Goal: Task Accomplishment & Management: Manage account settings

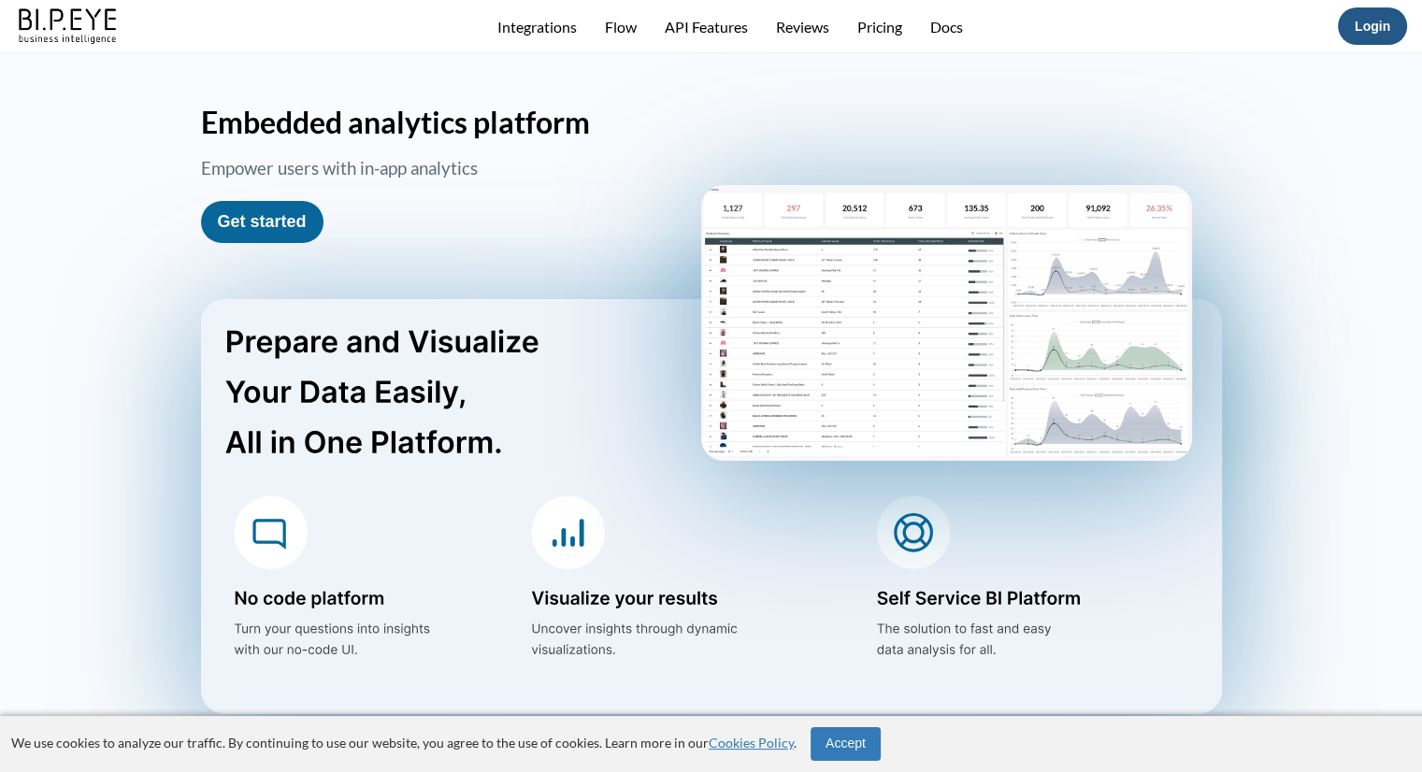
click at [1380, 30] on link "Login" at bounding box center [1372, 26] width 36 height 15
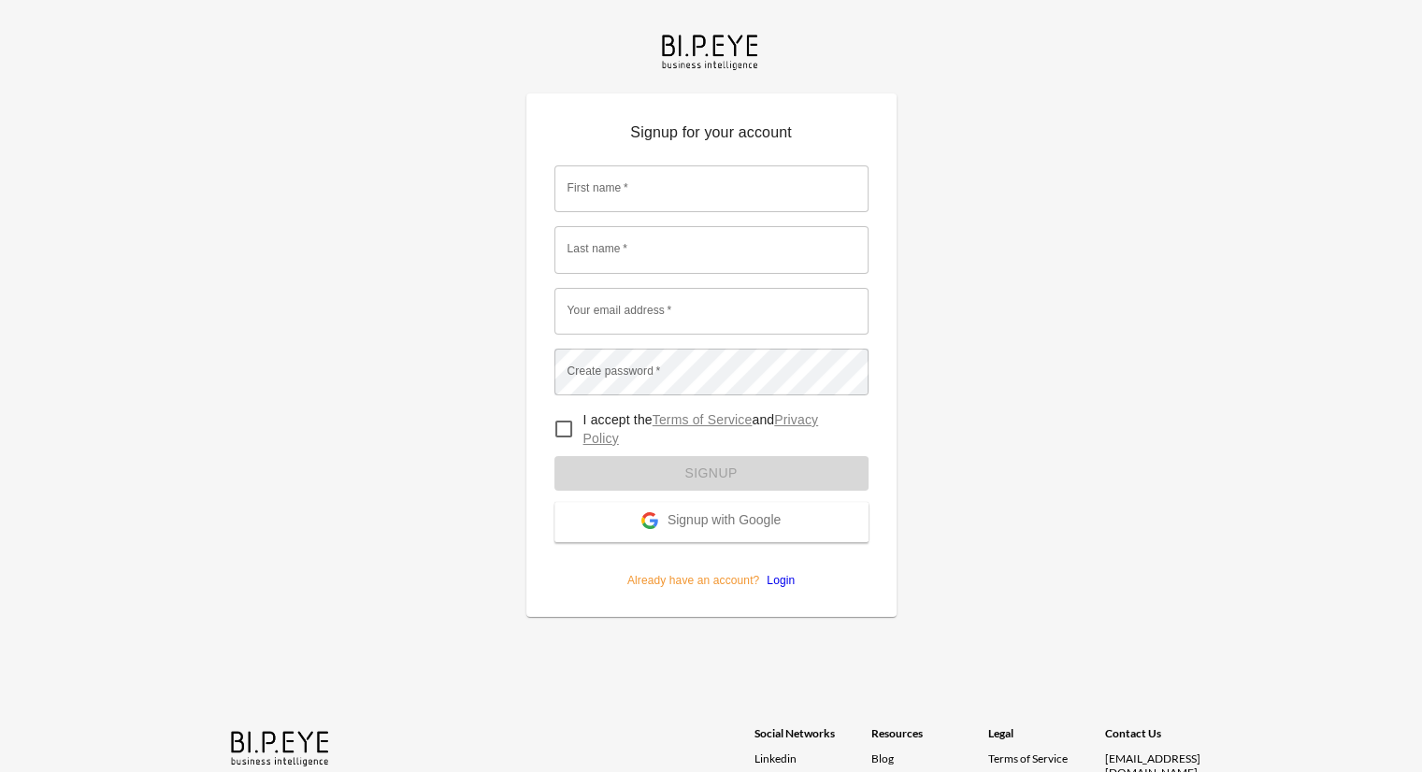
click at [722, 514] on span "Signup with Google" at bounding box center [723, 521] width 113 height 19
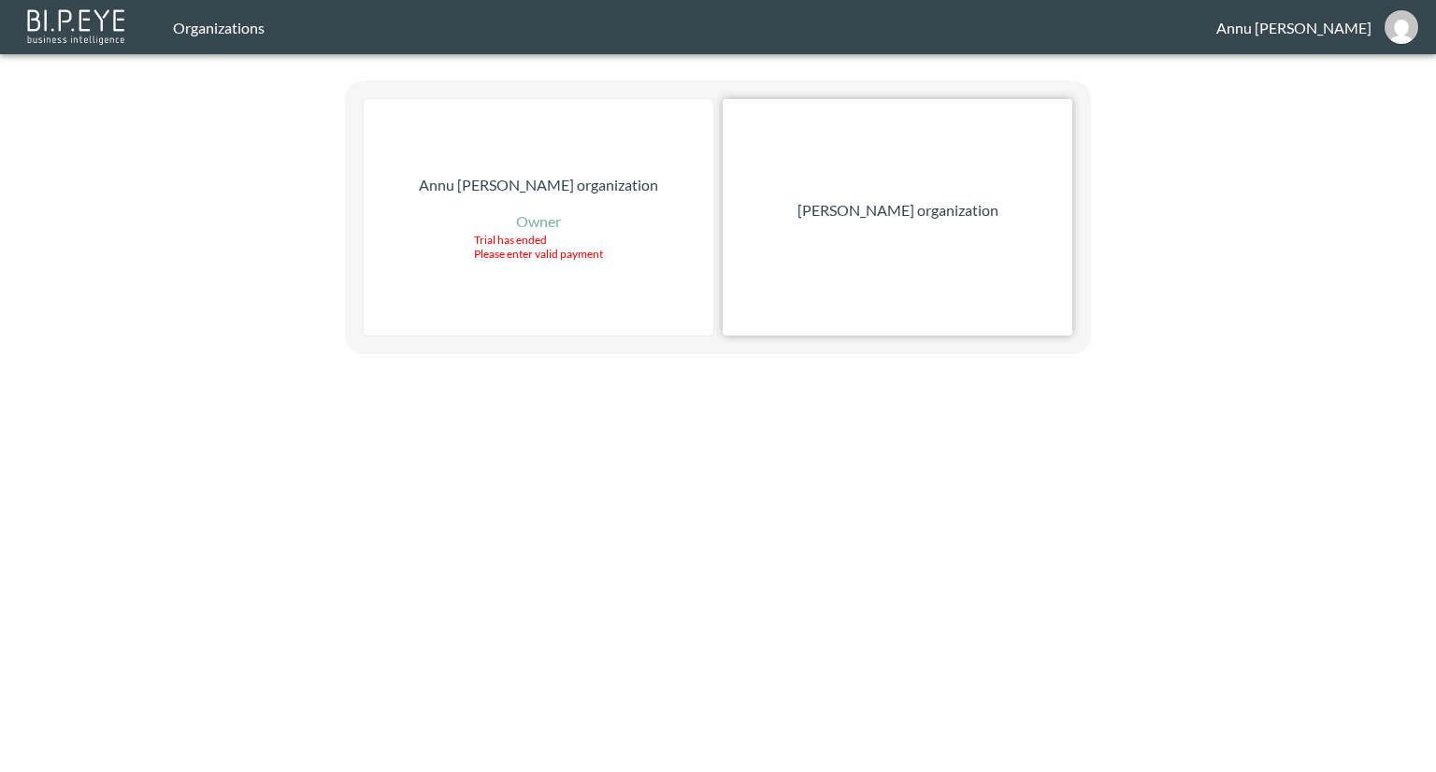
click at [857, 206] on p "[PERSON_NAME] organization" at bounding box center [897, 210] width 201 height 22
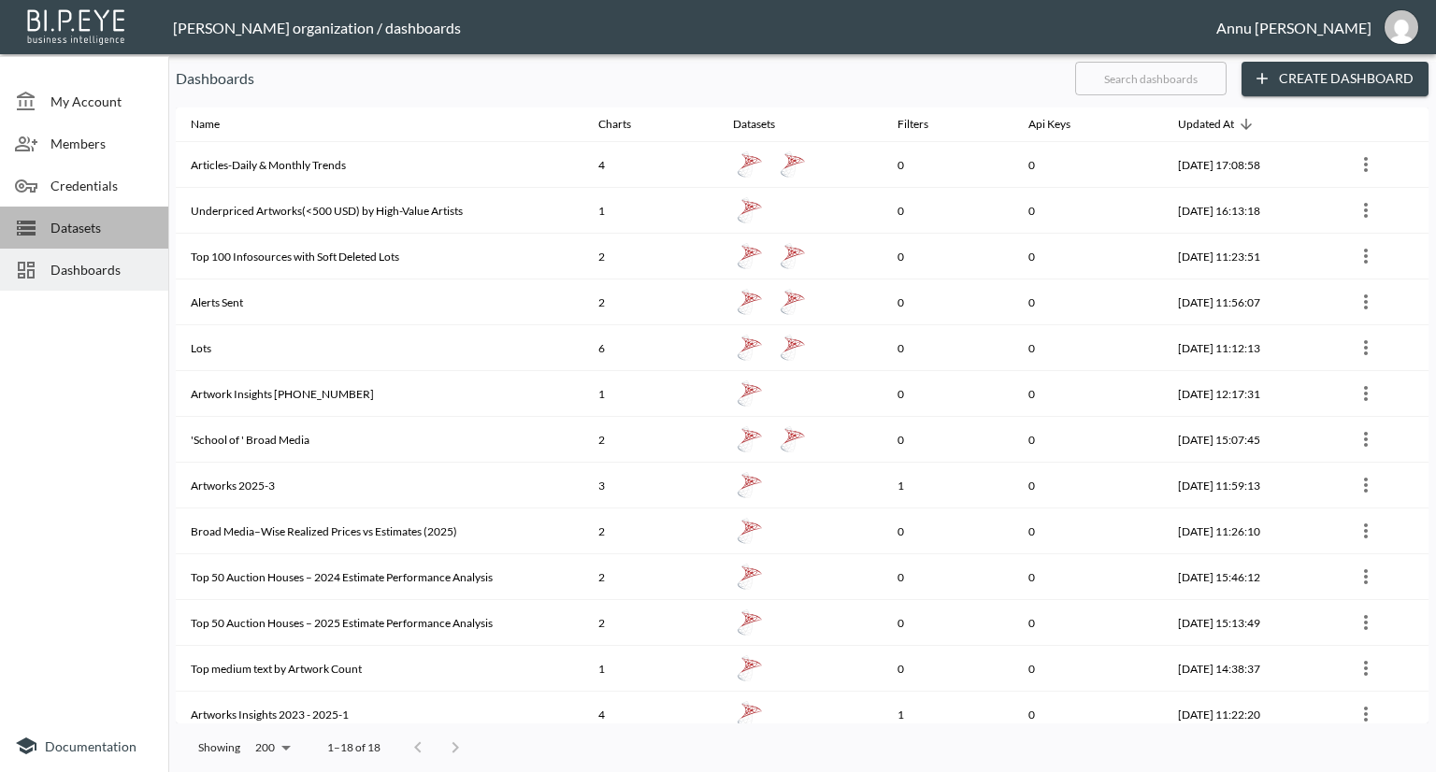
click at [116, 222] on span "Datasets" at bounding box center [101, 228] width 103 height 20
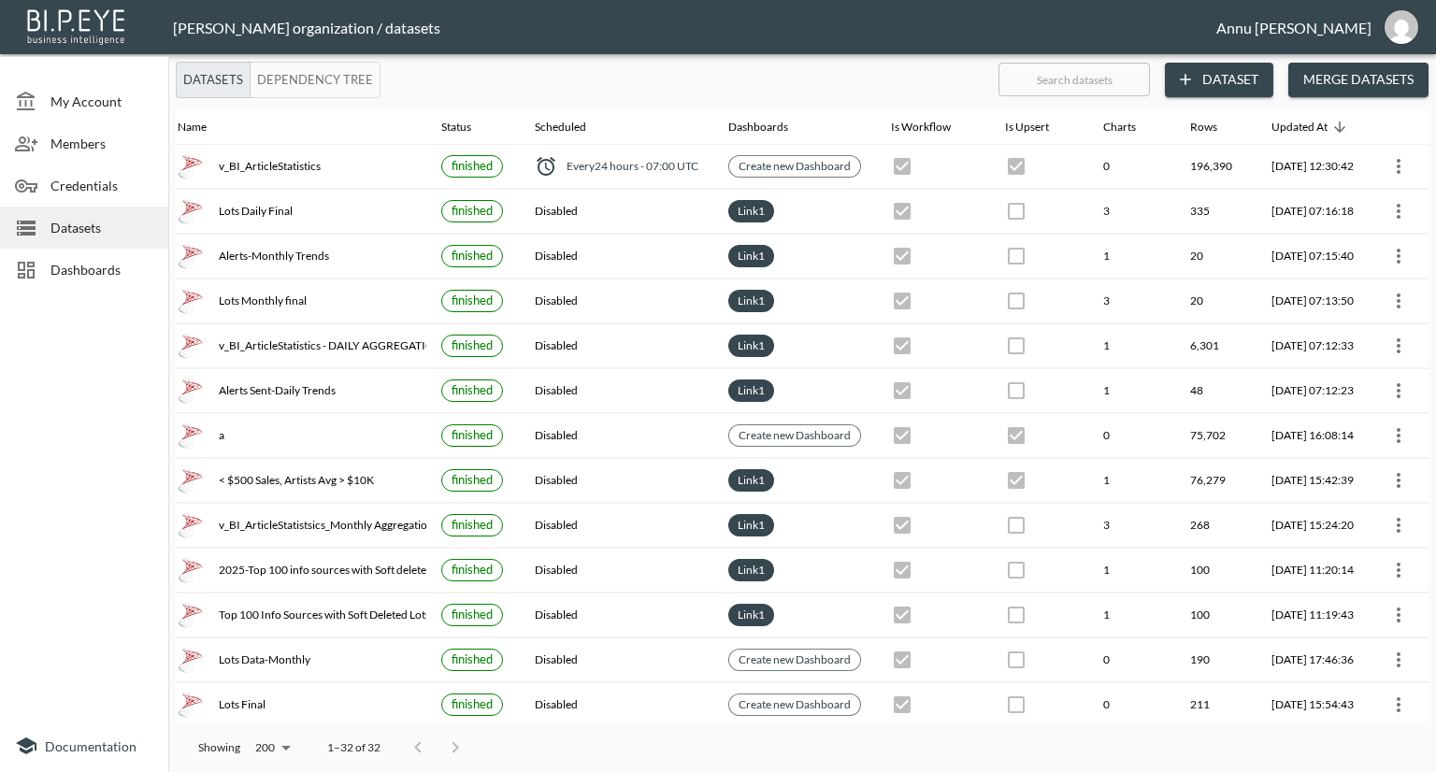
scroll to position [0, 109]
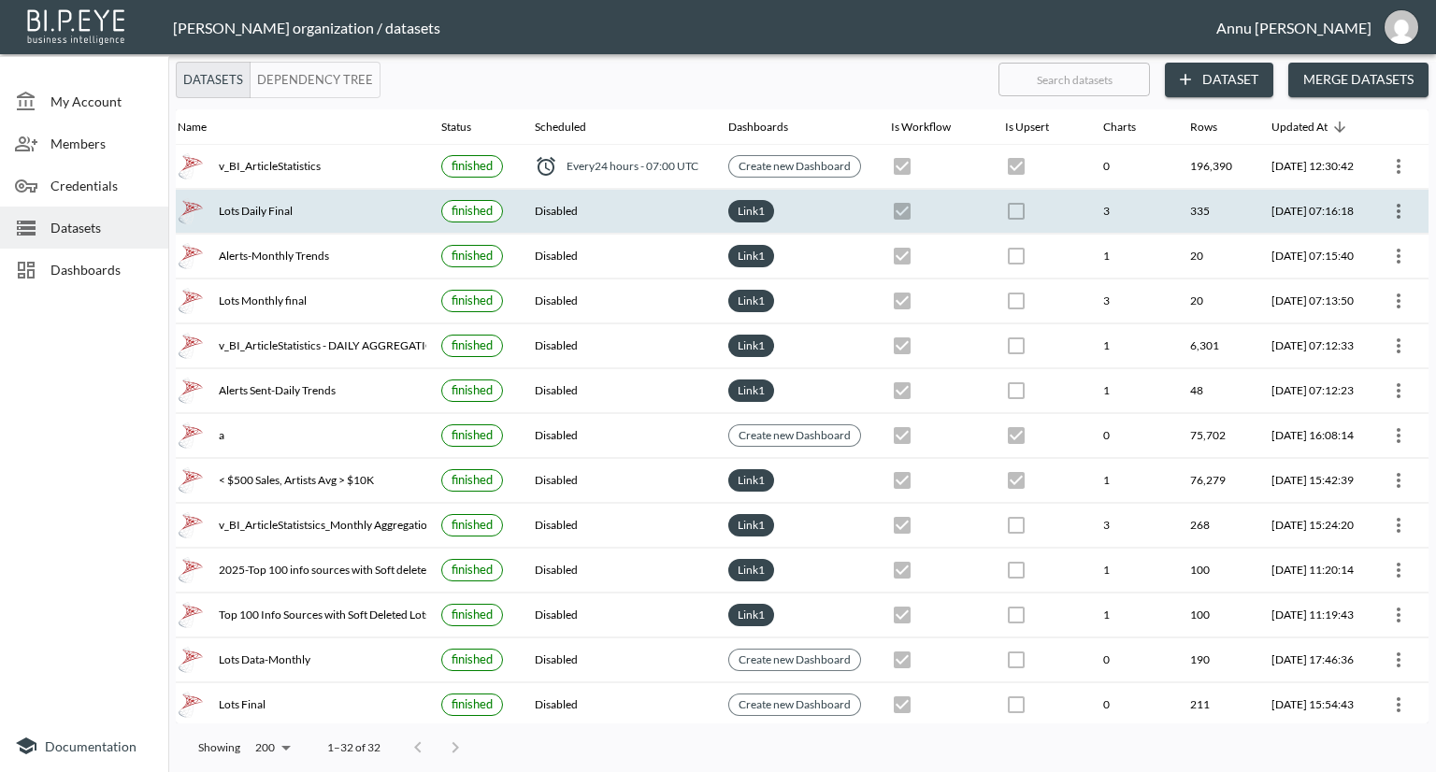
click at [1412, 201] on th at bounding box center [1399, 212] width 60 height 44
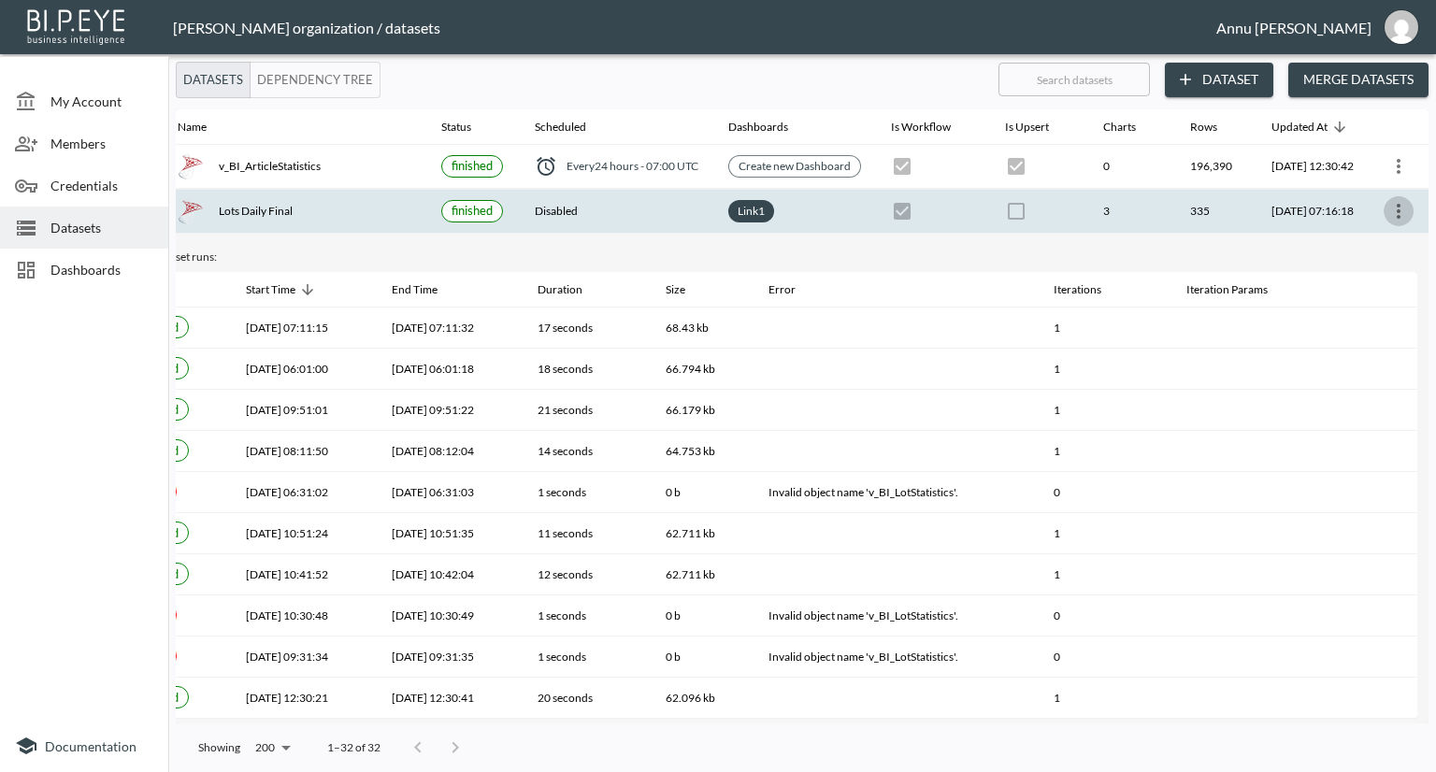
click at [1397, 217] on icon "more" at bounding box center [1399, 211] width 4 height 15
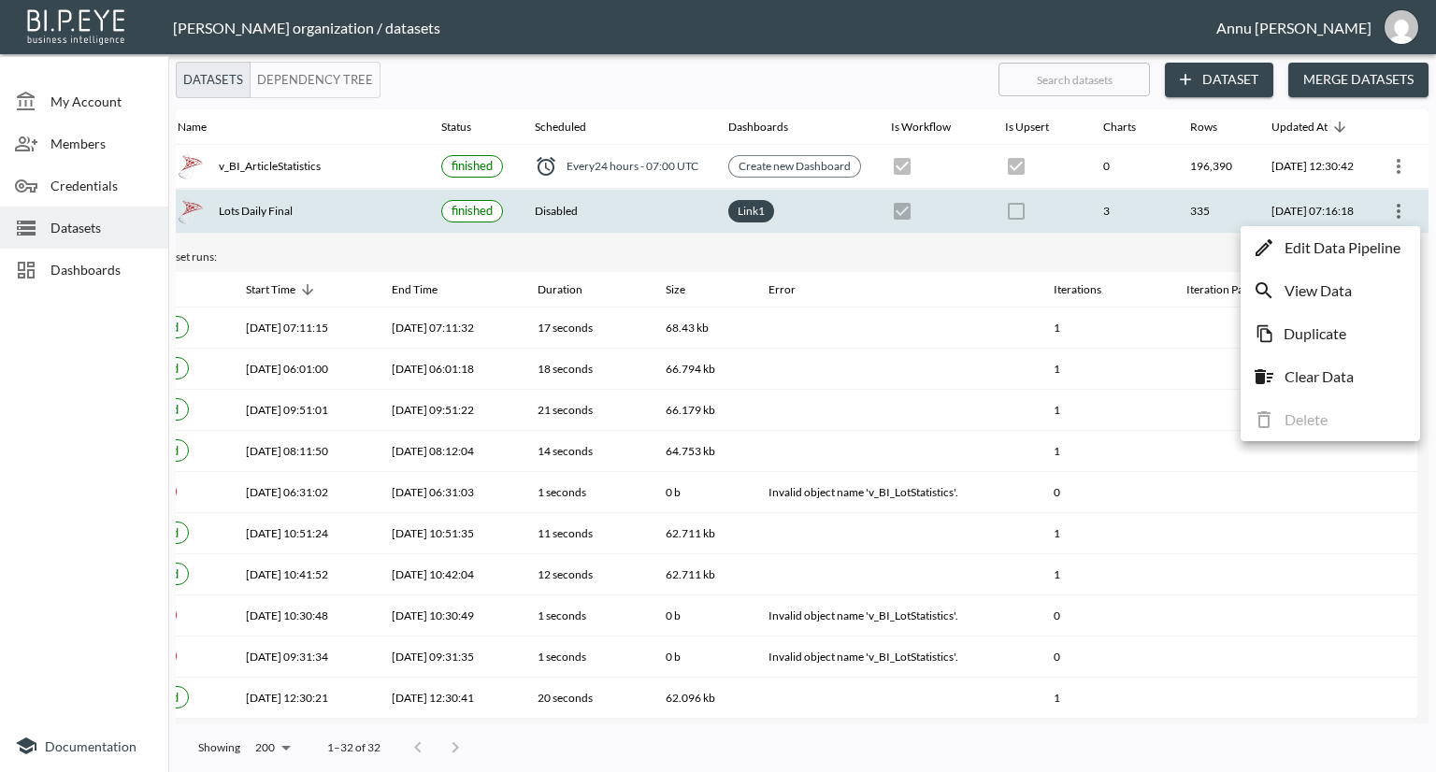
click at [1351, 241] on p "Edit Data Pipeline" at bounding box center [1342, 247] width 116 height 22
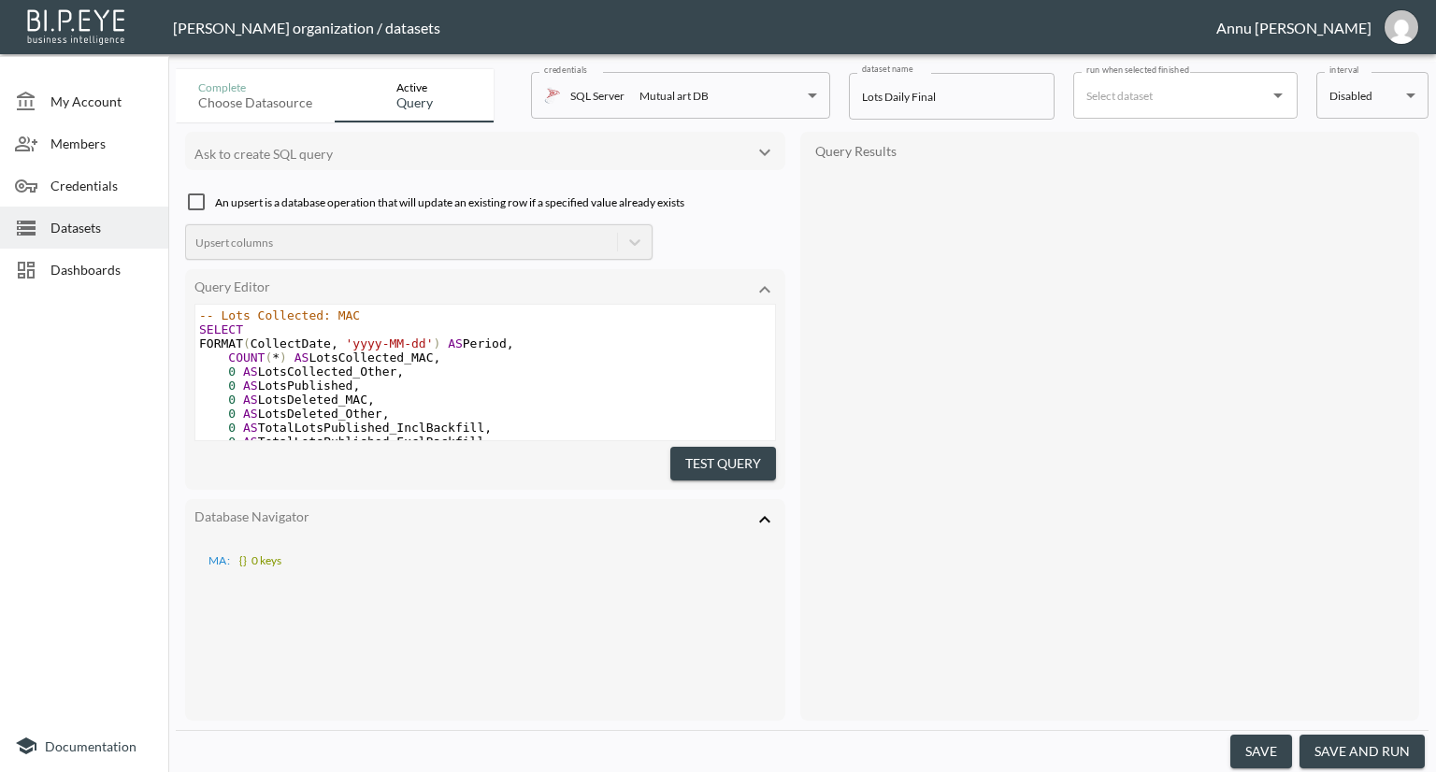
click at [1380, 100] on body "BI.P.EYE, Interactive Analytics Dashboards - app [PERSON_NAME] organization / d…" at bounding box center [718, 386] width 1436 height 772
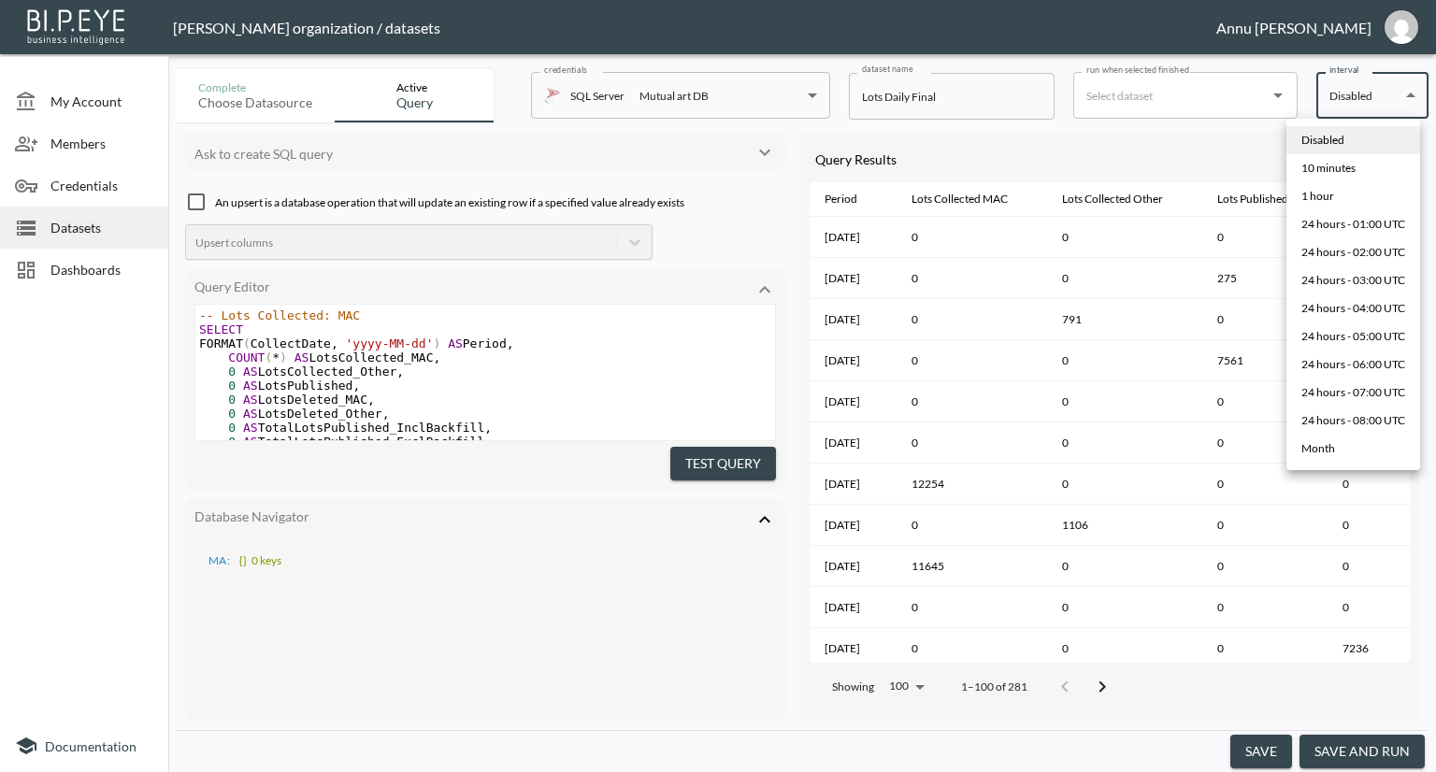
click at [1354, 161] on div "10 minutes" at bounding box center [1328, 168] width 54 height 17
type input "*/10 * * * *"
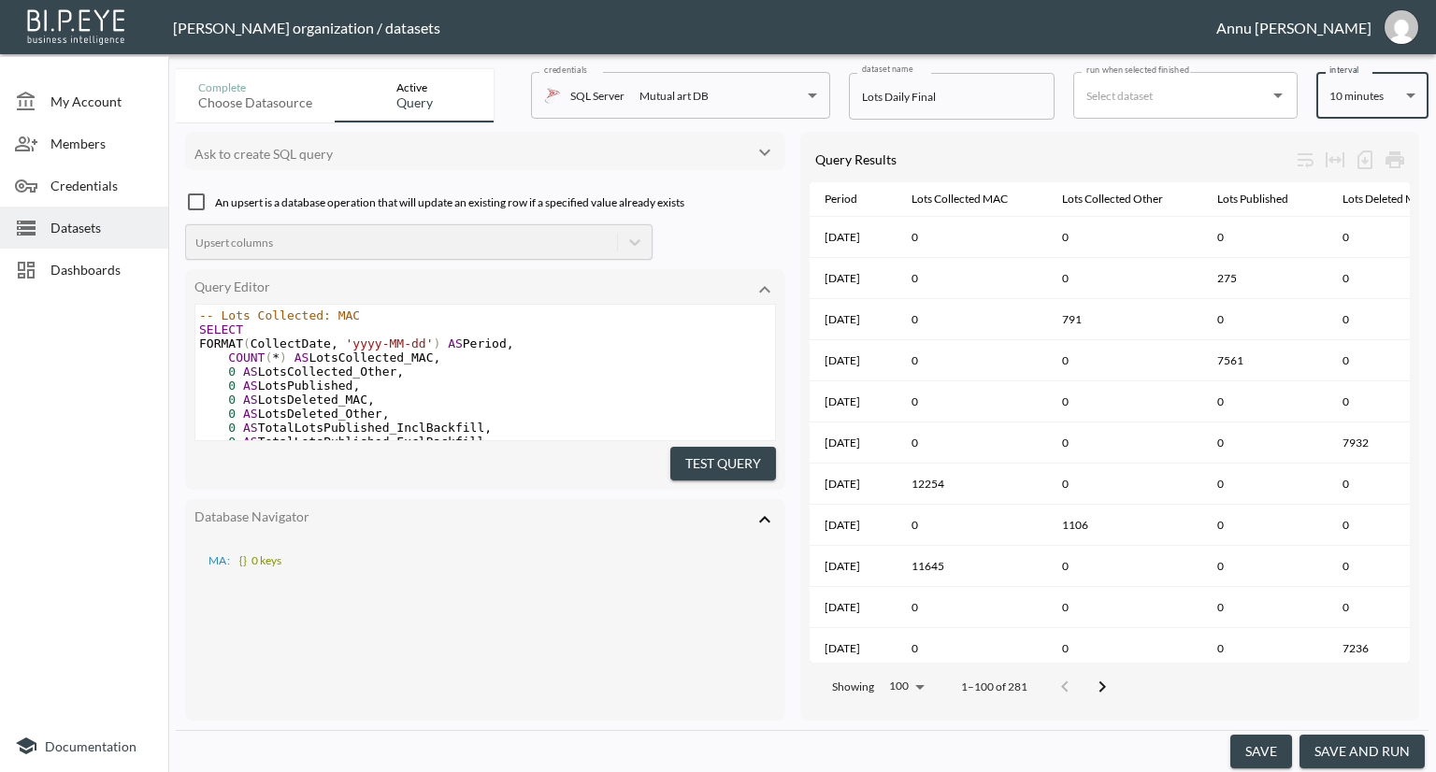
click at [1252, 738] on button "save" at bounding box center [1261, 752] width 62 height 35
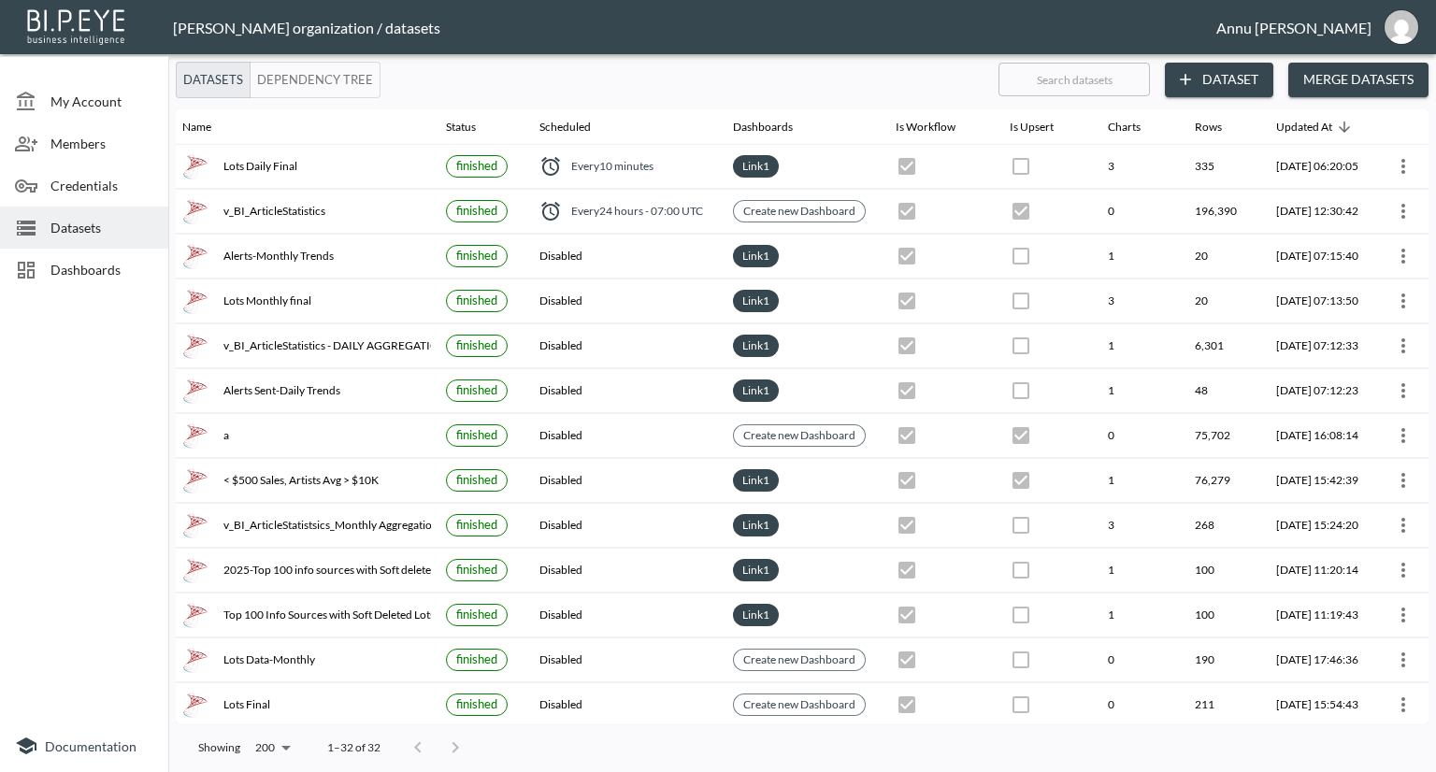
scroll to position [0, 109]
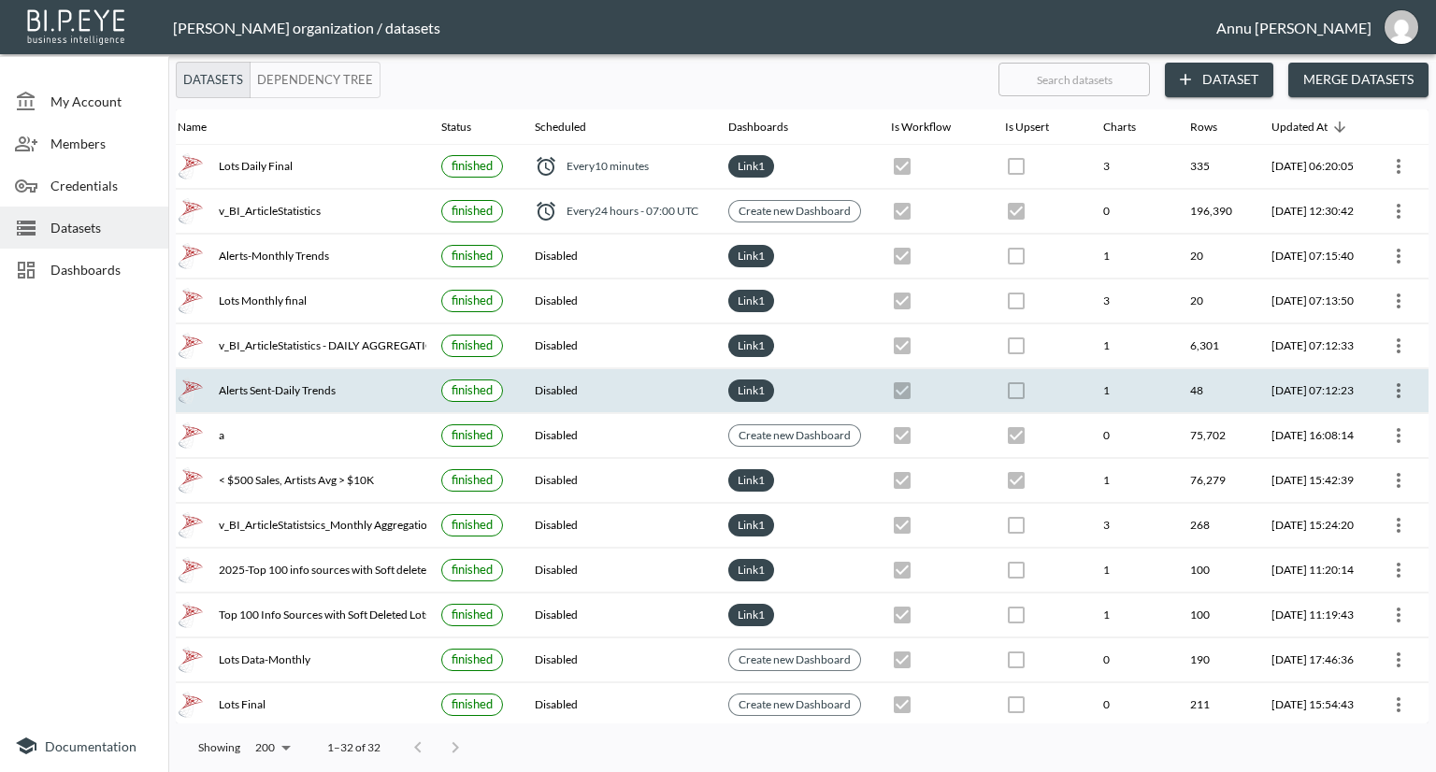
click at [1387, 386] on icon "more" at bounding box center [1398, 391] width 22 height 22
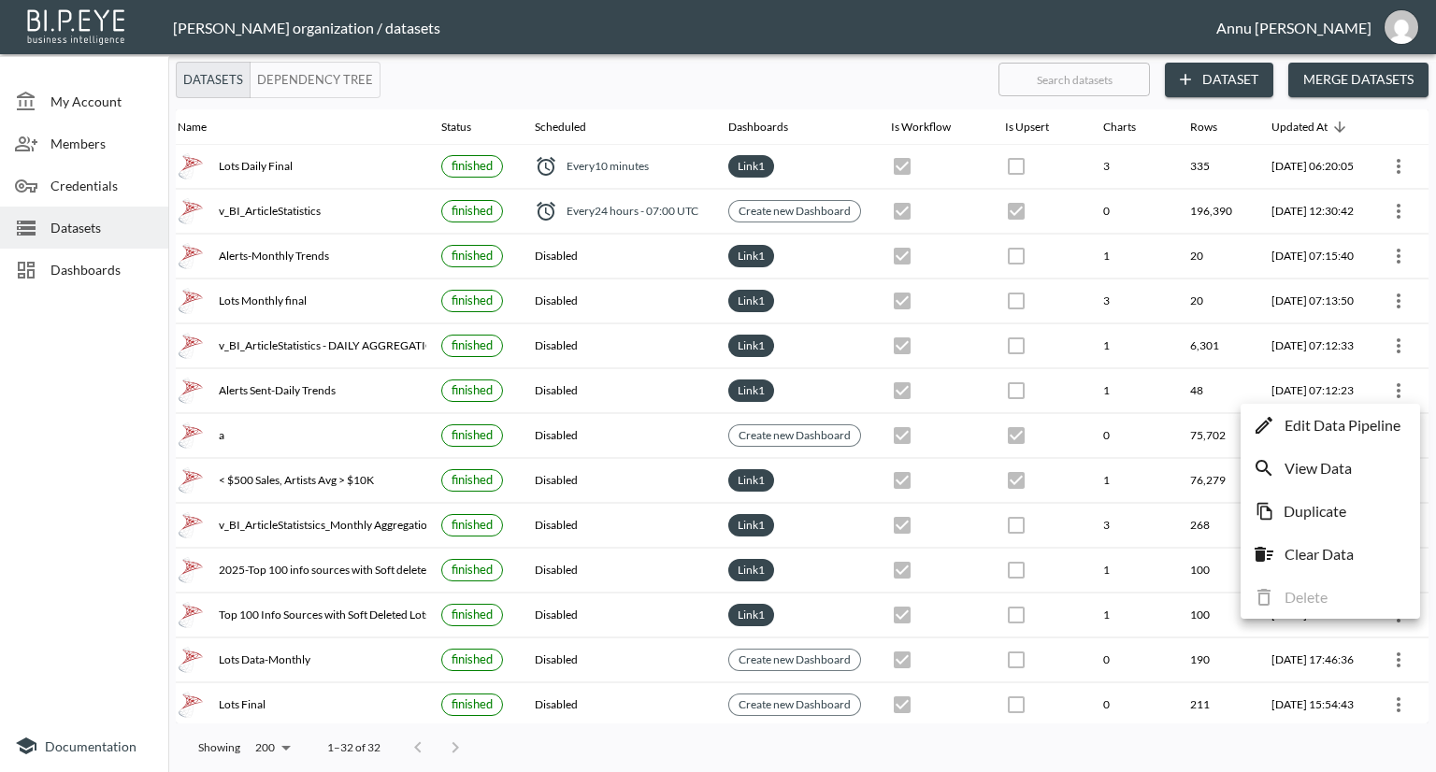
click at [1349, 423] on p "Edit Data Pipeline" at bounding box center [1342, 425] width 116 height 22
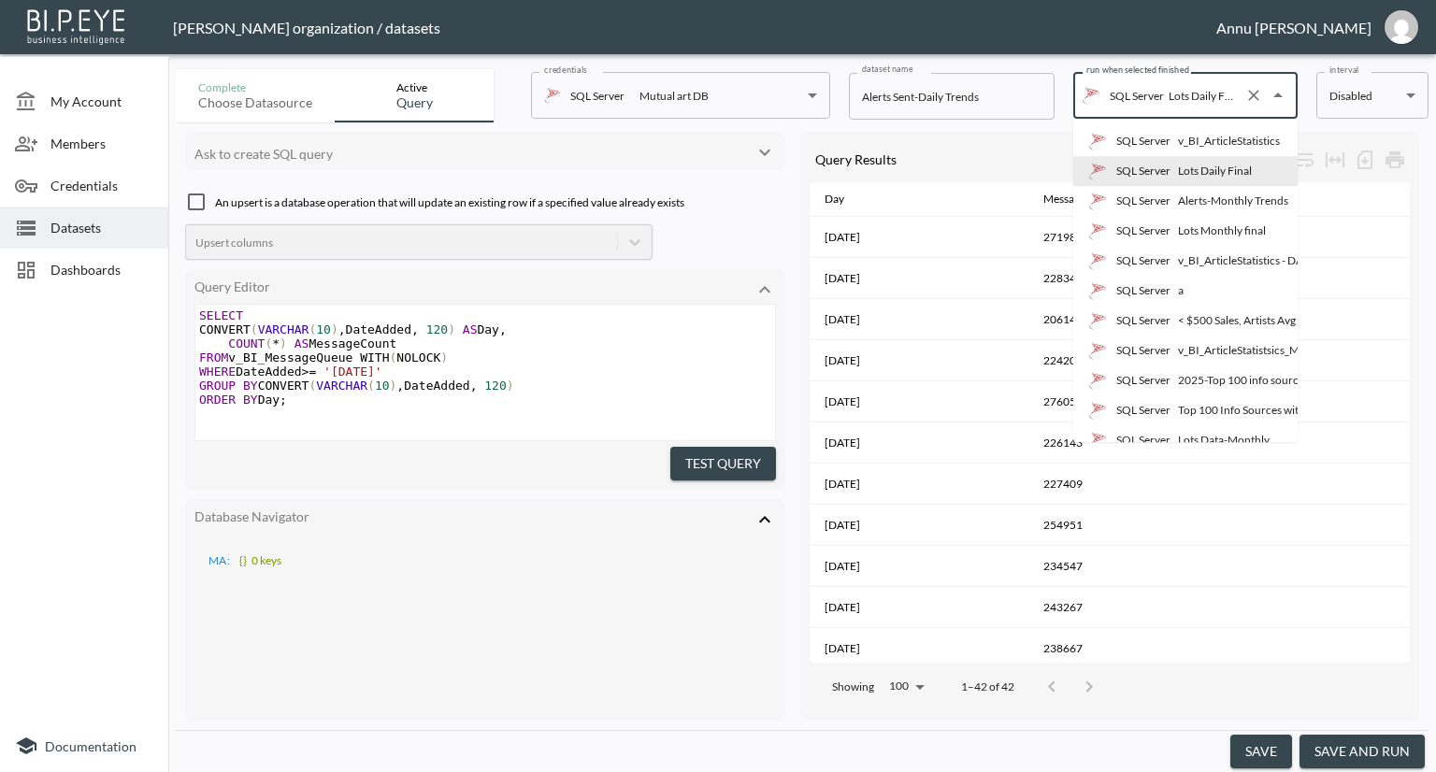
click at [1211, 99] on input "Lots Daily Final" at bounding box center [1200, 95] width 73 height 30
click at [1238, 170] on div "Lots Daily Final" at bounding box center [1215, 171] width 74 height 17
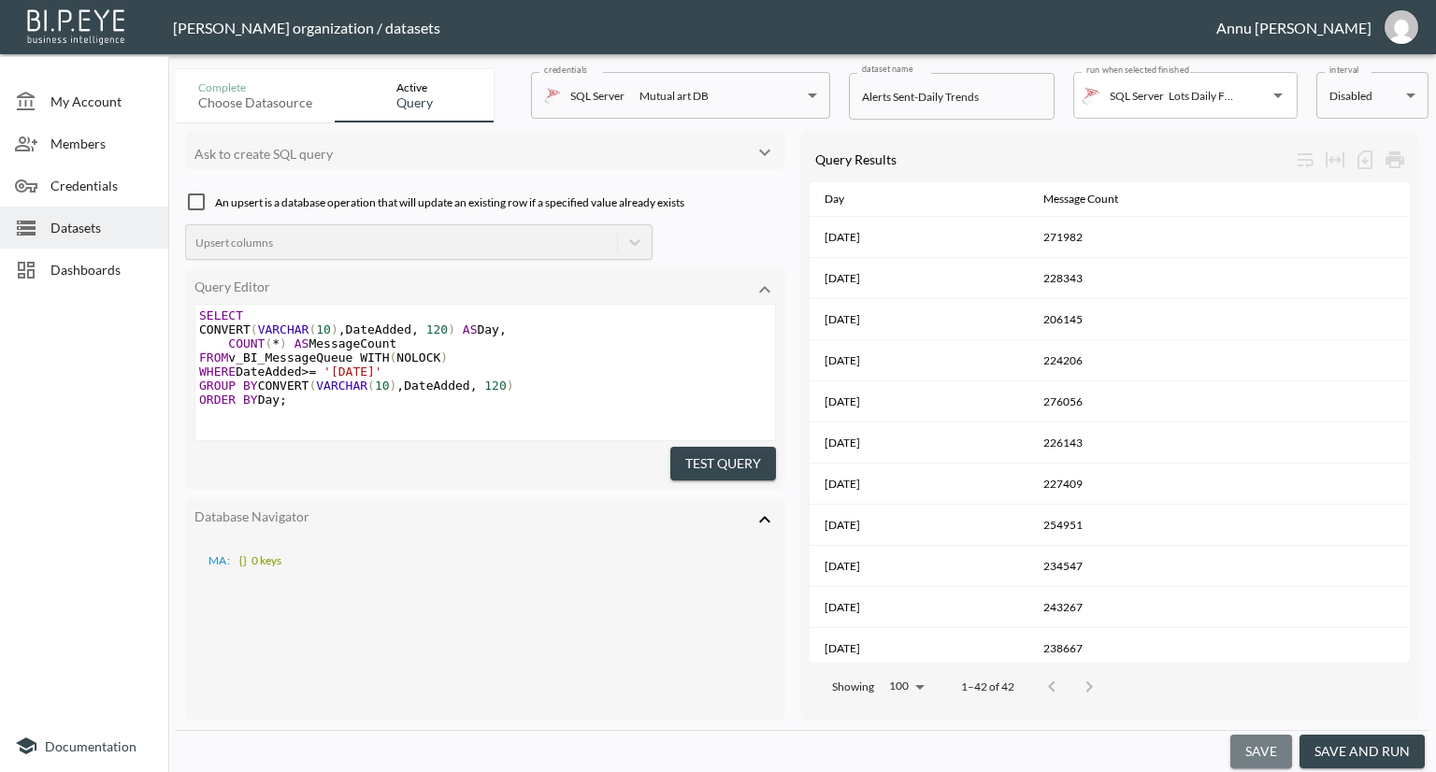
click at [1267, 752] on button "save" at bounding box center [1261, 752] width 62 height 35
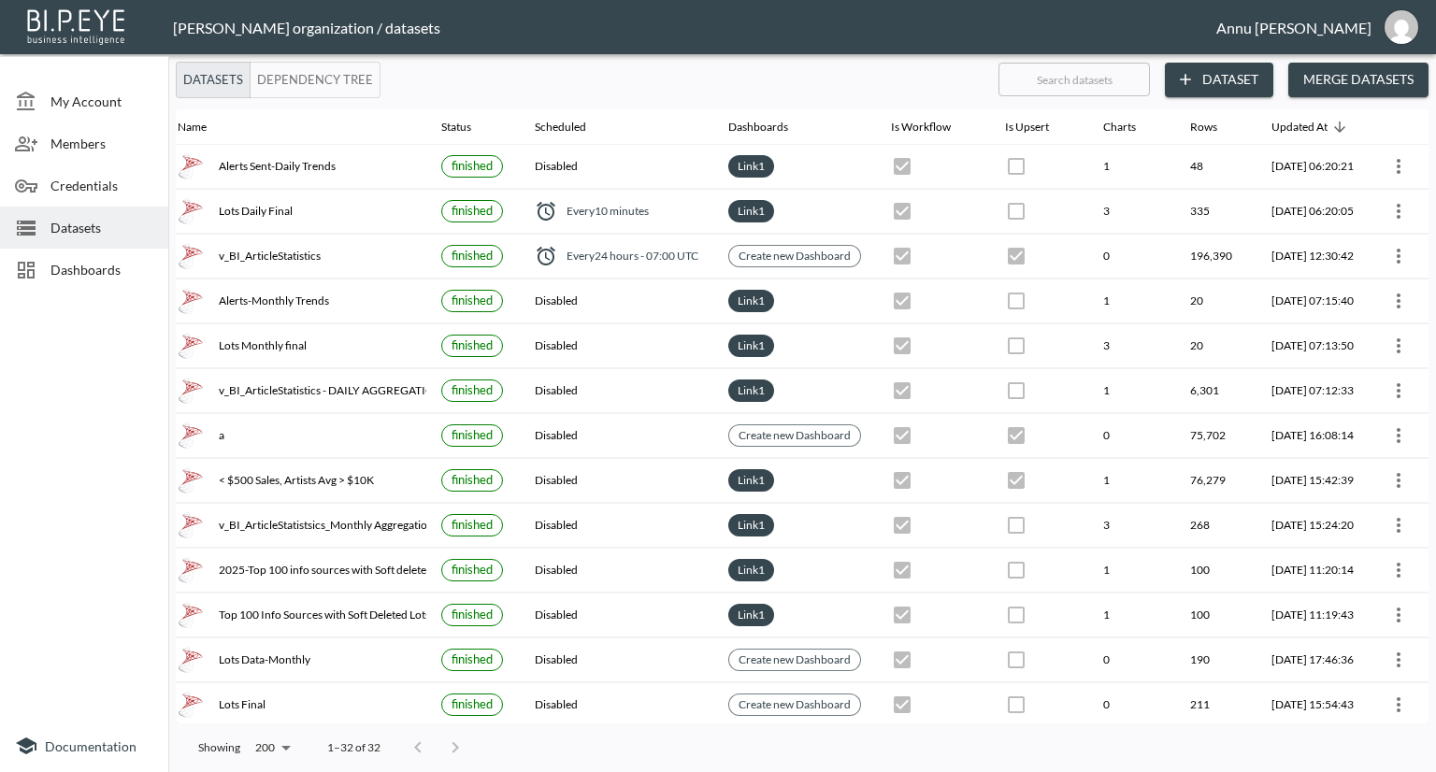
scroll to position [0, 109]
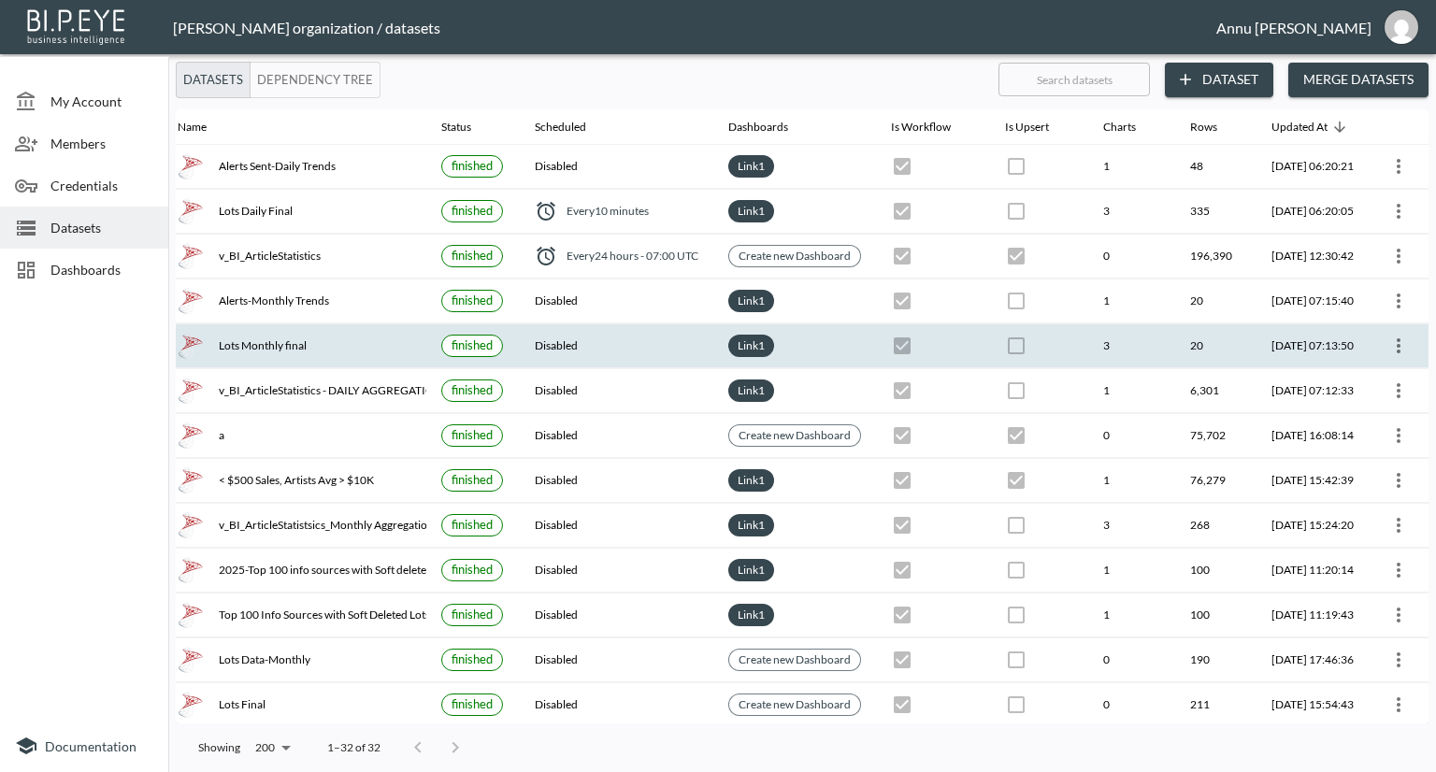
click at [1397, 345] on icon "more" at bounding box center [1399, 345] width 4 height 15
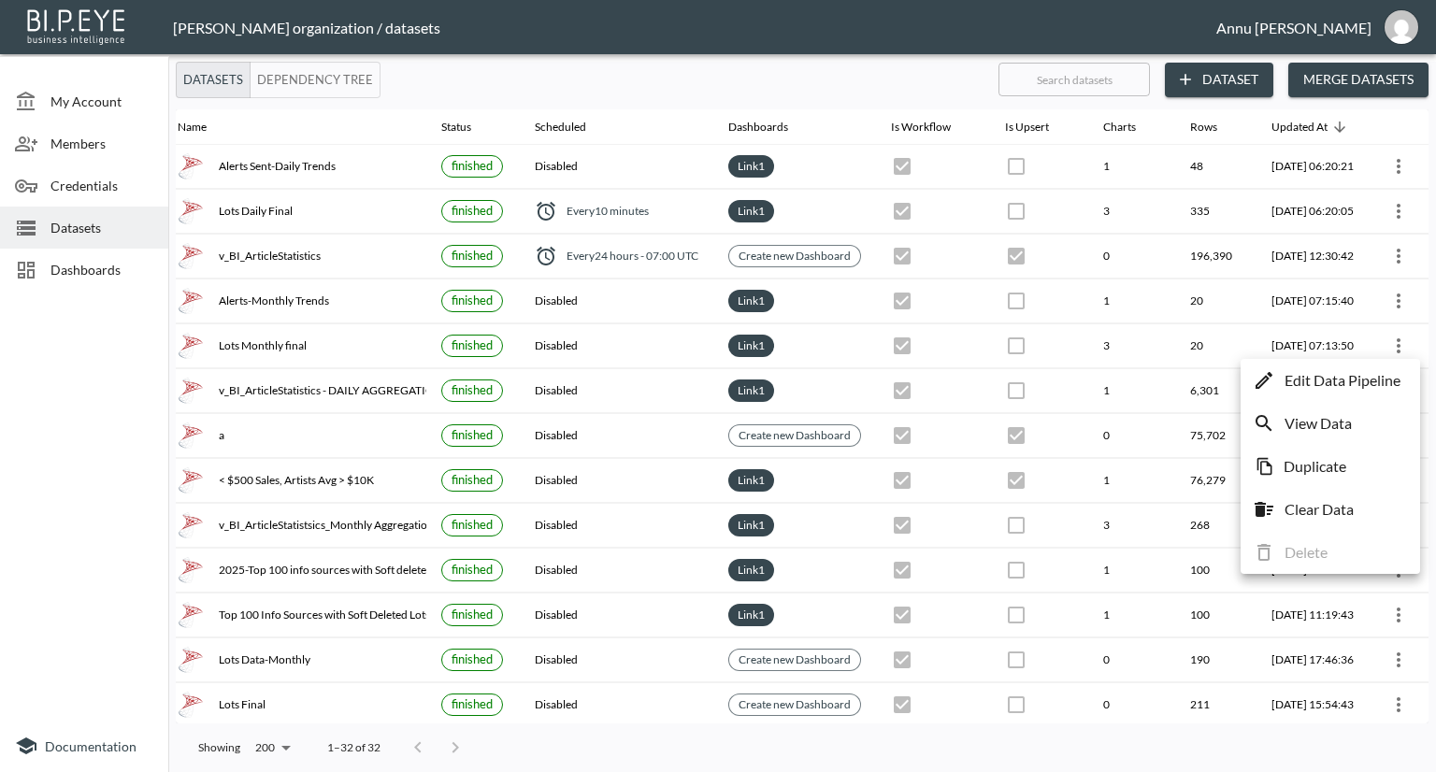
click at [1361, 379] on p "Edit Data Pipeline" at bounding box center [1342, 380] width 116 height 22
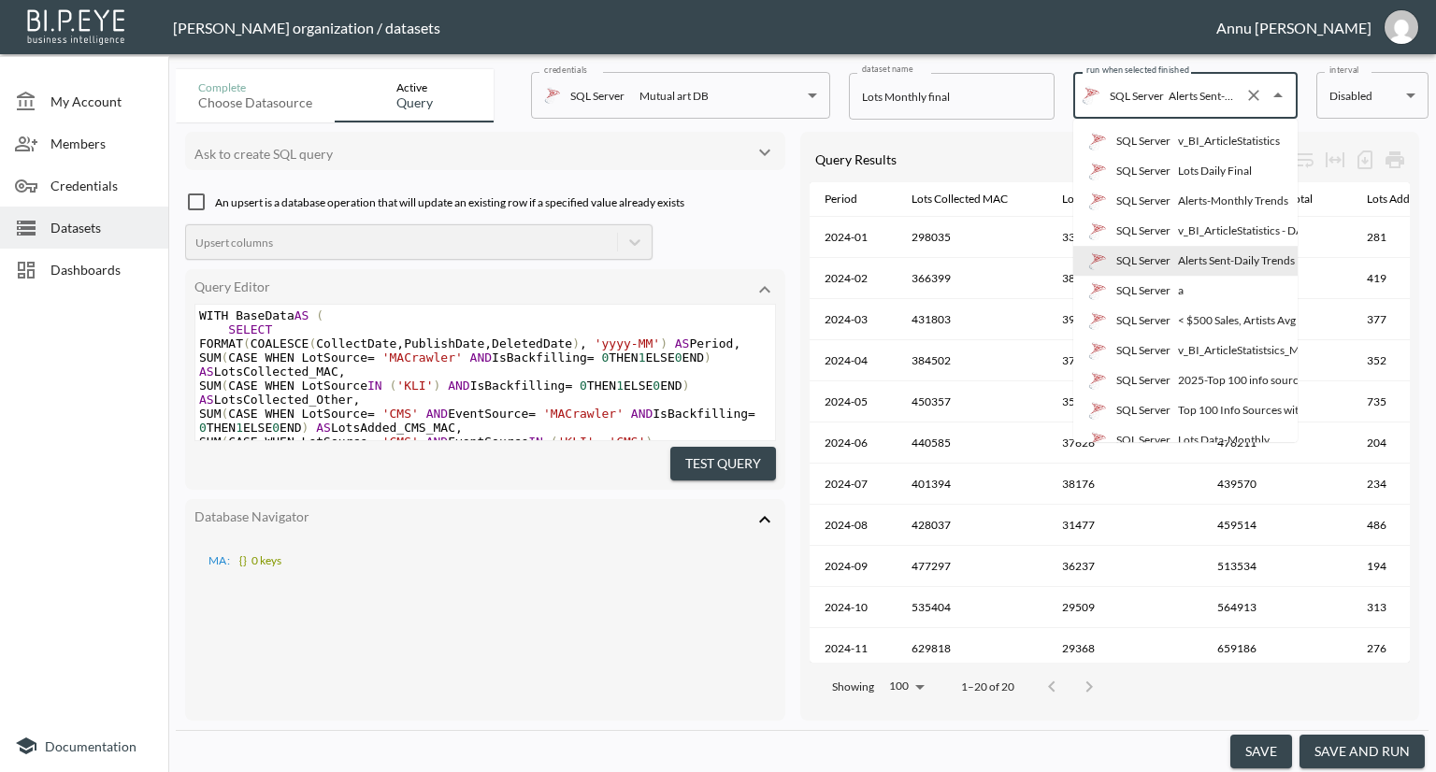
click at [1223, 102] on input "Alerts Sent-Daily Trends" at bounding box center [1200, 95] width 73 height 30
click at [1222, 258] on div "Alerts Sent-Daily Trends" at bounding box center [1236, 260] width 117 height 17
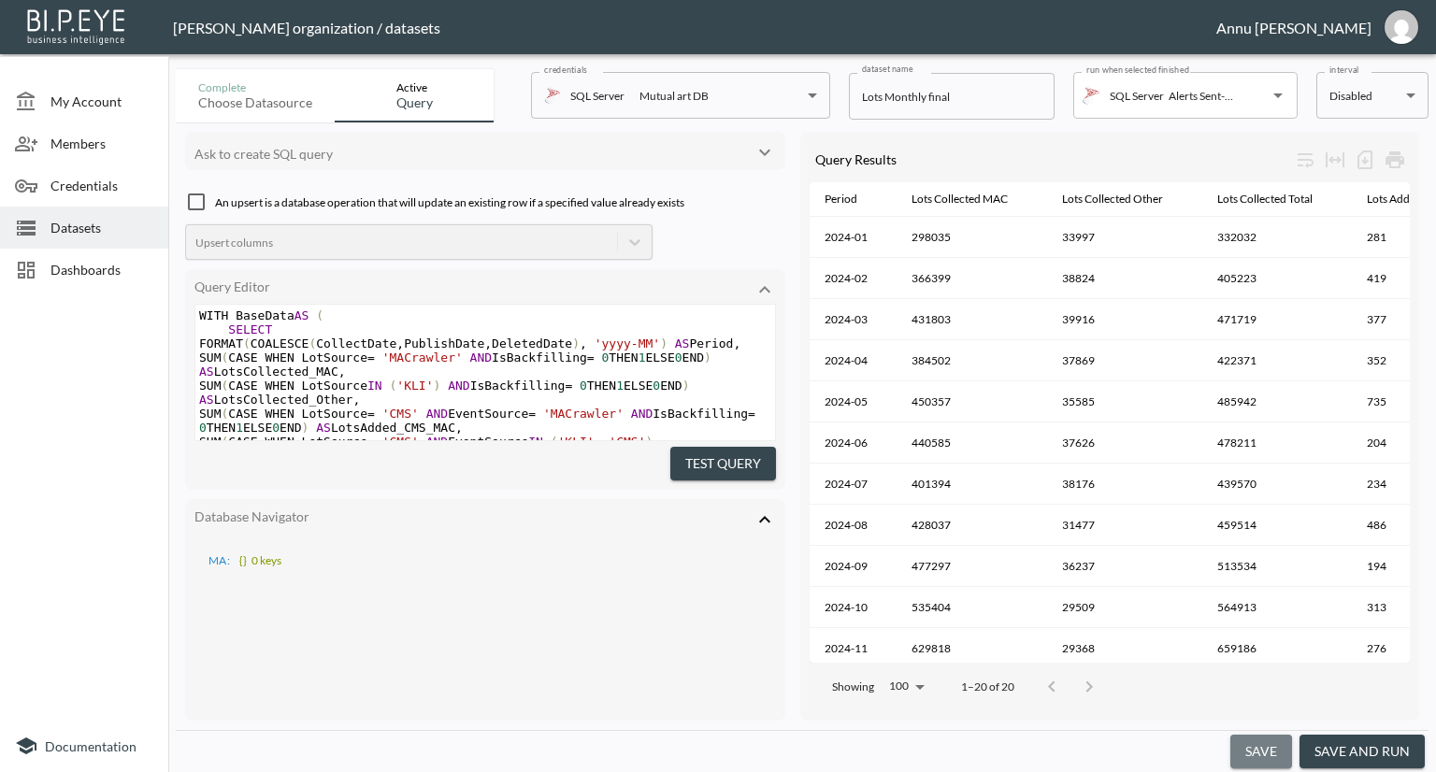
click at [1261, 760] on button "save" at bounding box center [1261, 752] width 62 height 35
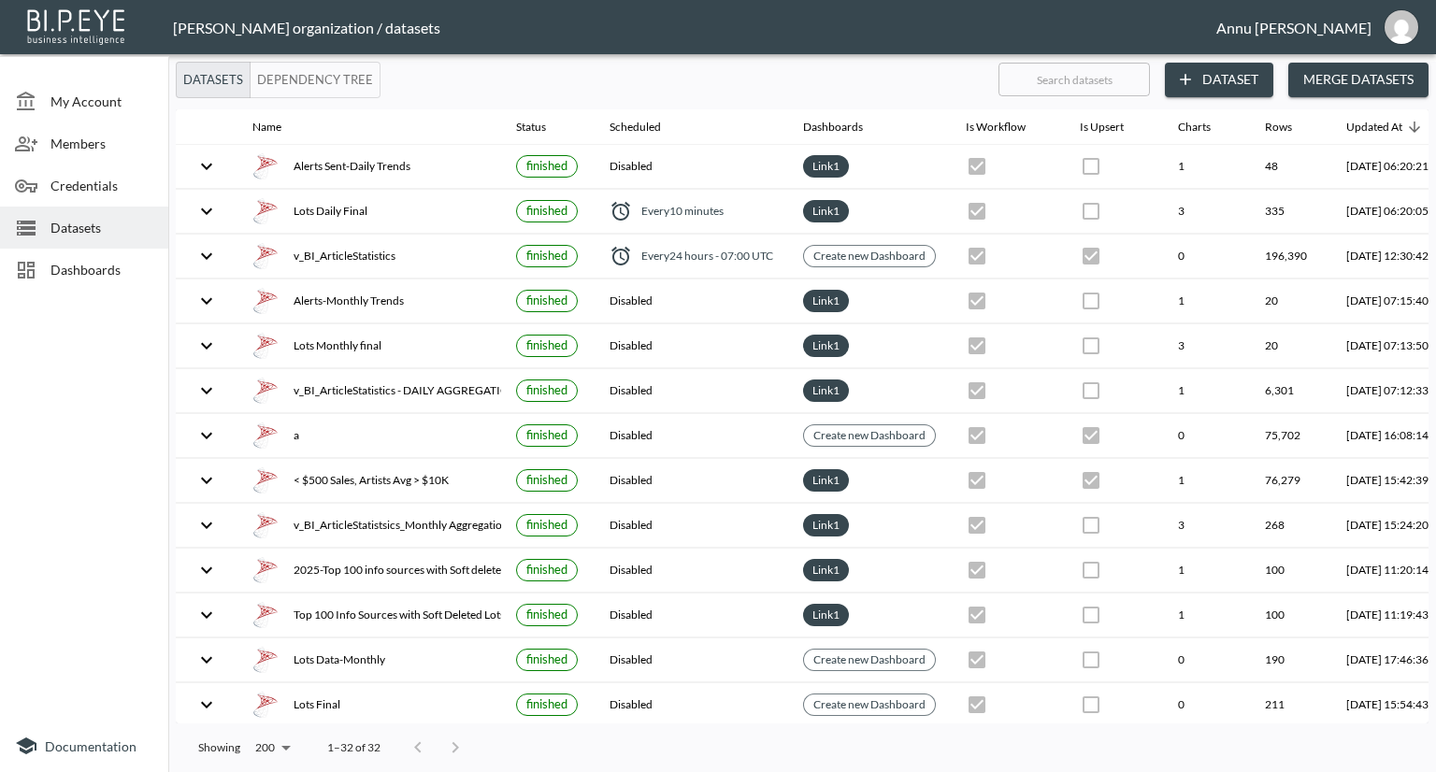
checkbox input "true"
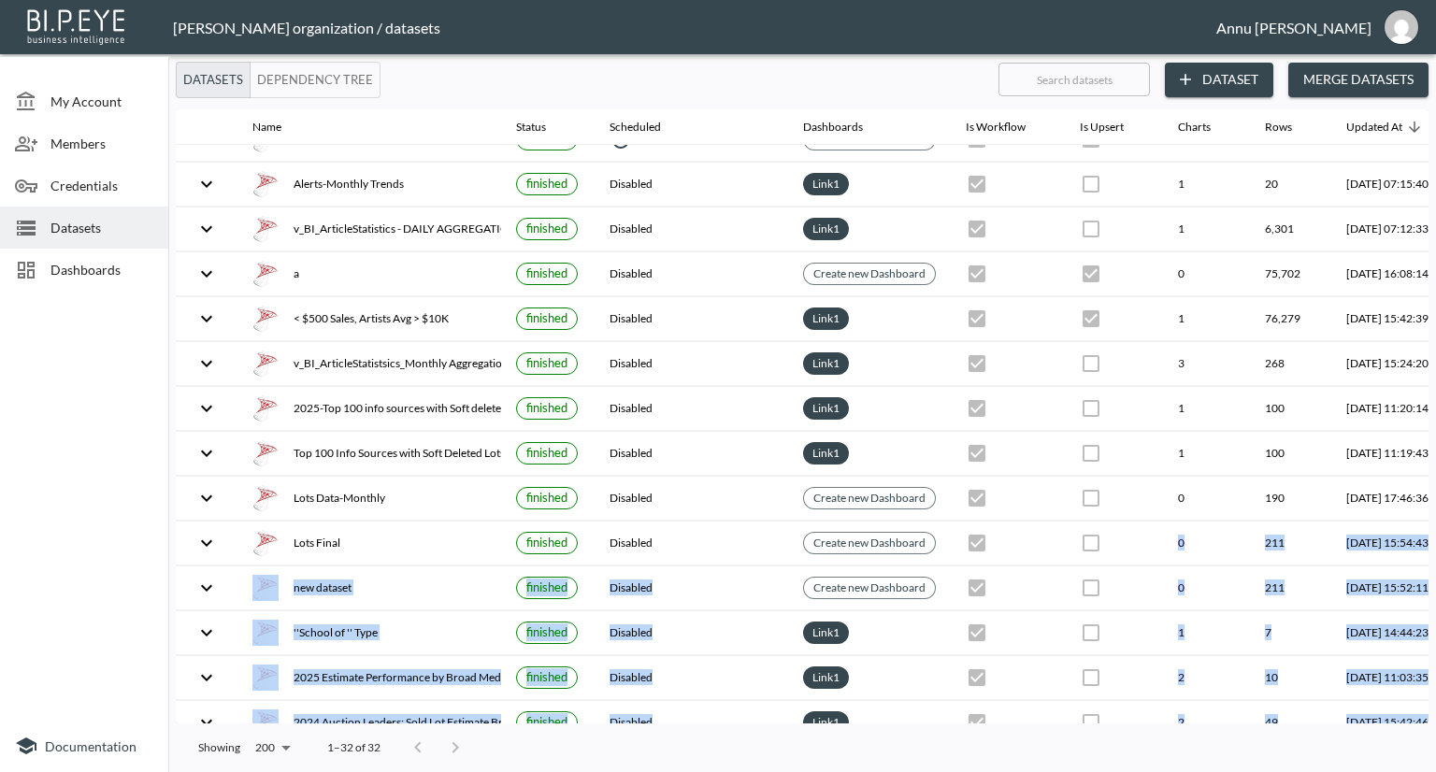
drag, startPoint x: 1051, startPoint y: 713, endPoint x: 1195, endPoint y: 722, distance: 144.2
click at [1195, 722] on div "Name Status Scheduled Dashboards Is Workflow Is Upsert Charts Rows Updated At L…" at bounding box center [802, 416] width 1253 height 614
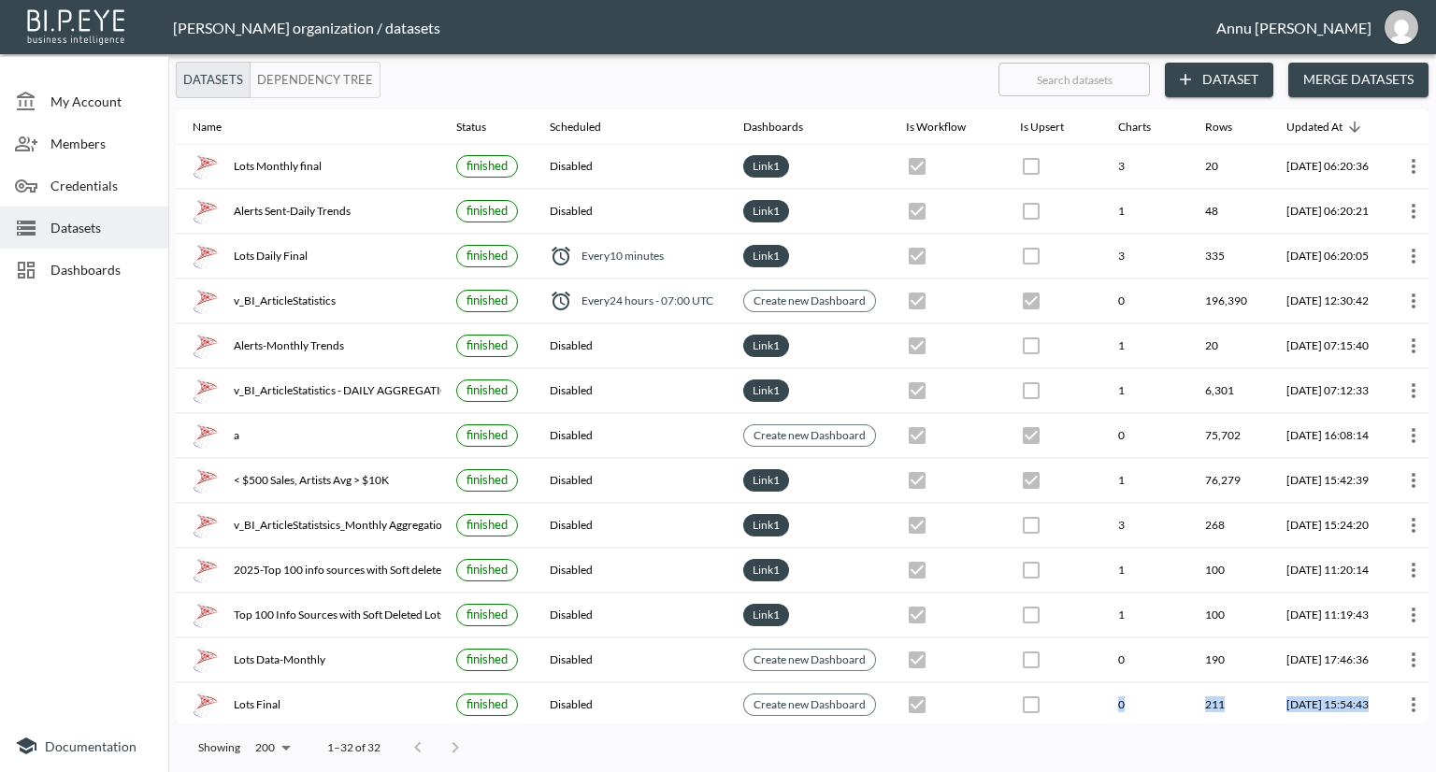
scroll to position [0, 109]
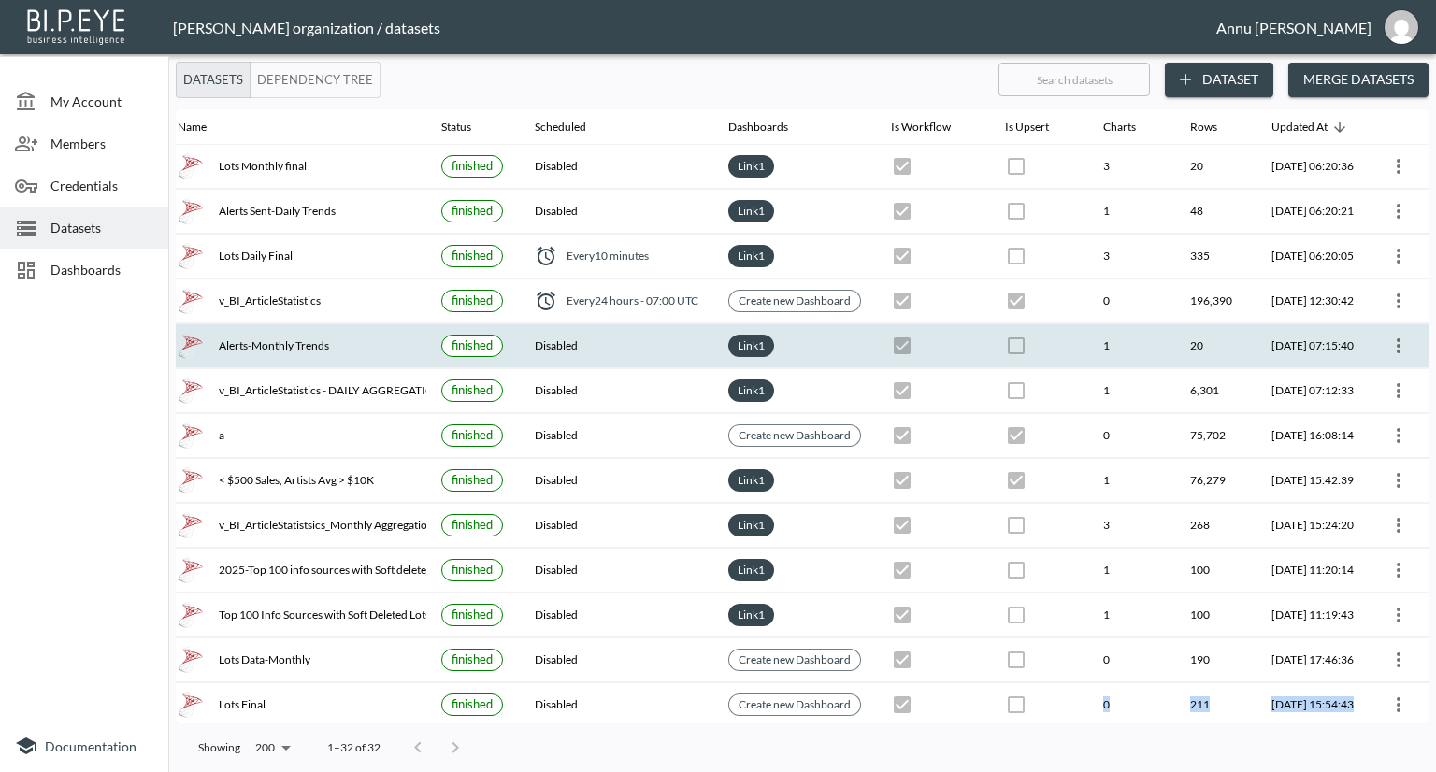
click at [1392, 341] on icon "more" at bounding box center [1398, 346] width 22 height 22
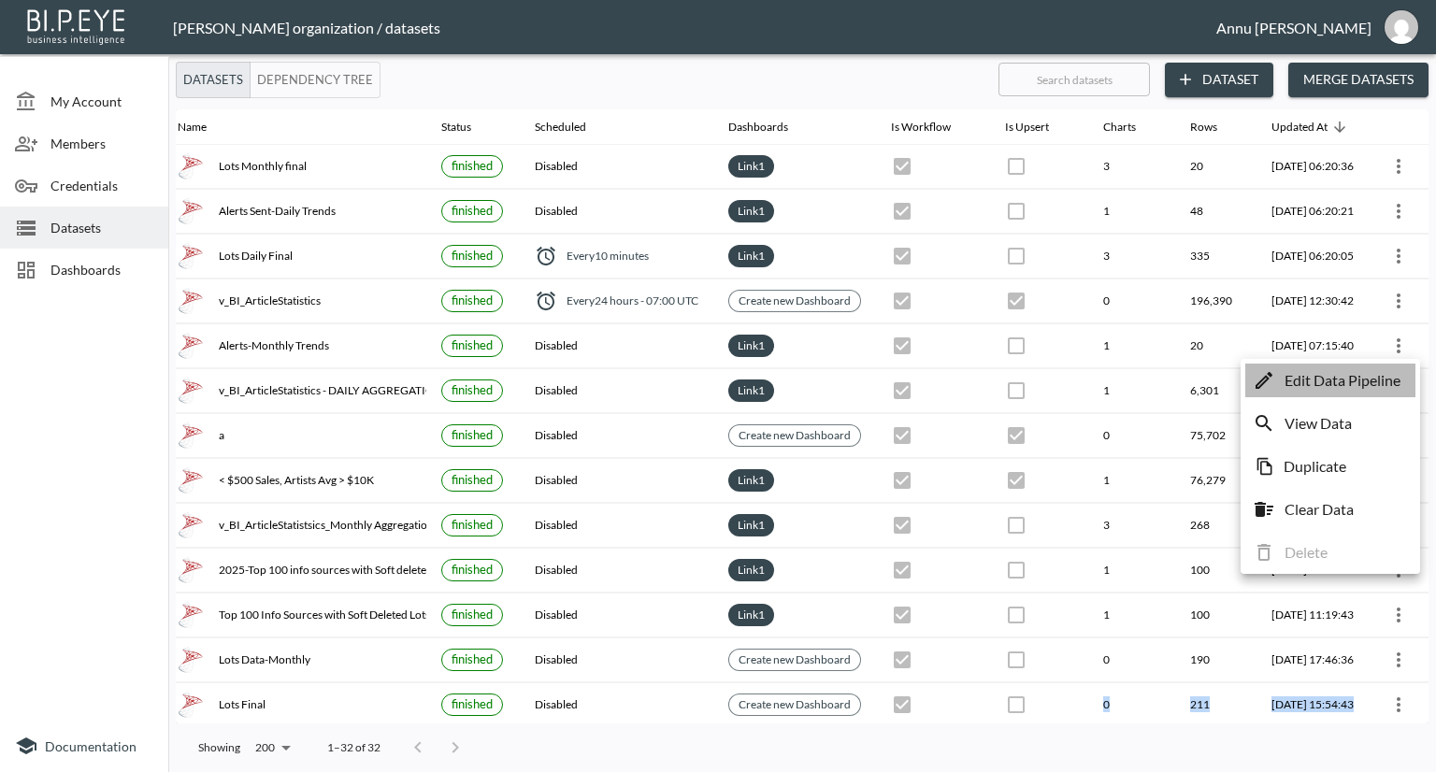
click at [1360, 377] on p "Edit Data Pipeline" at bounding box center [1342, 380] width 116 height 22
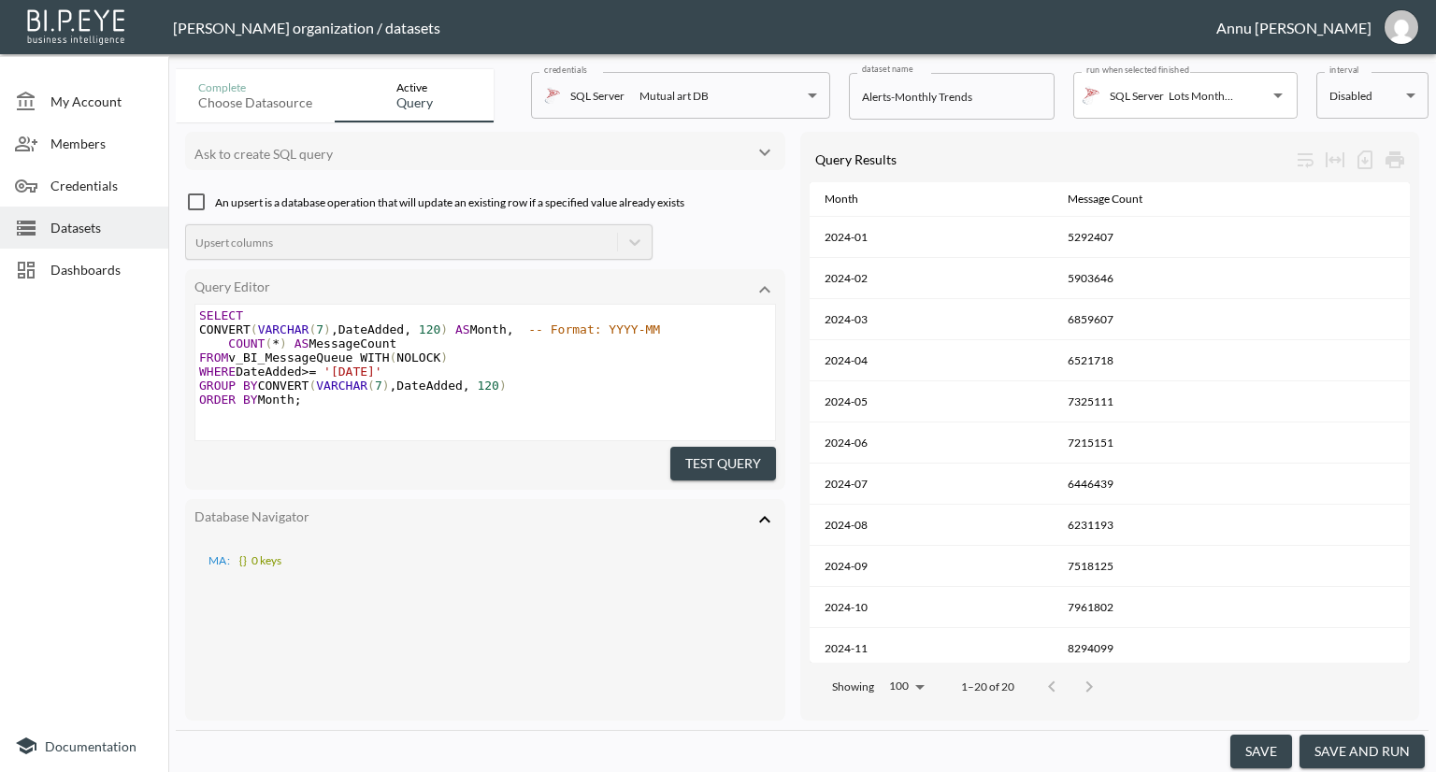
click at [1275, 748] on button "save" at bounding box center [1261, 752] width 62 height 35
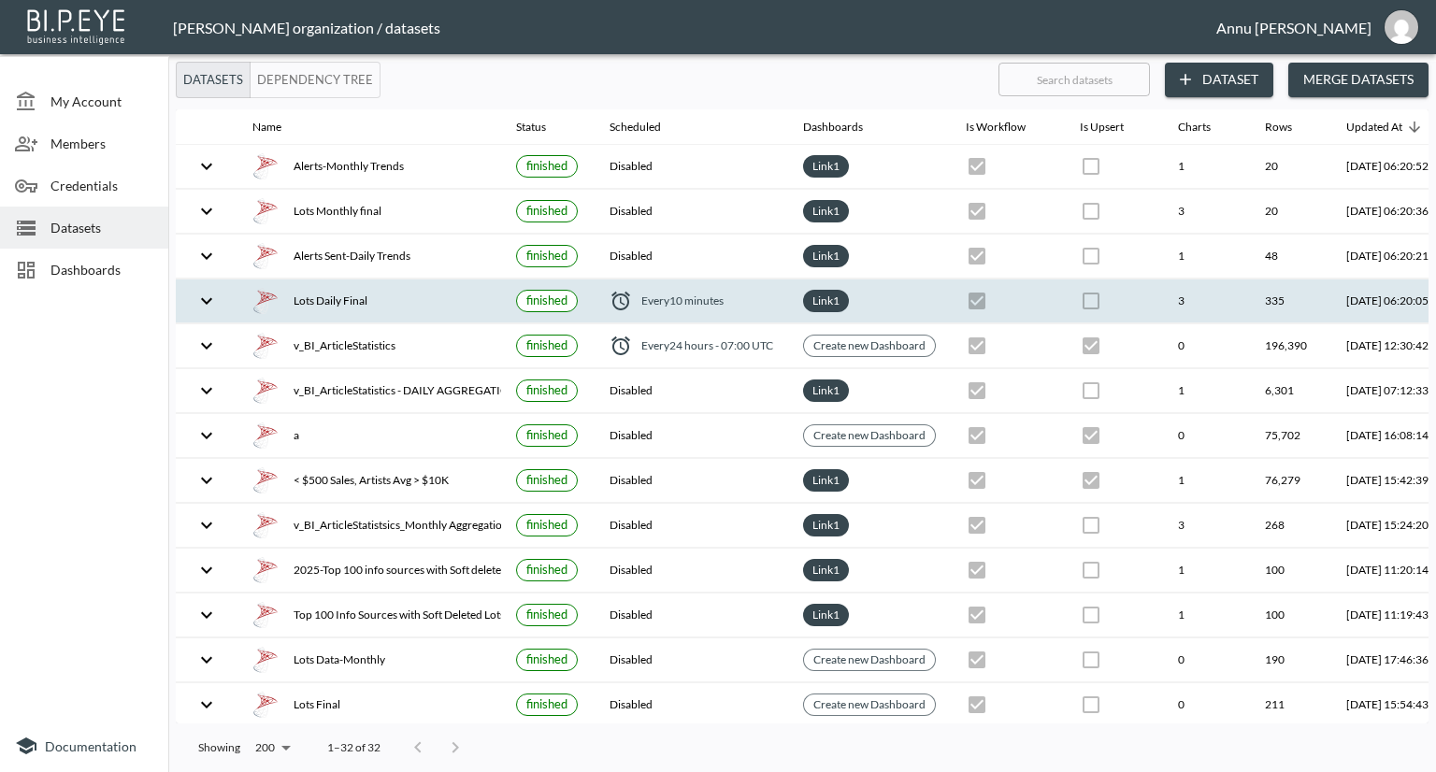
click at [304, 296] on div "Lots Daily Final" at bounding box center [369, 301] width 234 height 26
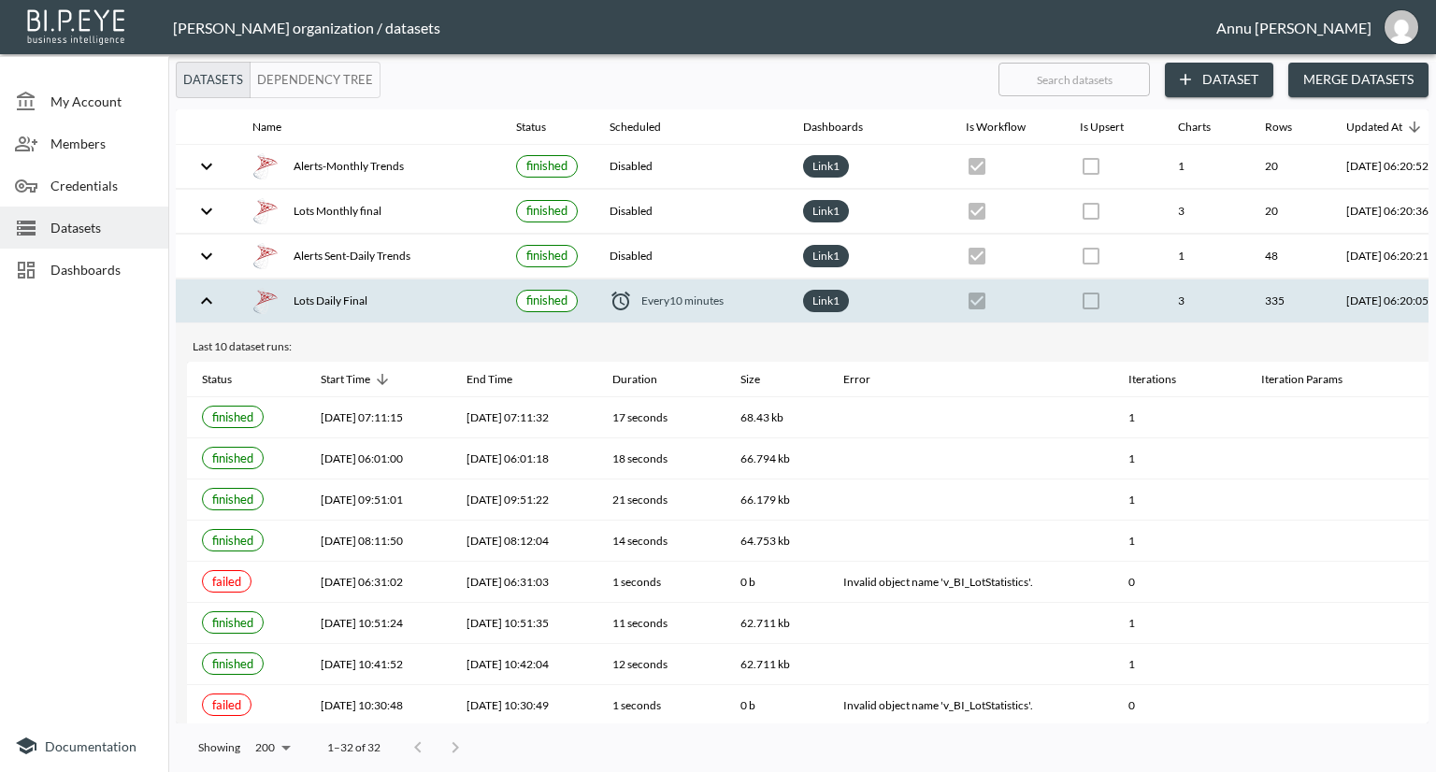
click at [114, 349] on div at bounding box center [84, 509] width 168 height 422
click at [84, 229] on span "Datasets" at bounding box center [101, 228] width 103 height 20
click at [101, 272] on span "Dashboards" at bounding box center [101, 270] width 103 height 20
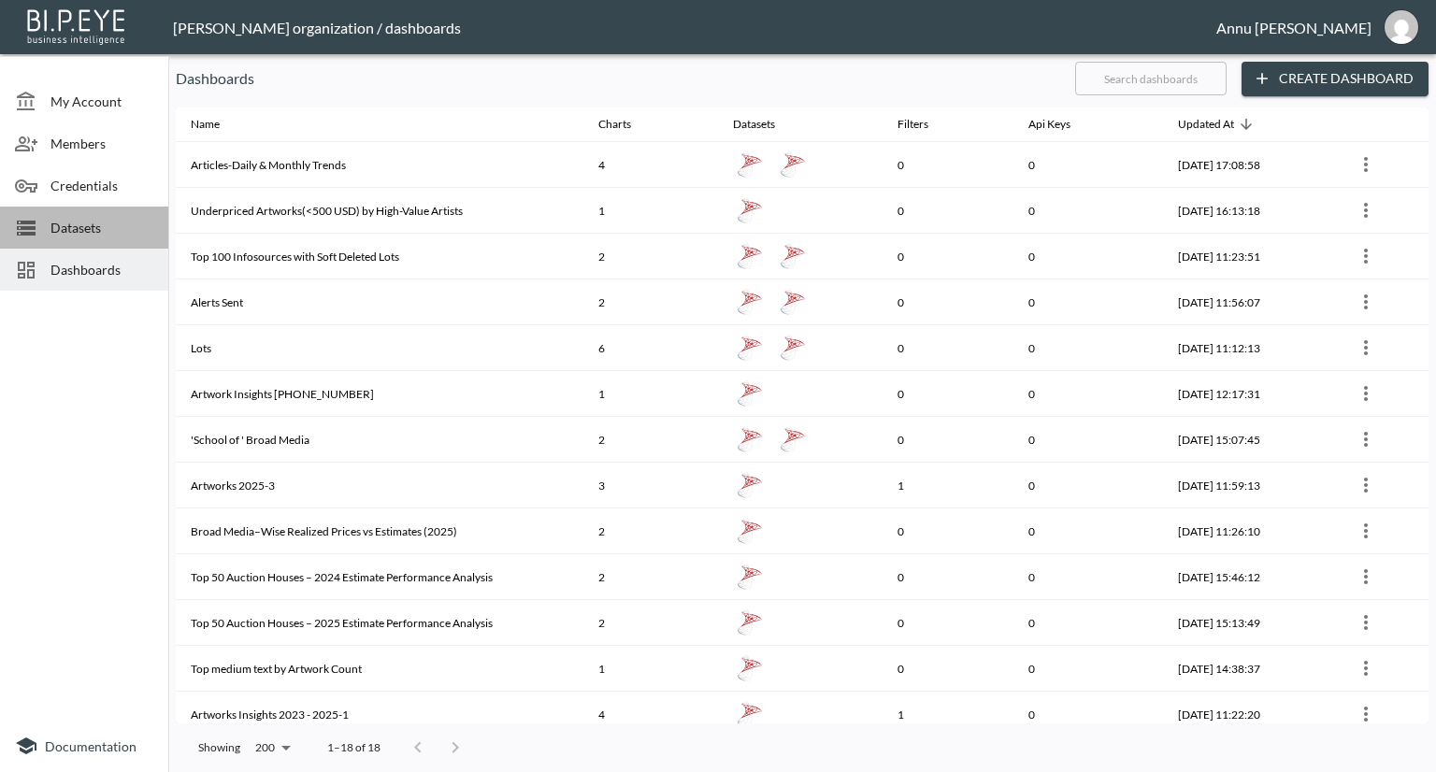
click at [103, 229] on span "Datasets" at bounding box center [101, 228] width 103 height 20
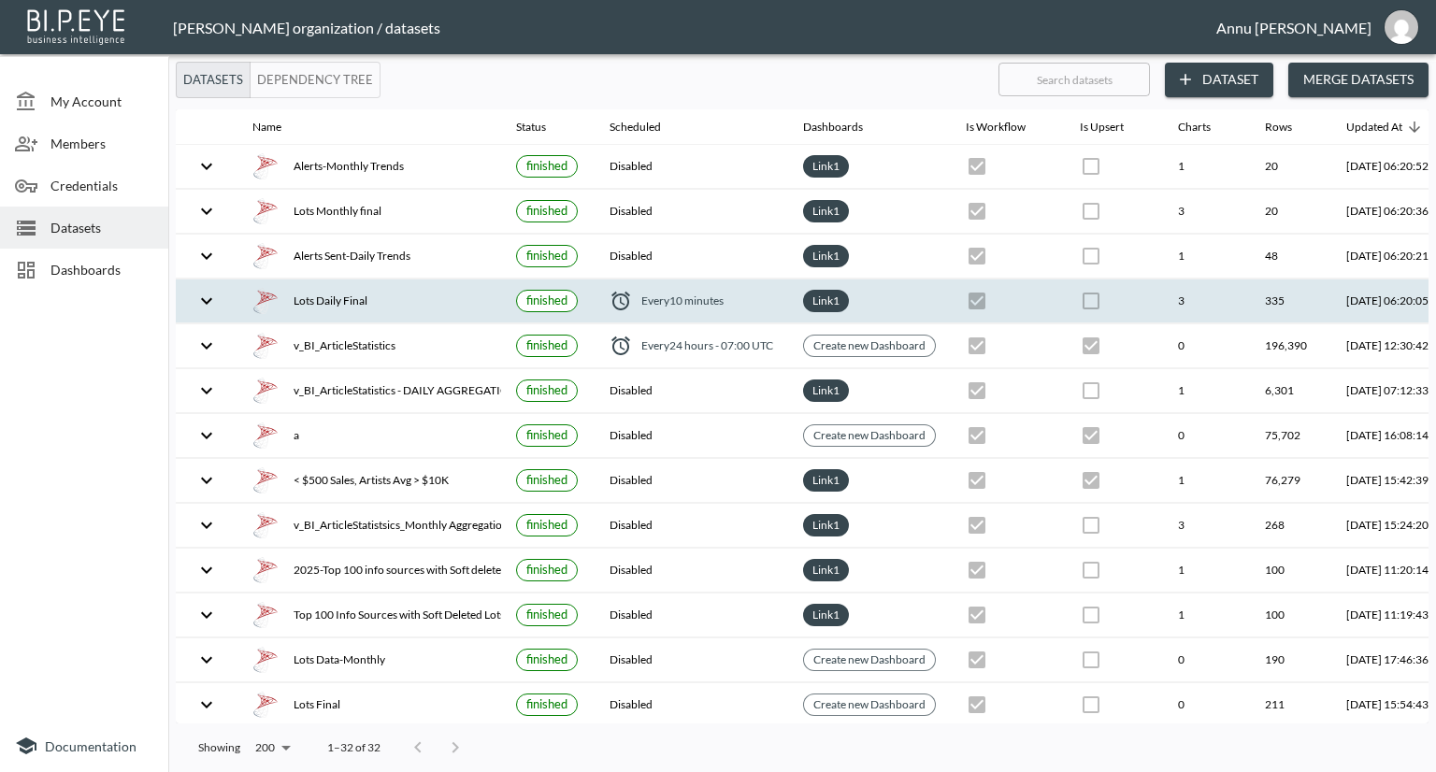
click at [359, 290] on div "Lots Daily Final" at bounding box center [369, 301] width 234 height 26
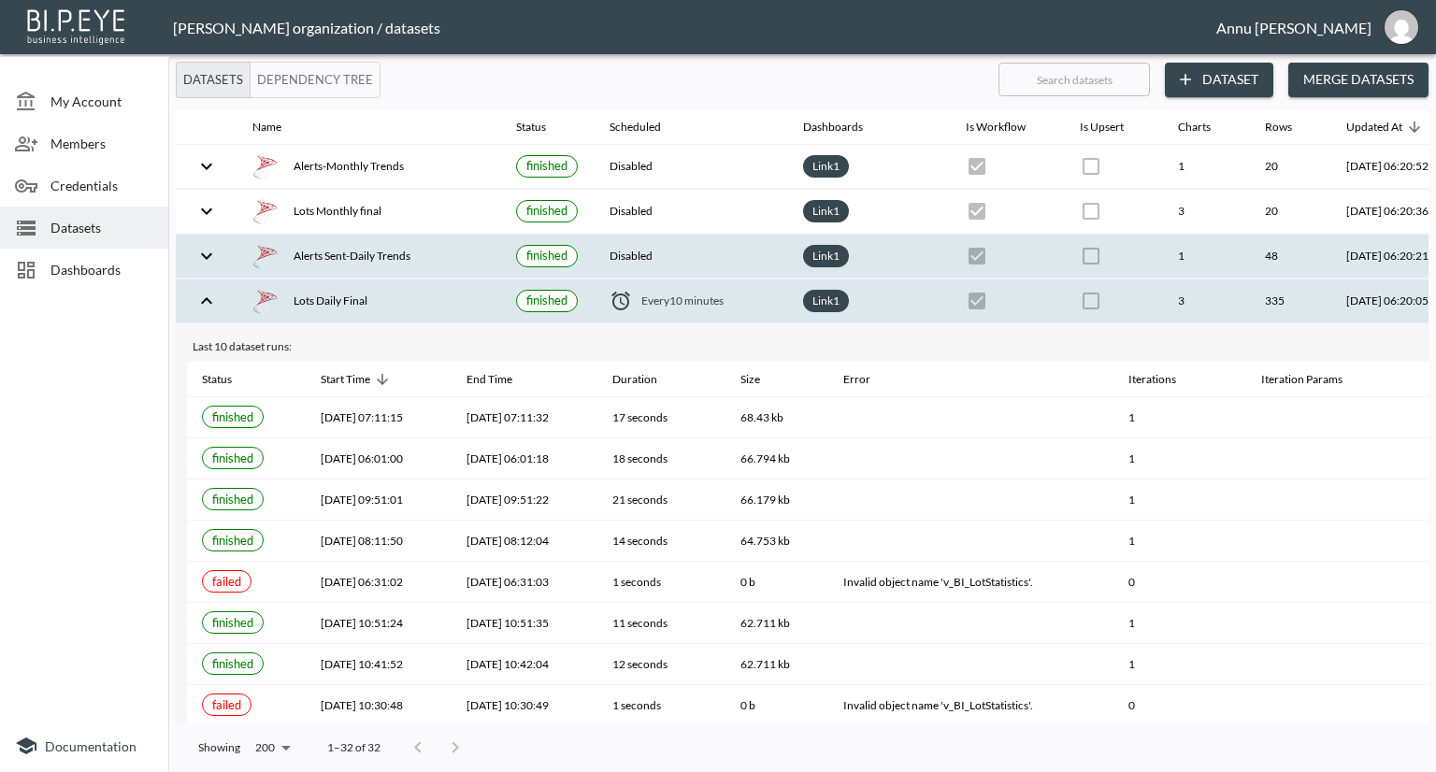
click at [363, 251] on div "Alerts Sent-Daily Trends" at bounding box center [369, 256] width 234 height 26
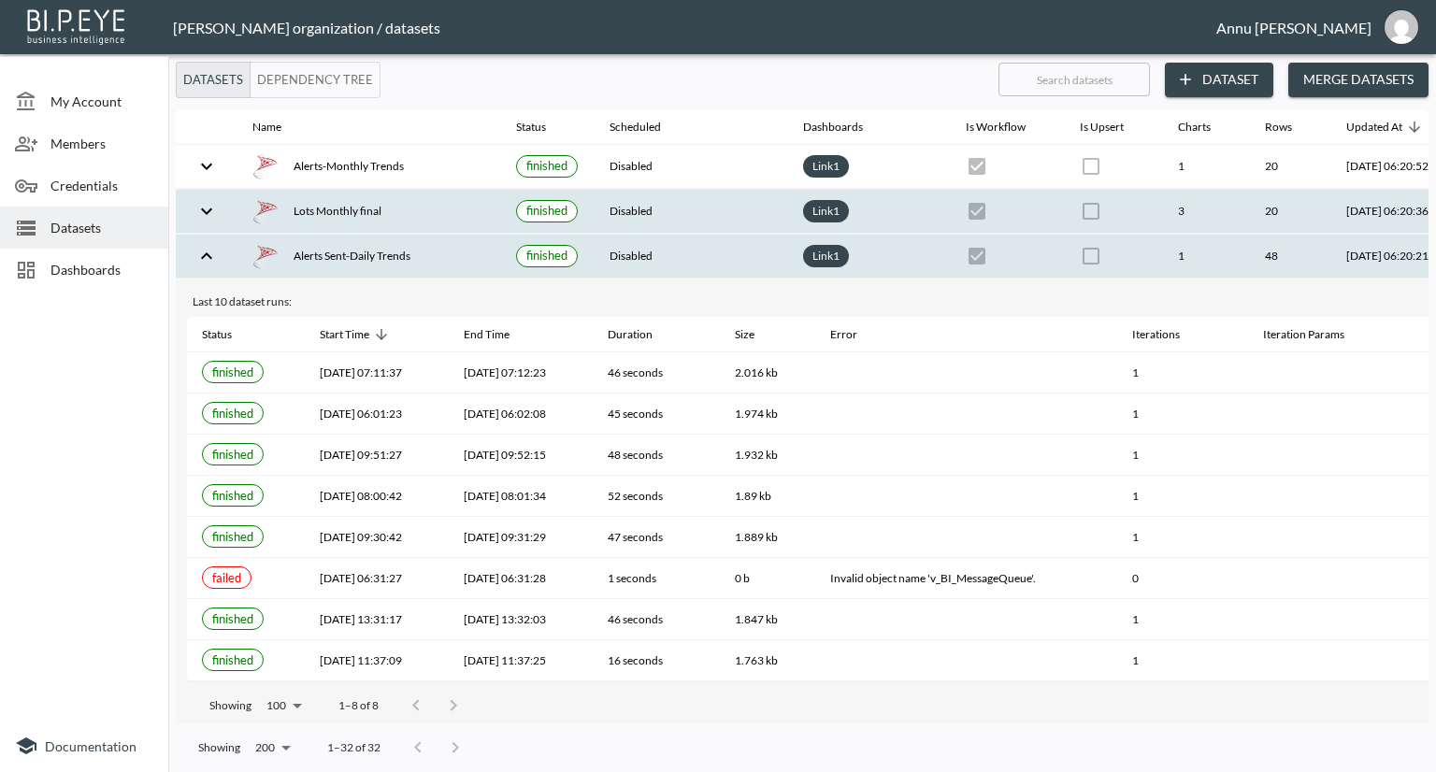
click at [352, 216] on div "Lots Monthly final" at bounding box center [369, 211] width 234 height 26
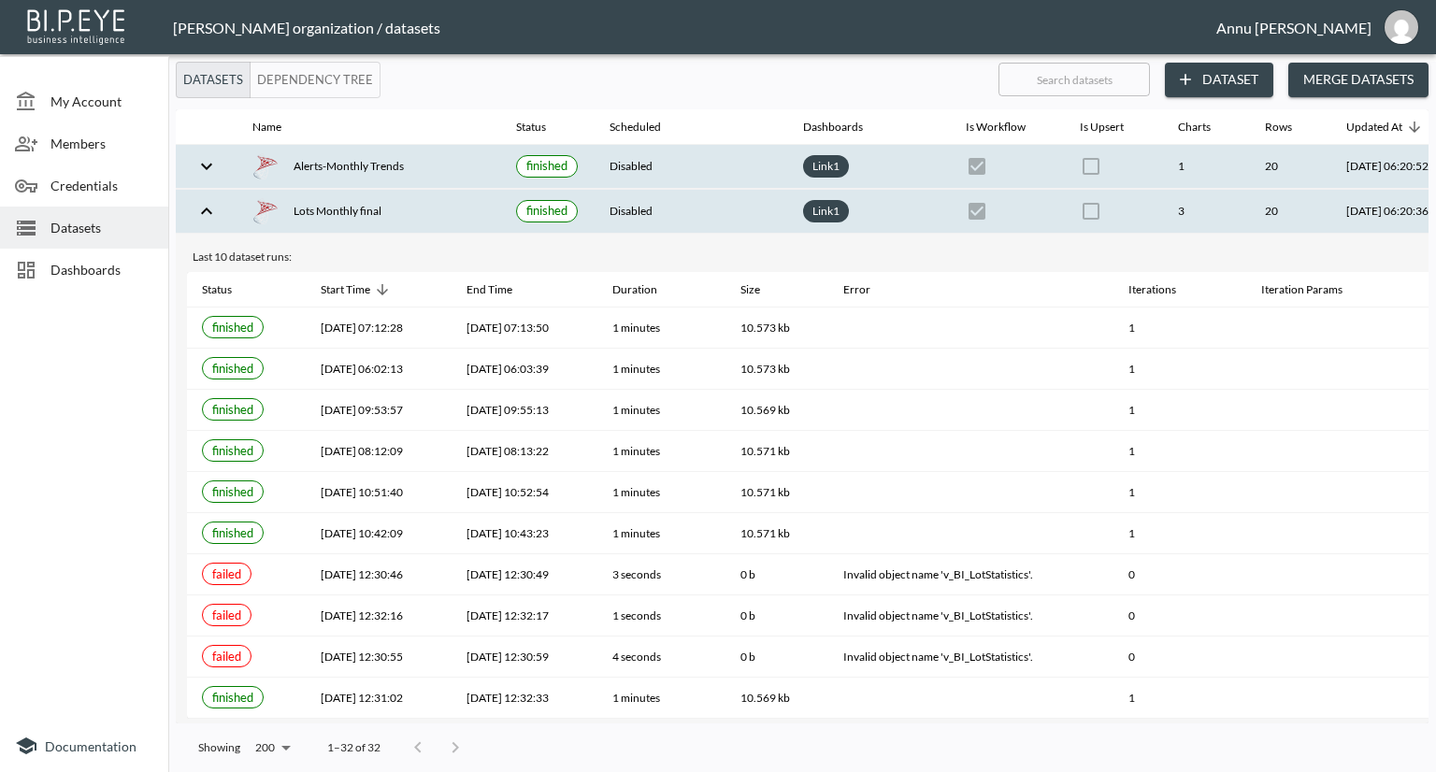
click at [345, 172] on div "Alerts-Monthly Trends" at bounding box center [369, 166] width 234 height 26
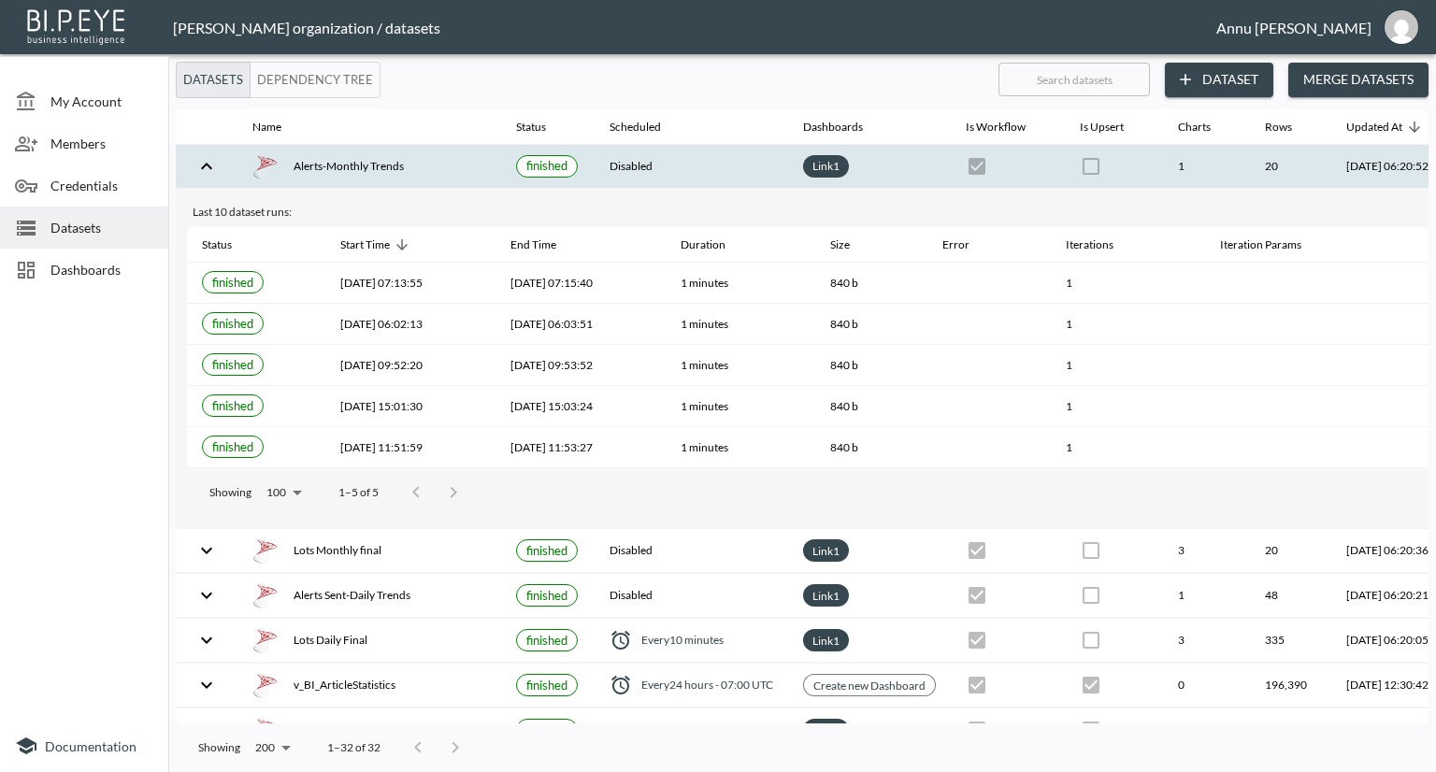
click at [82, 372] on div at bounding box center [84, 509] width 168 height 422
click at [290, 170] on div "Alerts-Monthly Trends" at bounding box center [369, 166] width 234 height 26
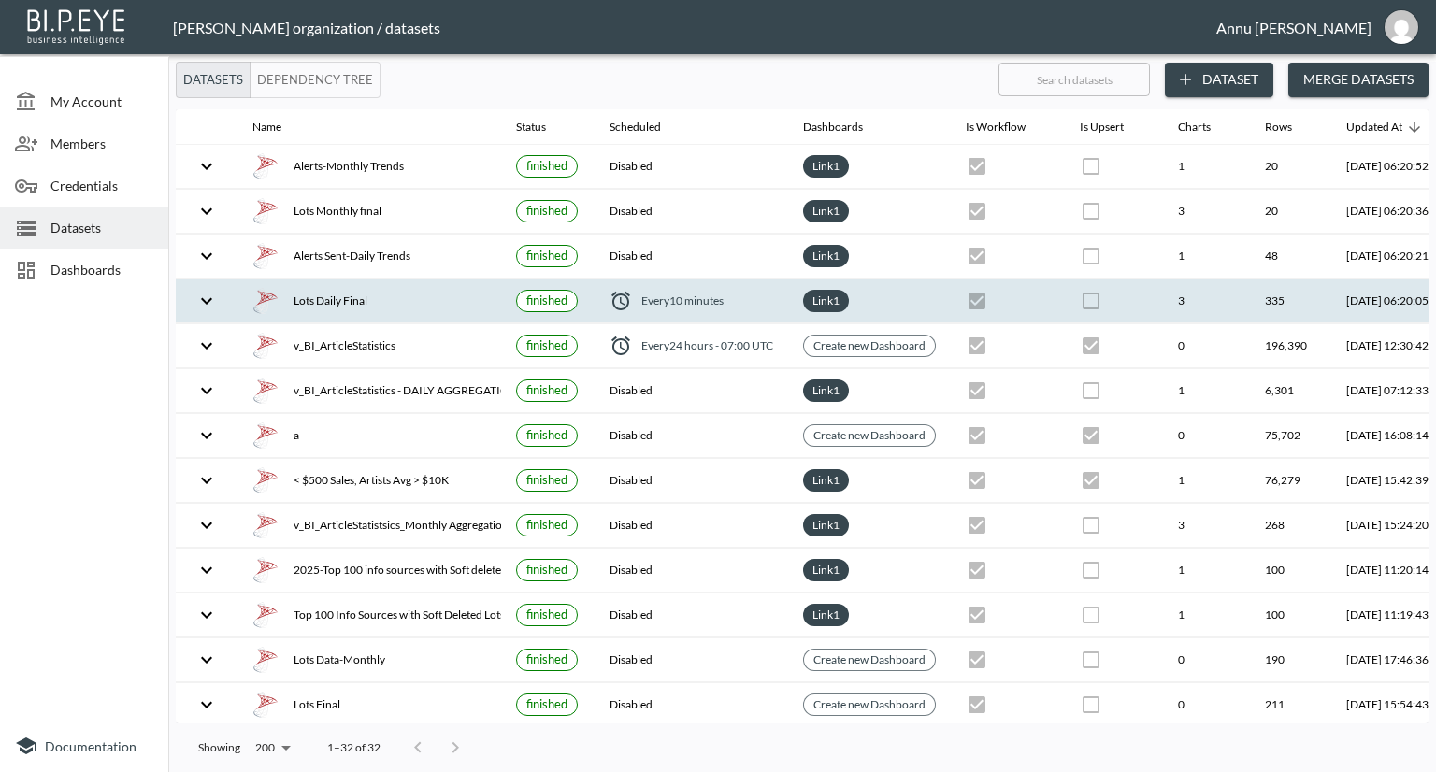
click at [348, 299] on div "Lots Daily Final" at bounding box center [369, 301] width 234 height 26
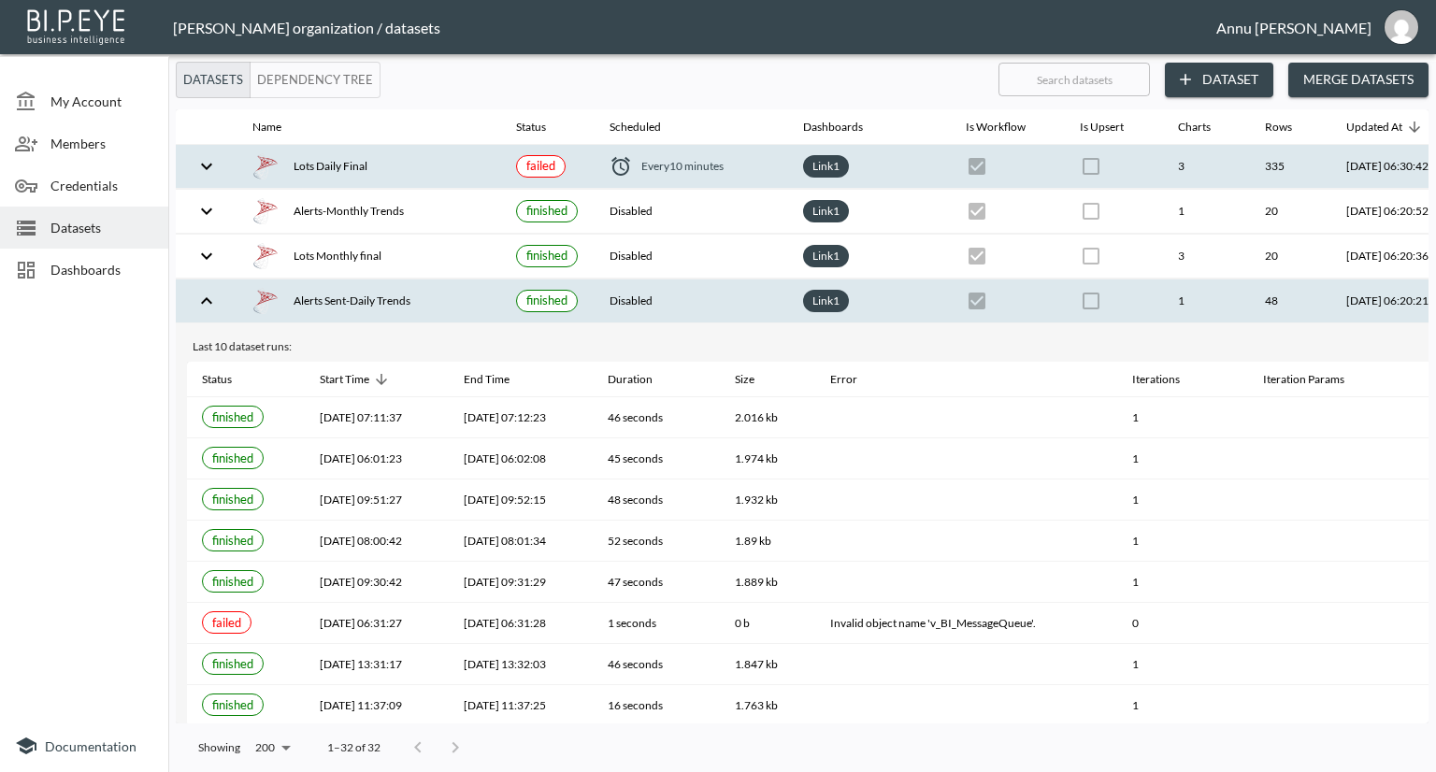
click at [346, 173] on div "Lots Daily Final" at bounding box center [369, 166] width 234 height 26
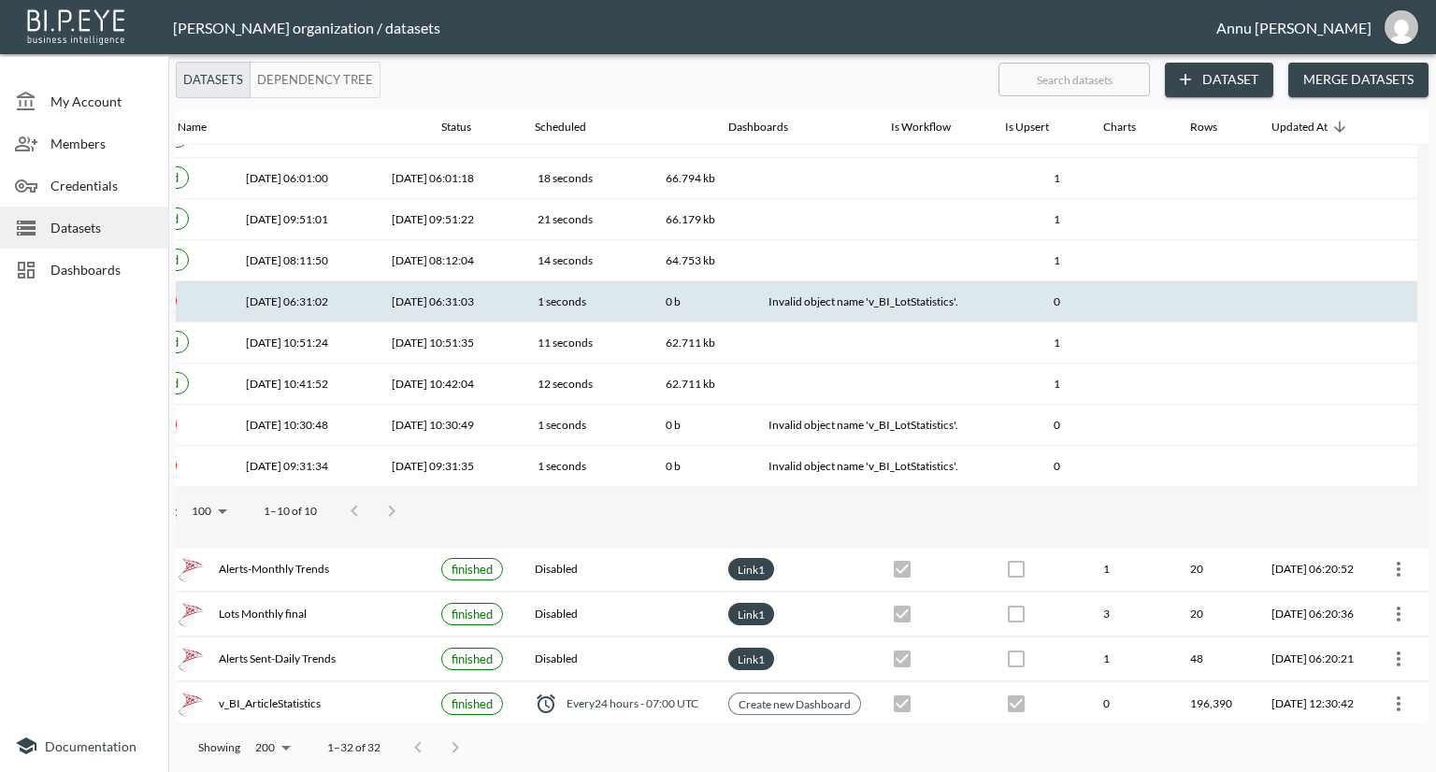
scroll to position [374, 109]
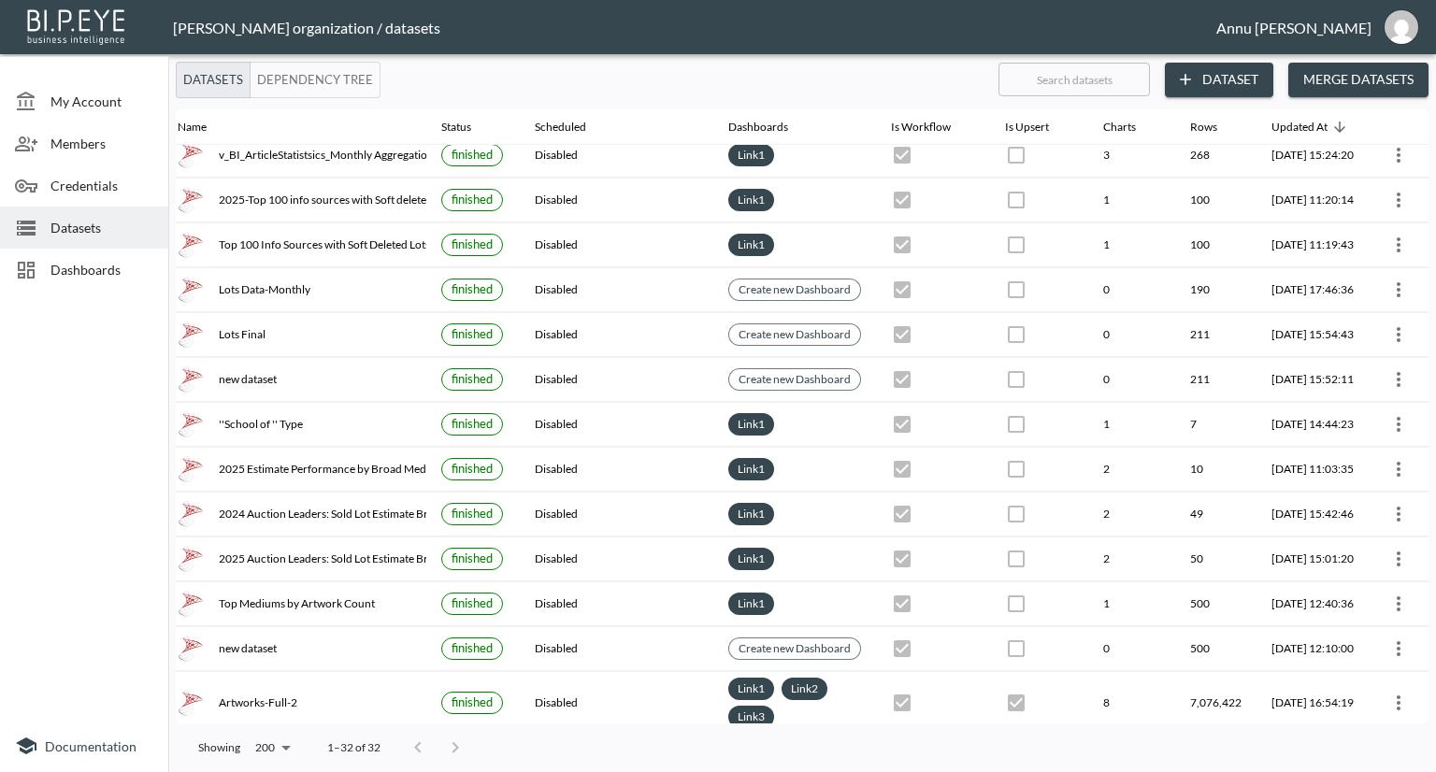
scroll to position [713, 109]
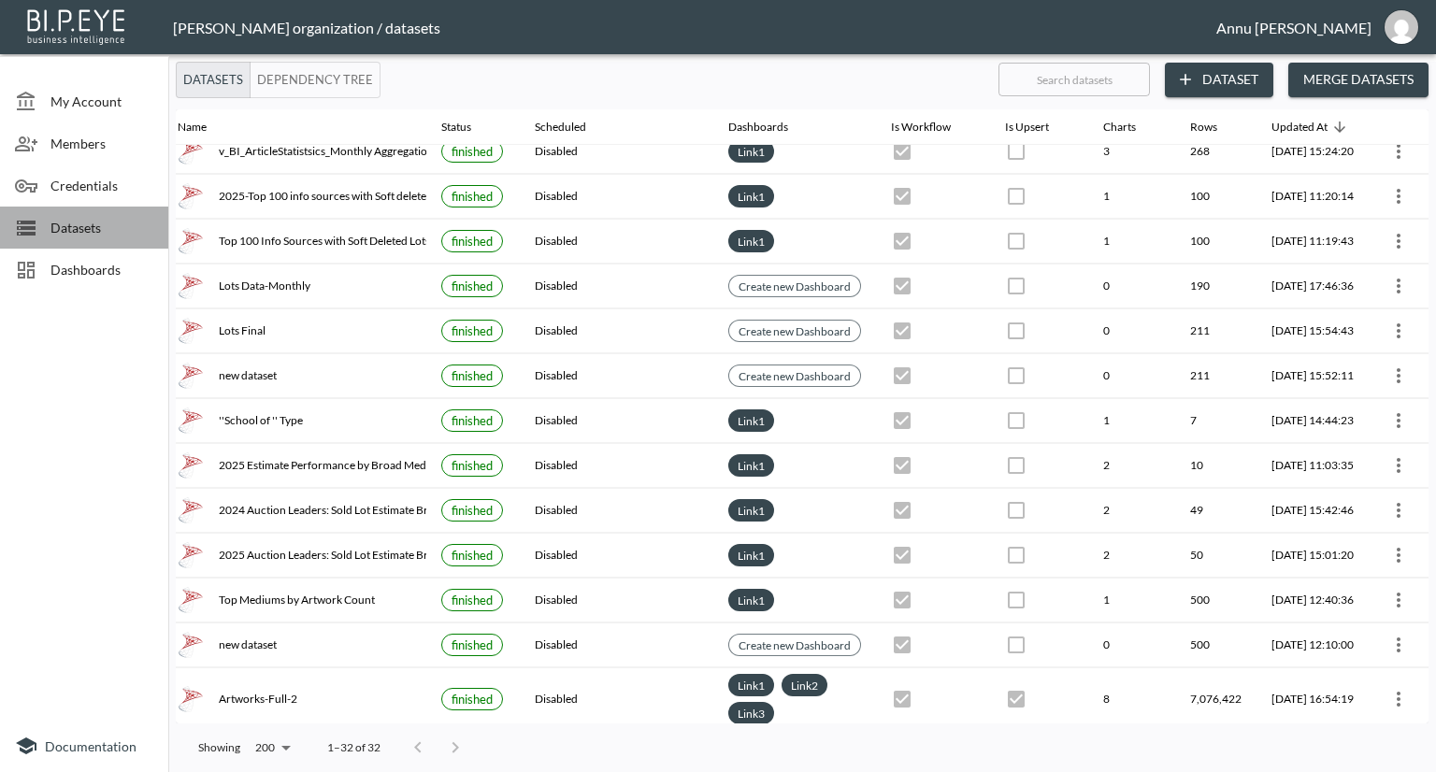
click at [100, 233] on span "Datasets" at bounding box center [101, 228] width 103 height 20
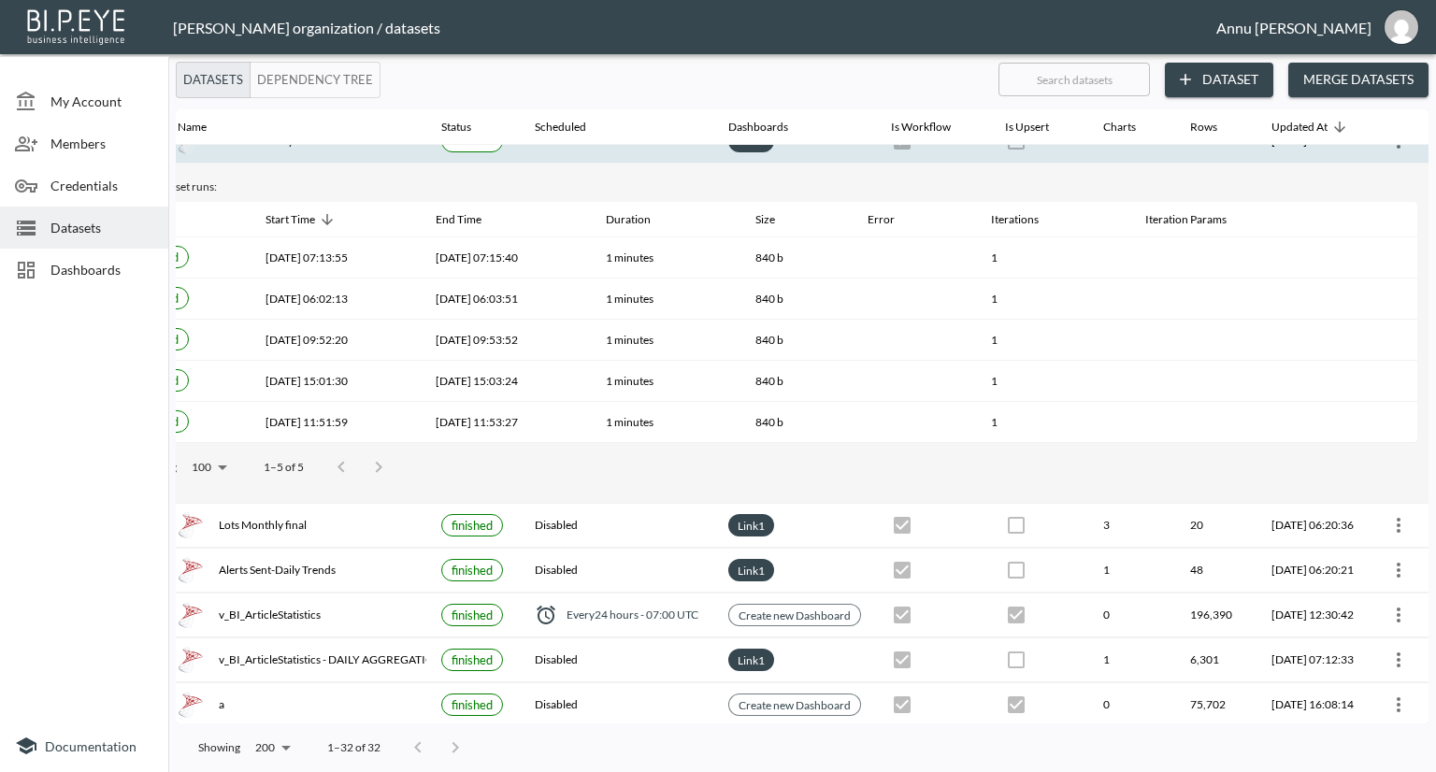
scroll to position [0, 109]
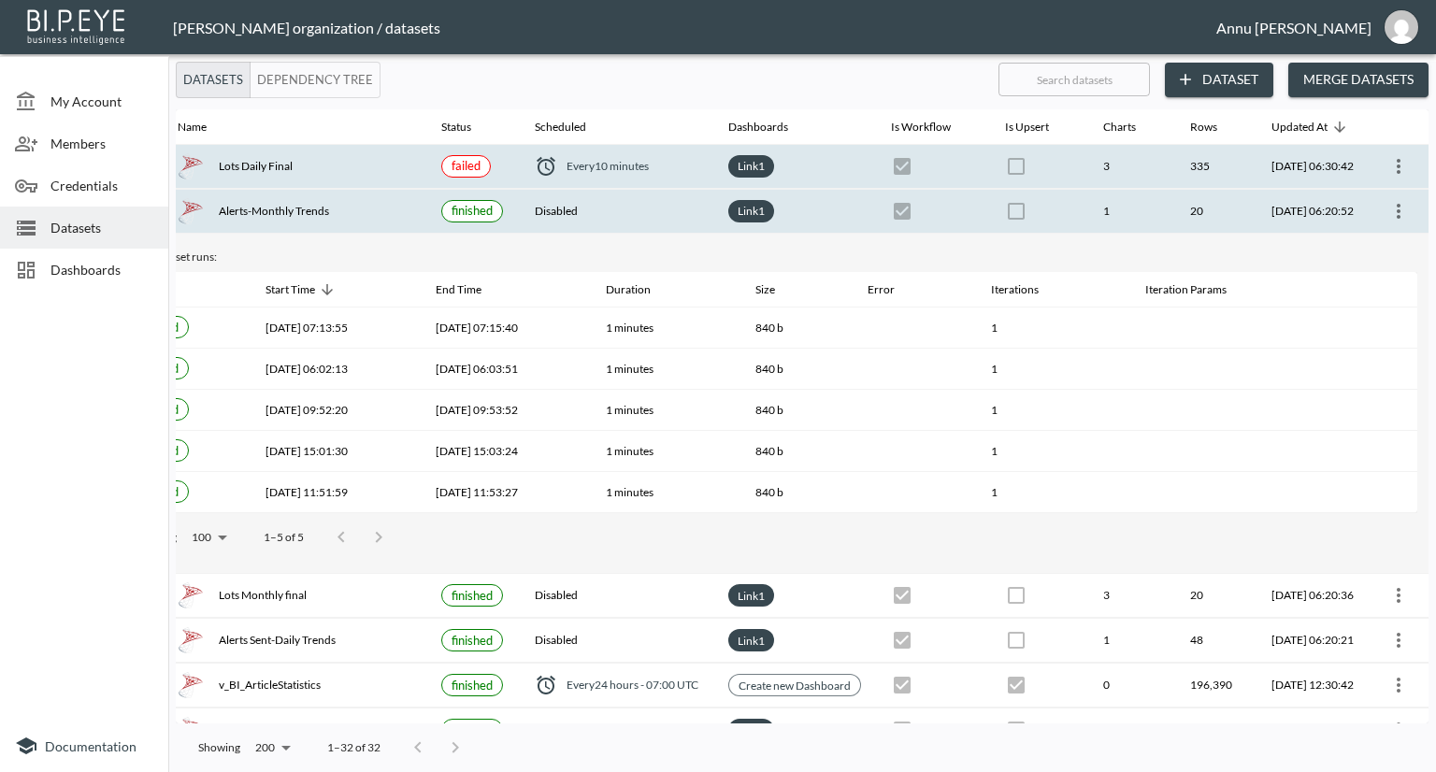
click at [247, 174] on div "Lots Daily Final" at bounding box center [295, 166] width 234 height 26
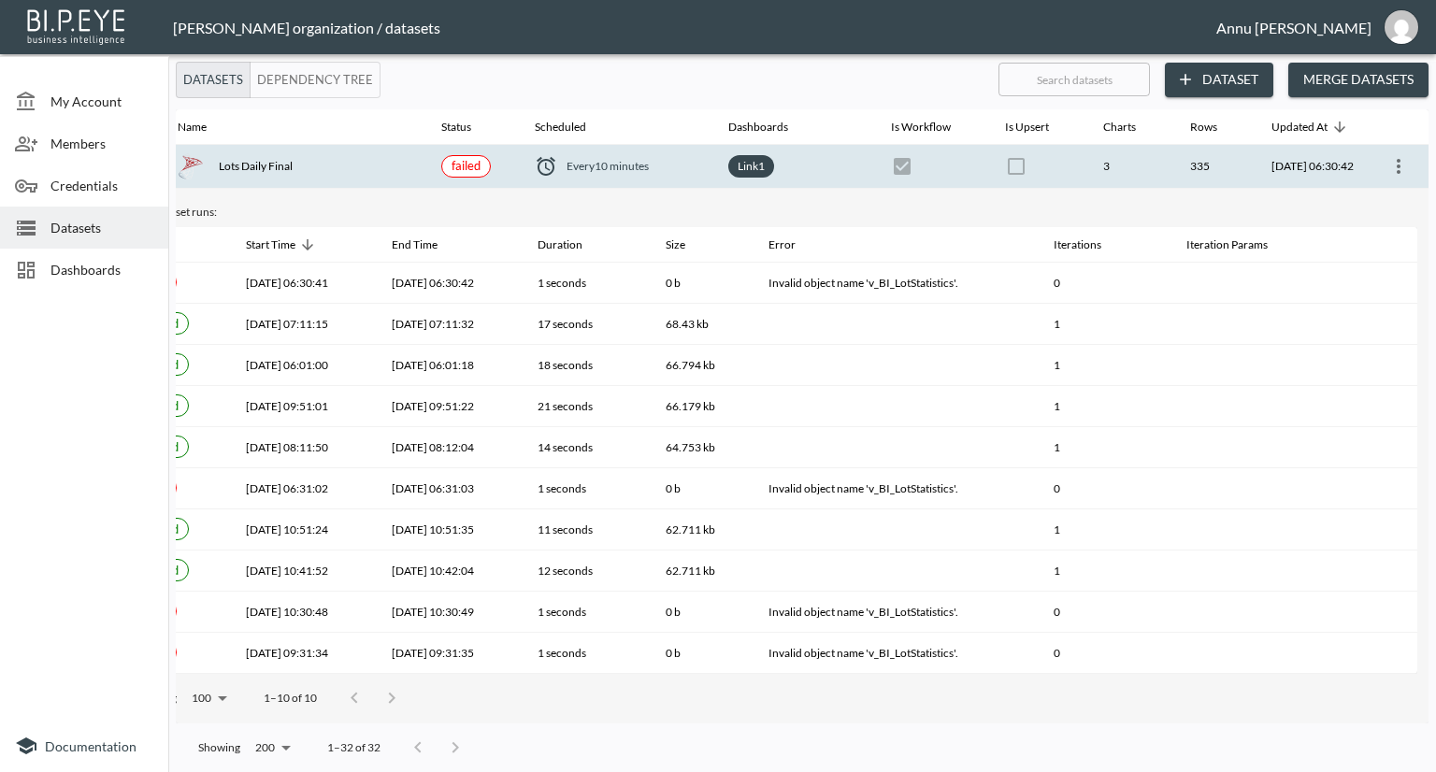
click at [86, 434] on div at bounding box center [84, 509] width 168 height 422
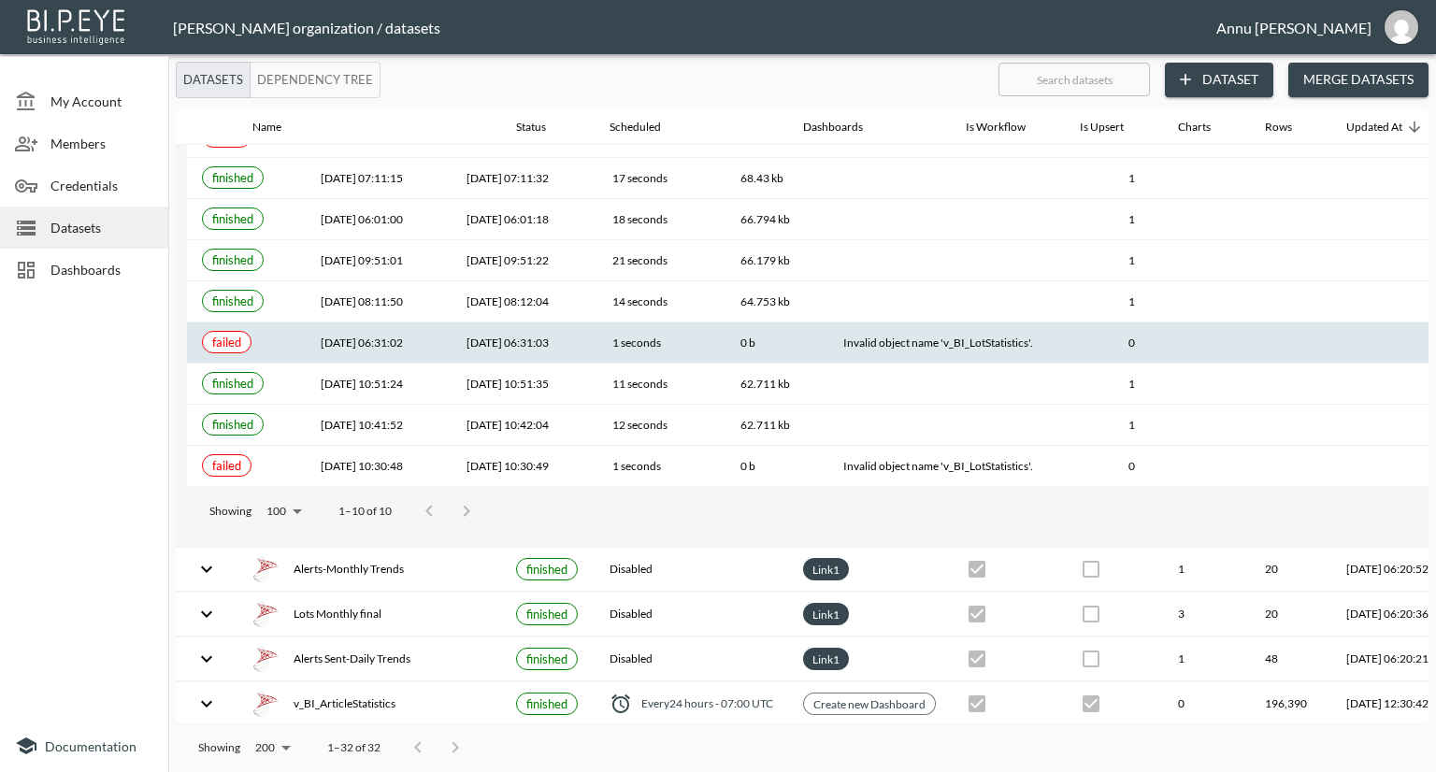
scroll to position [374, 0]
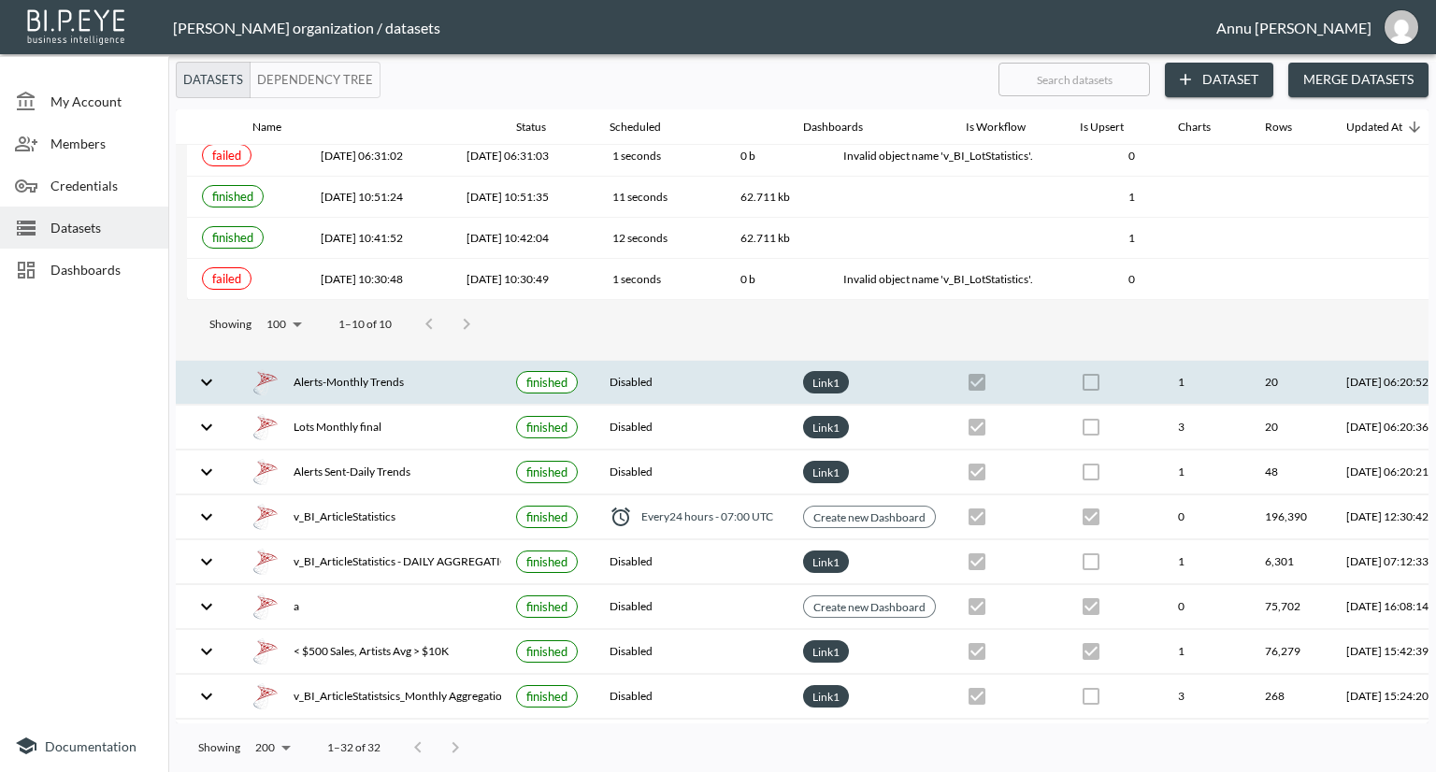
click at [202, 375] on icon "expand row" at bounding box center [206, 382] width 22 height 22
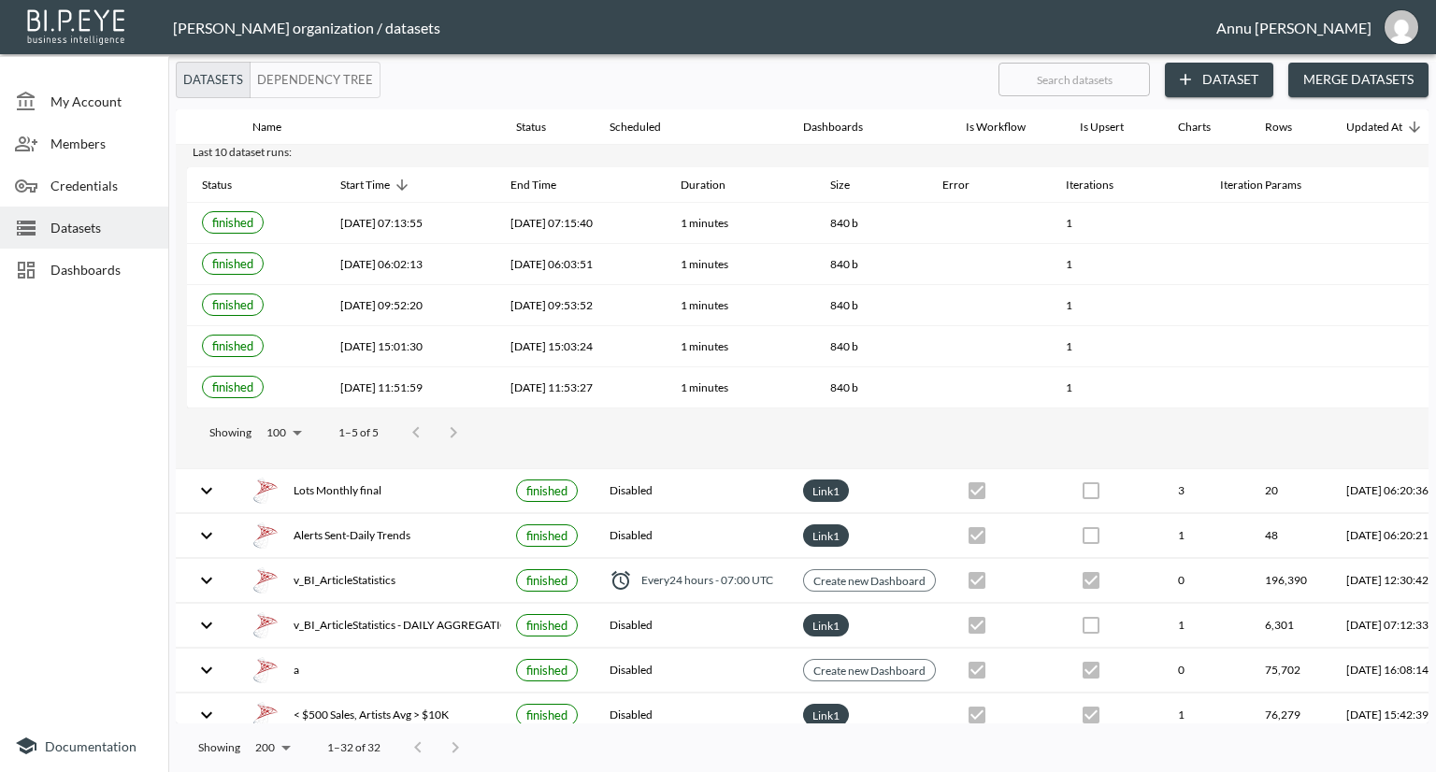
scroll to position [0, 0]
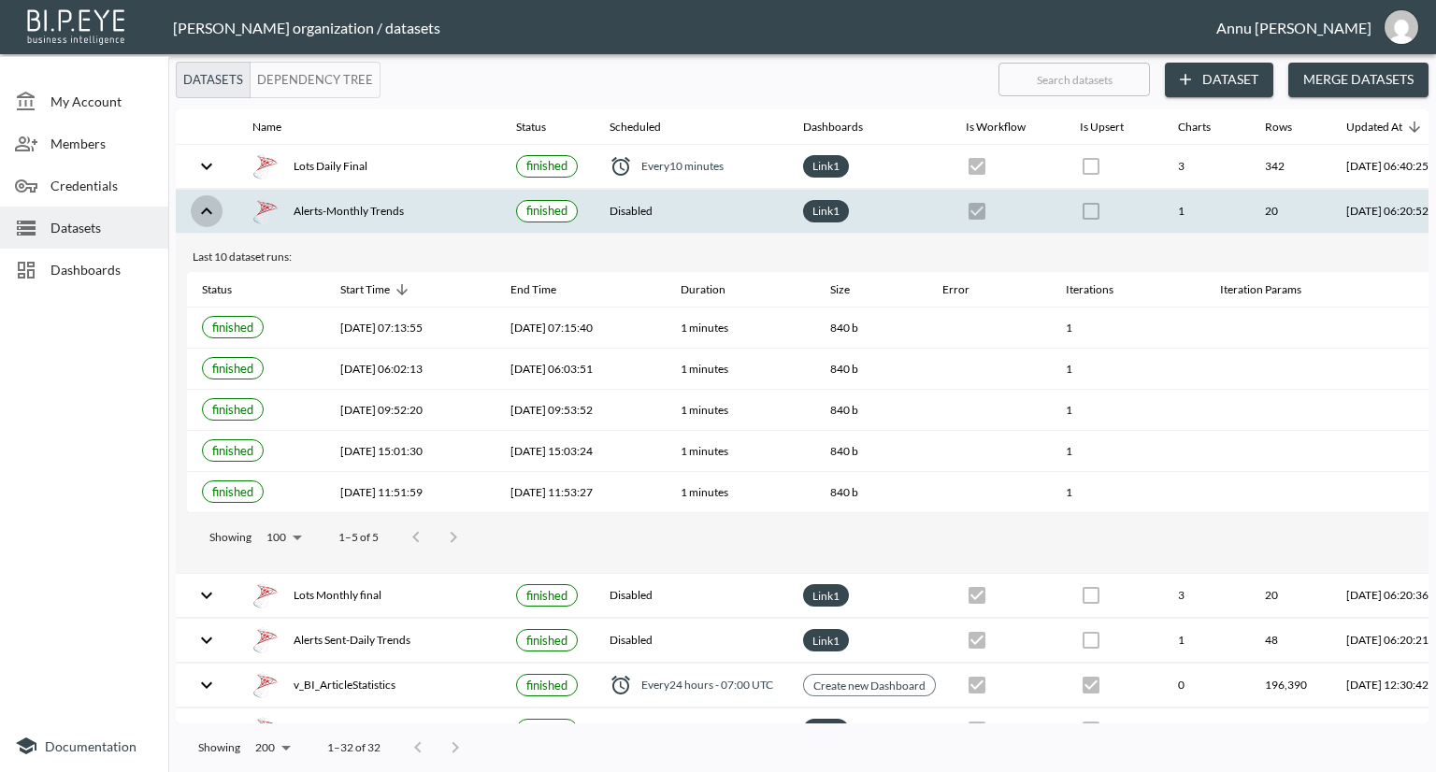
click at [207, 214] on icon "expand row" at bounding box center [206, 211] width 22 height 22
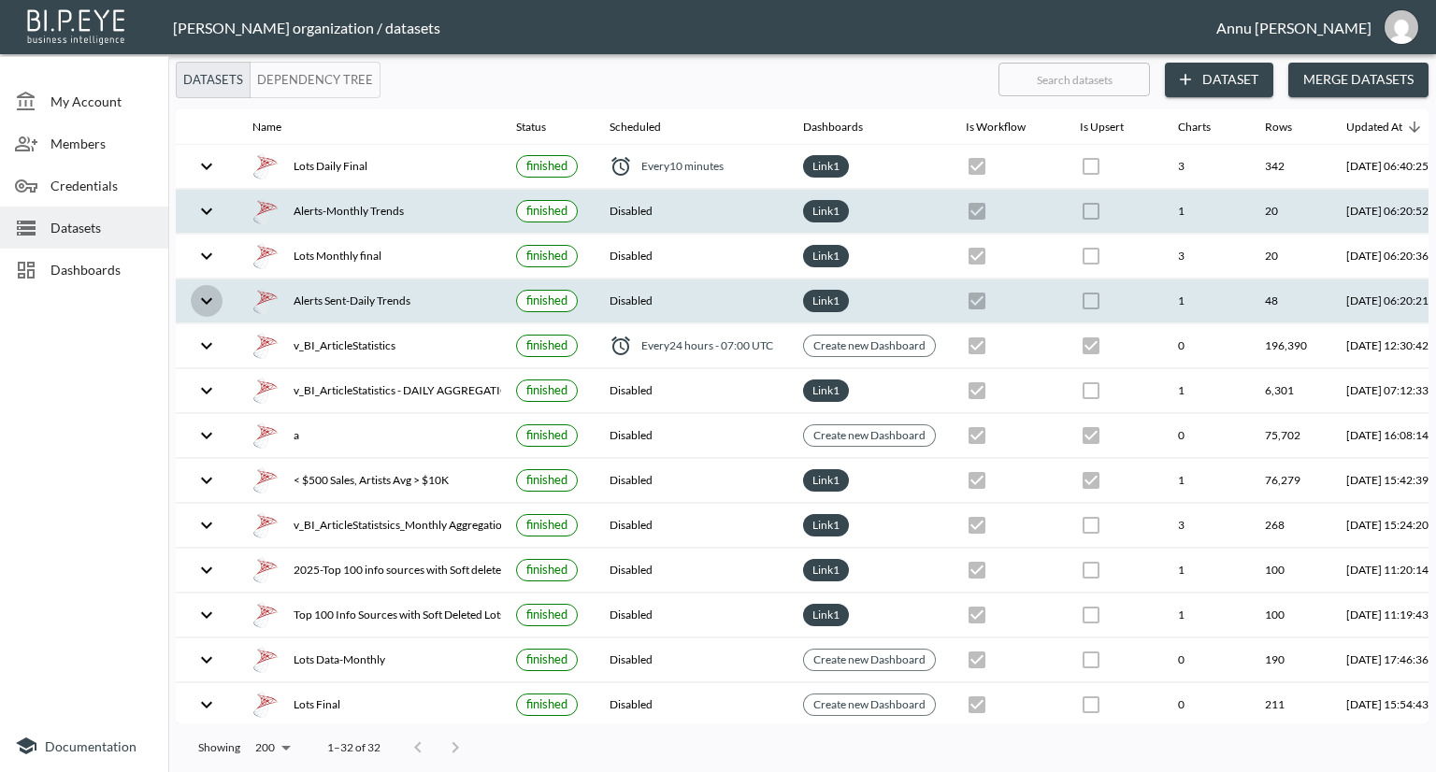
click at [206, 302] on icon "expand row" at bounding box center [206, 300] width 11 height 7
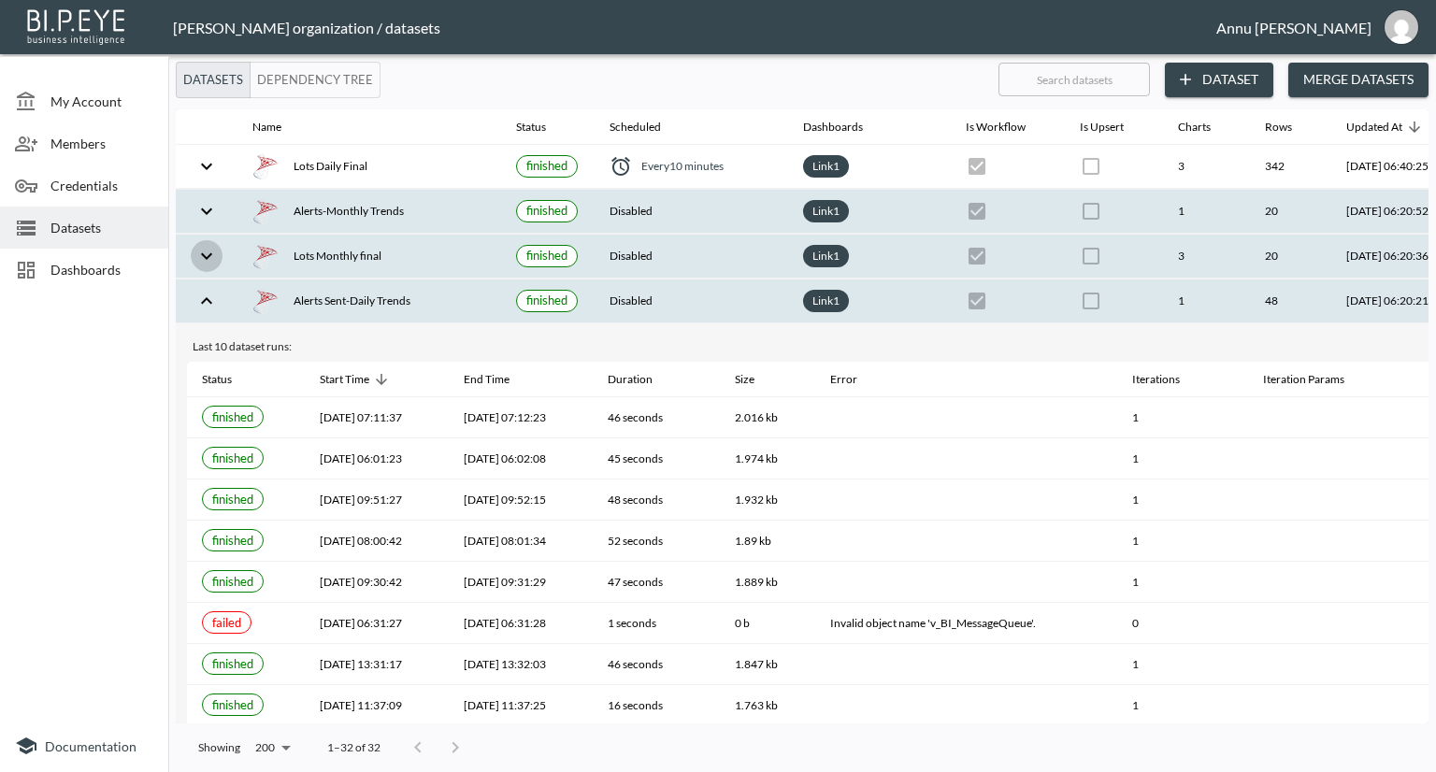
click at [211, 251] on icon "expand row" at bounding box center [206, 256] width 22 height 22
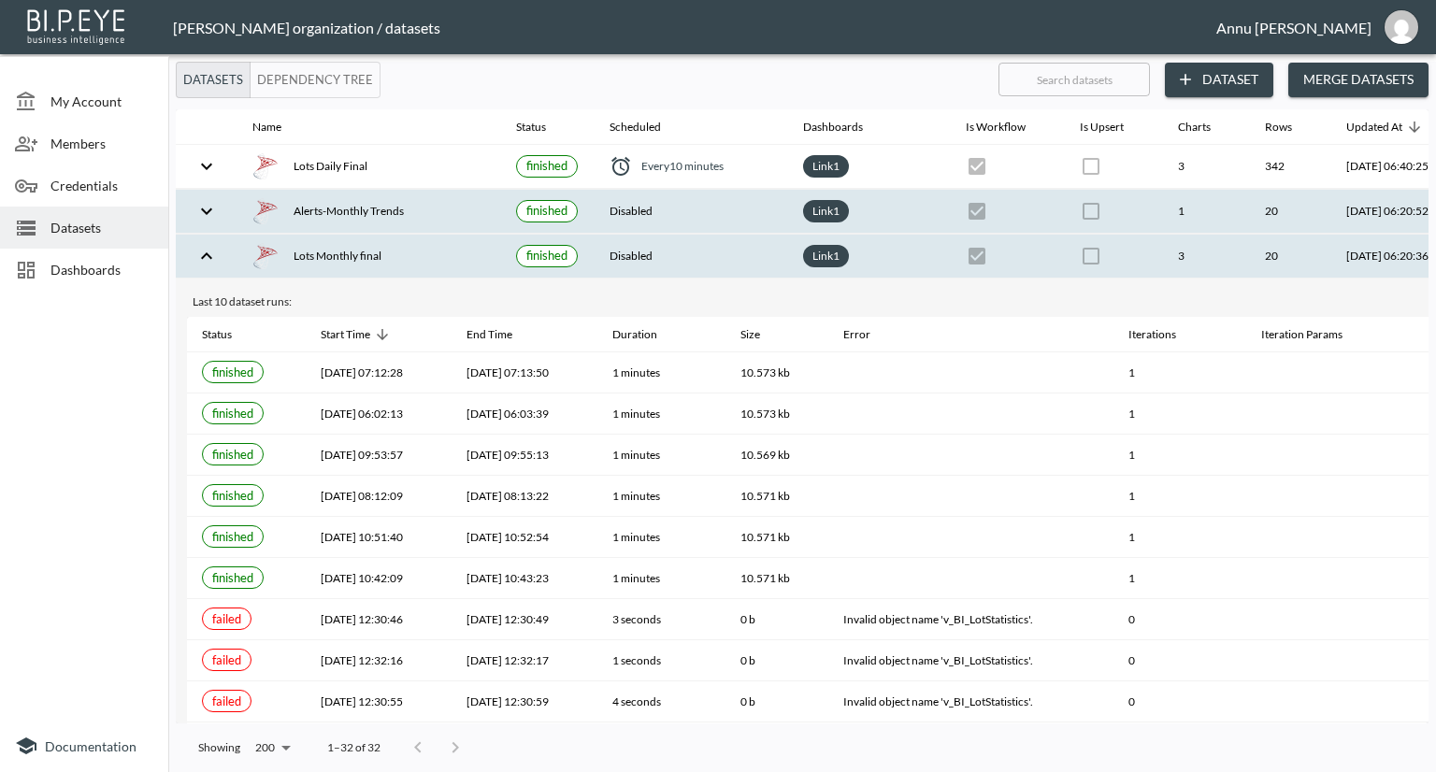
click at [206, 221] on icon "expand row" at bounding box center [206, 211] width 22 height 22
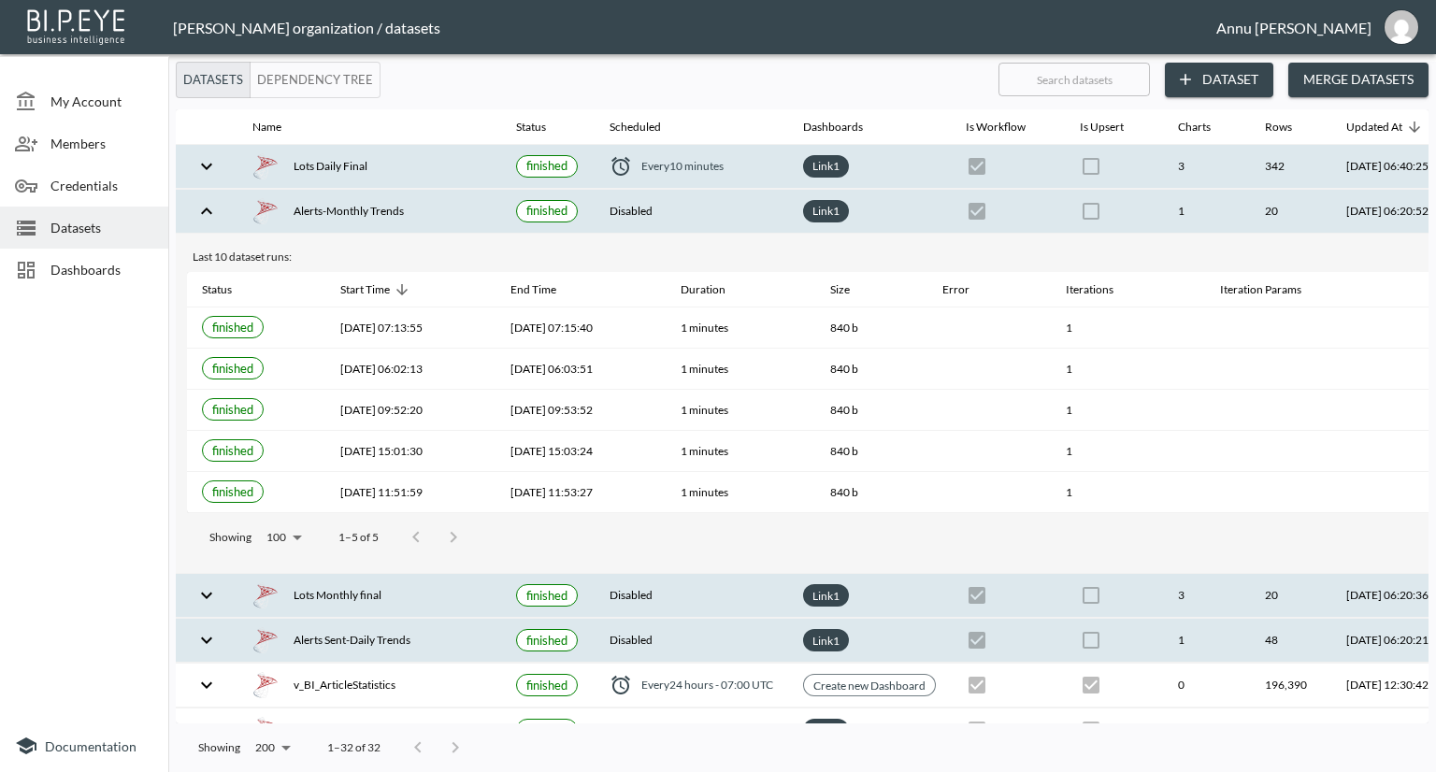
click at [206, 165] on icon "expand row" at bounding box center [206, 166] width 22 height 22
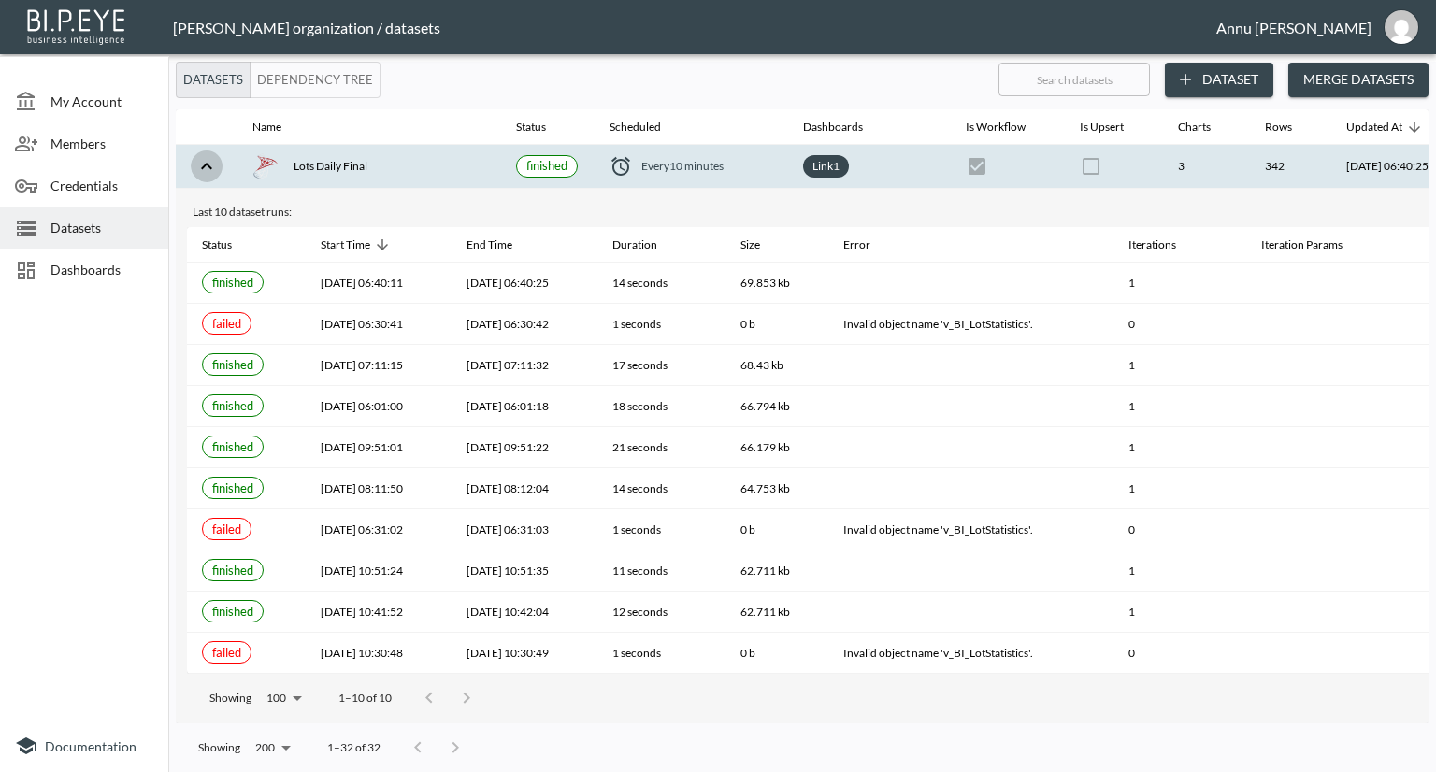
click at [209, 172] on icon "expand row" at bounding box center [206, 166] width 22 height 22
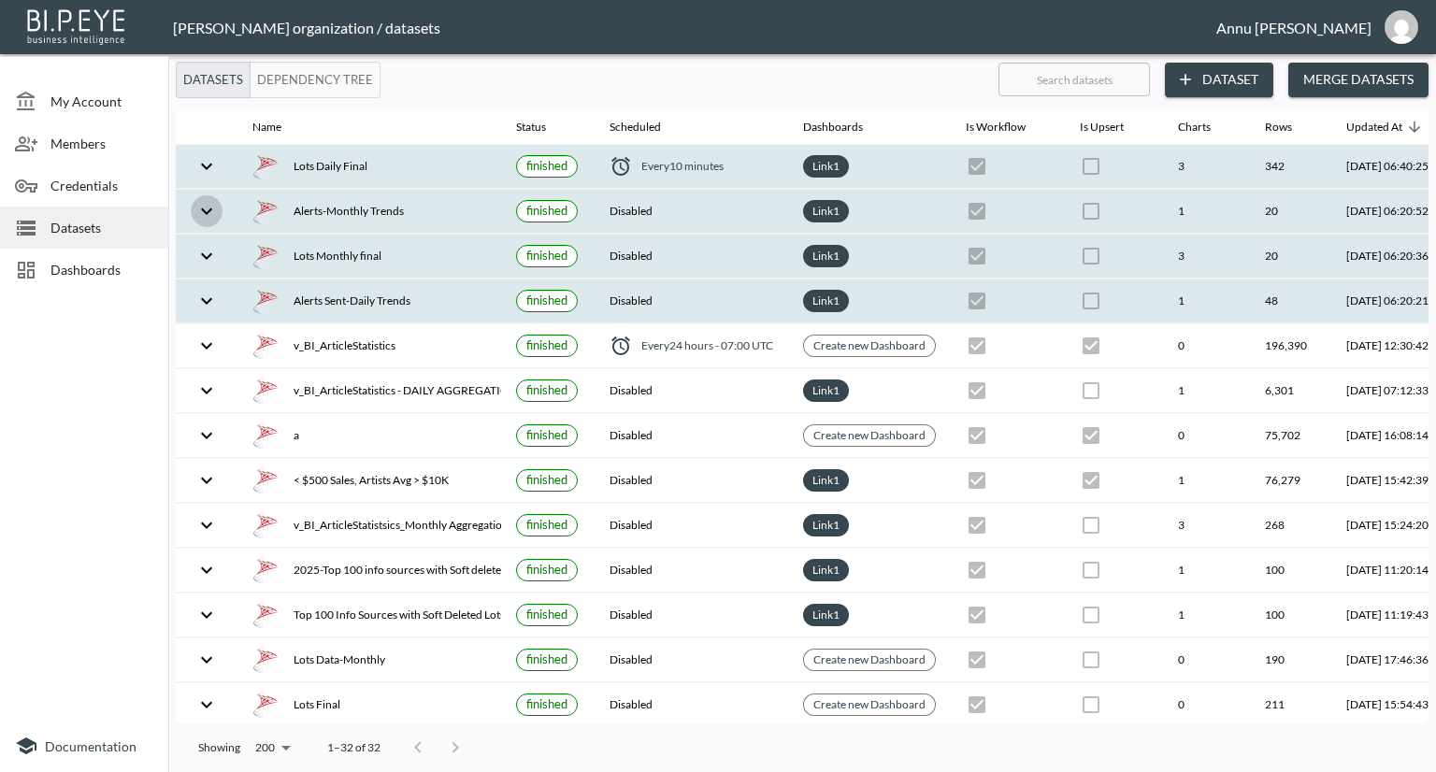
click at [213, 208] on icon "expand row" at bounding box center [206, 211] width 22 height 22
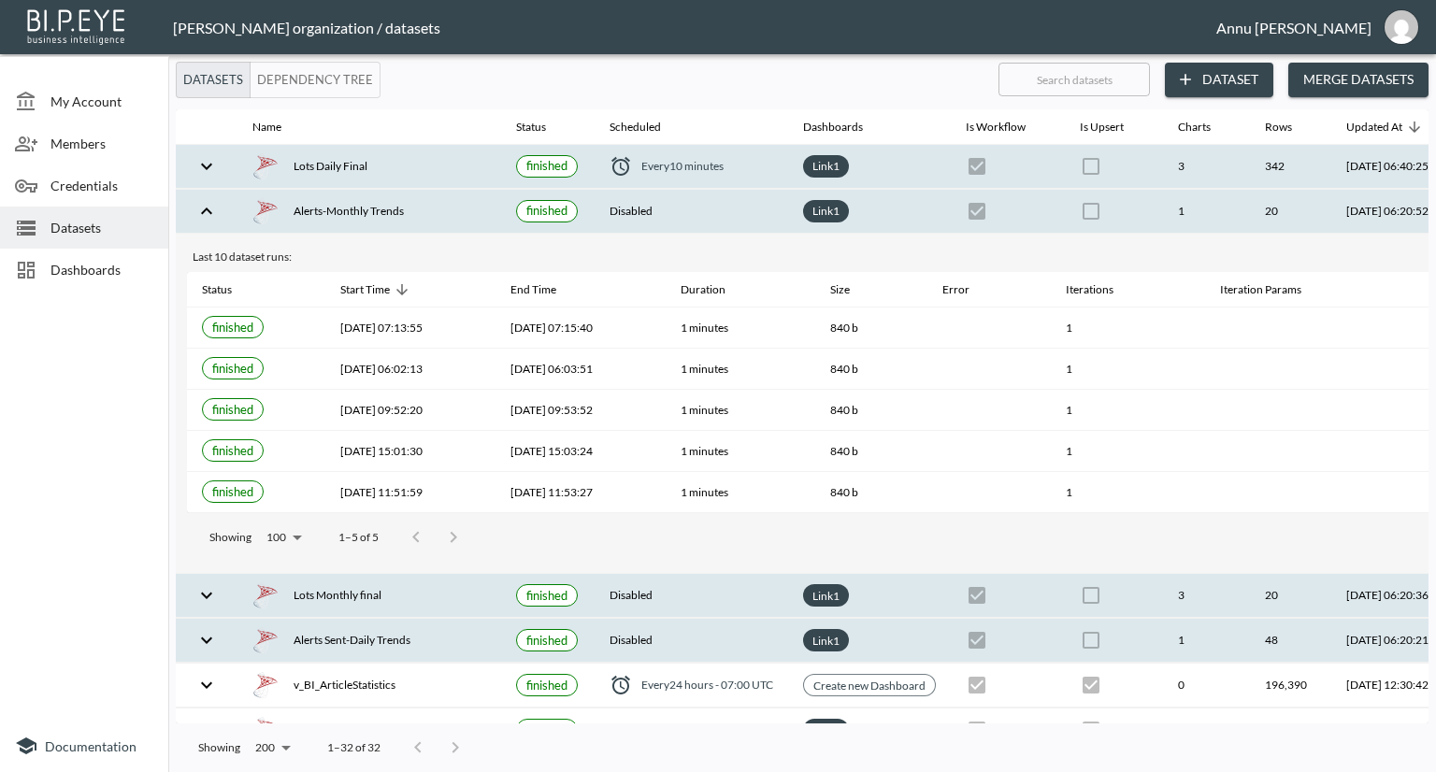
click at [213, 208] on icon "expand row" at bounding box center [206, 211] width 22 height 22
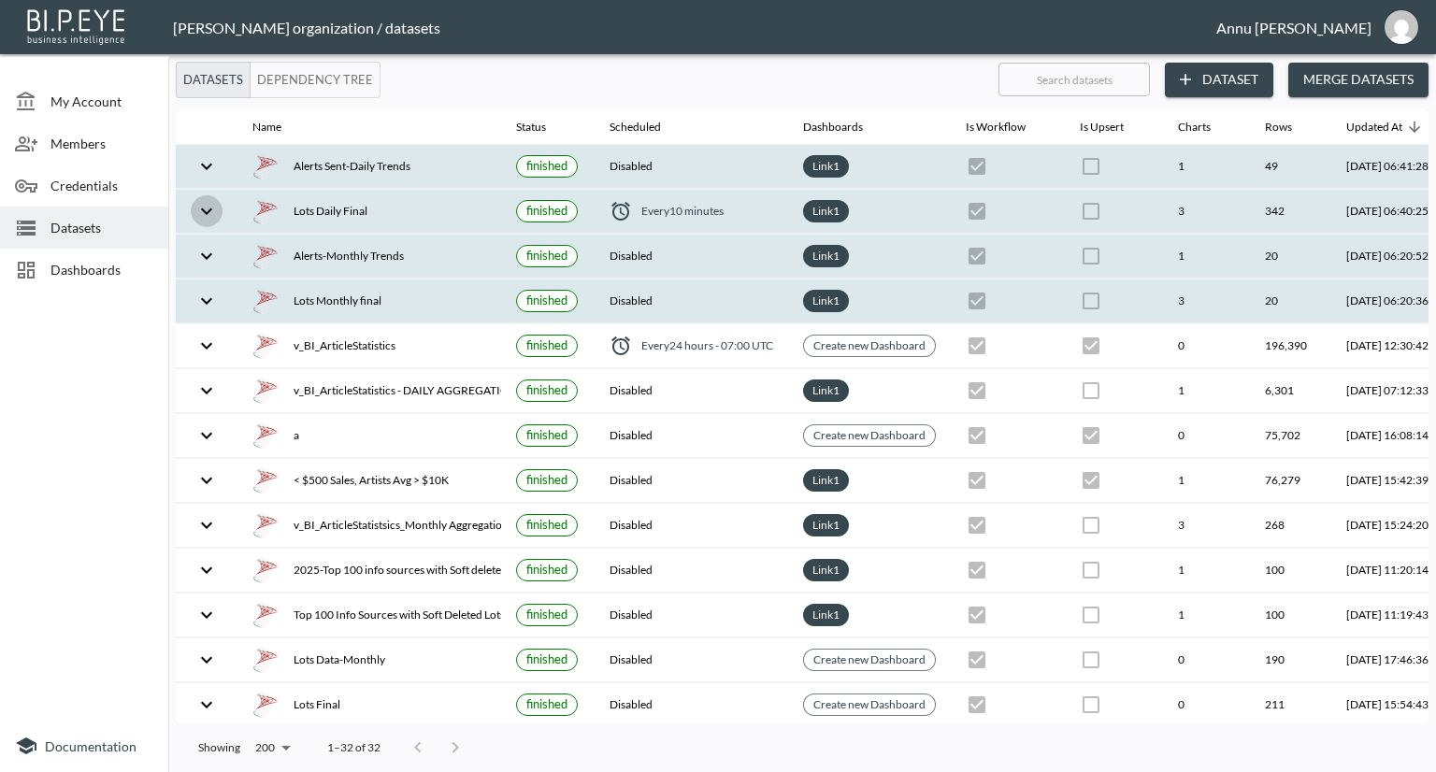
click at [208, 209] on icon "expand row" at bounding box center [206, 211] width 22 height 22
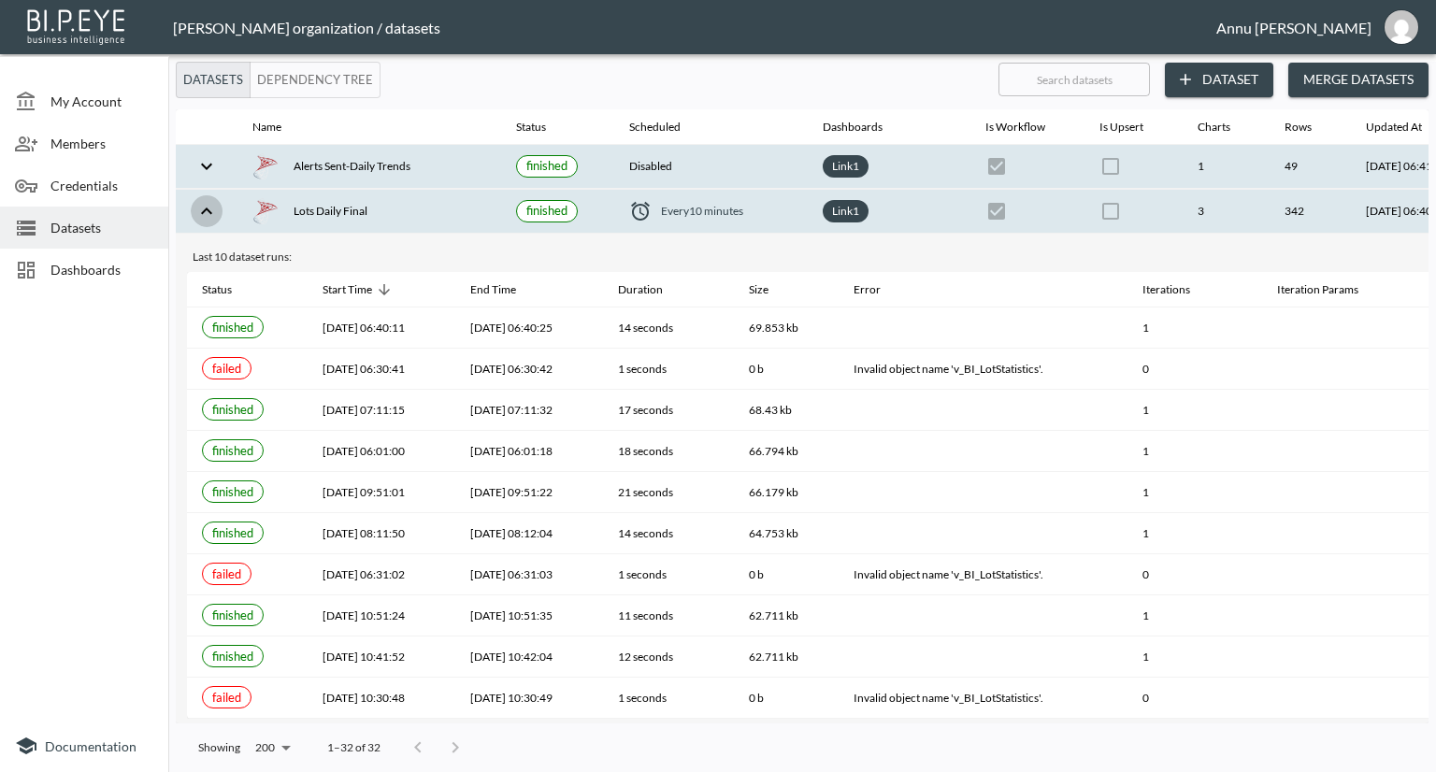
click at [208, 209] on icon "expand row" at bounding box center [206, 211] width 11 height 7
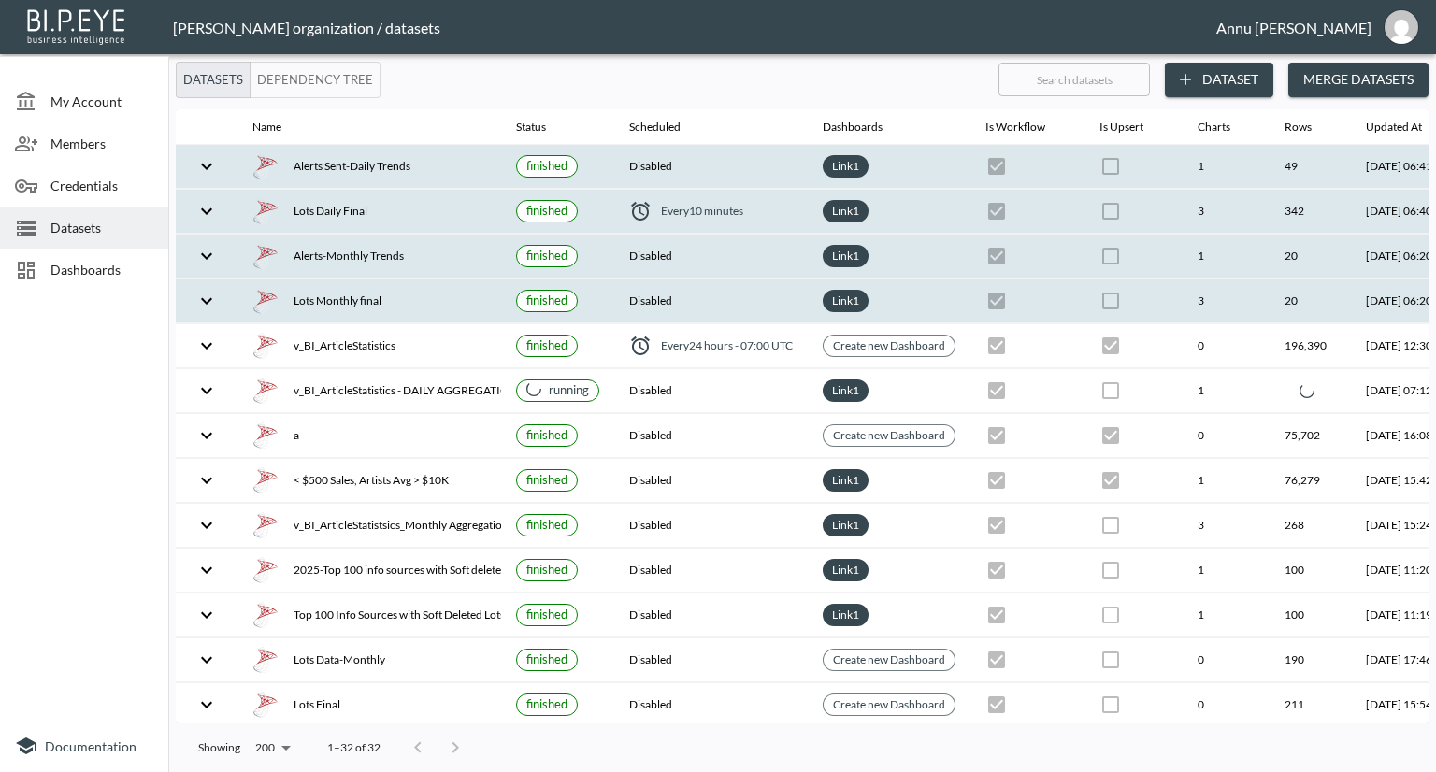
checkbox input "true"
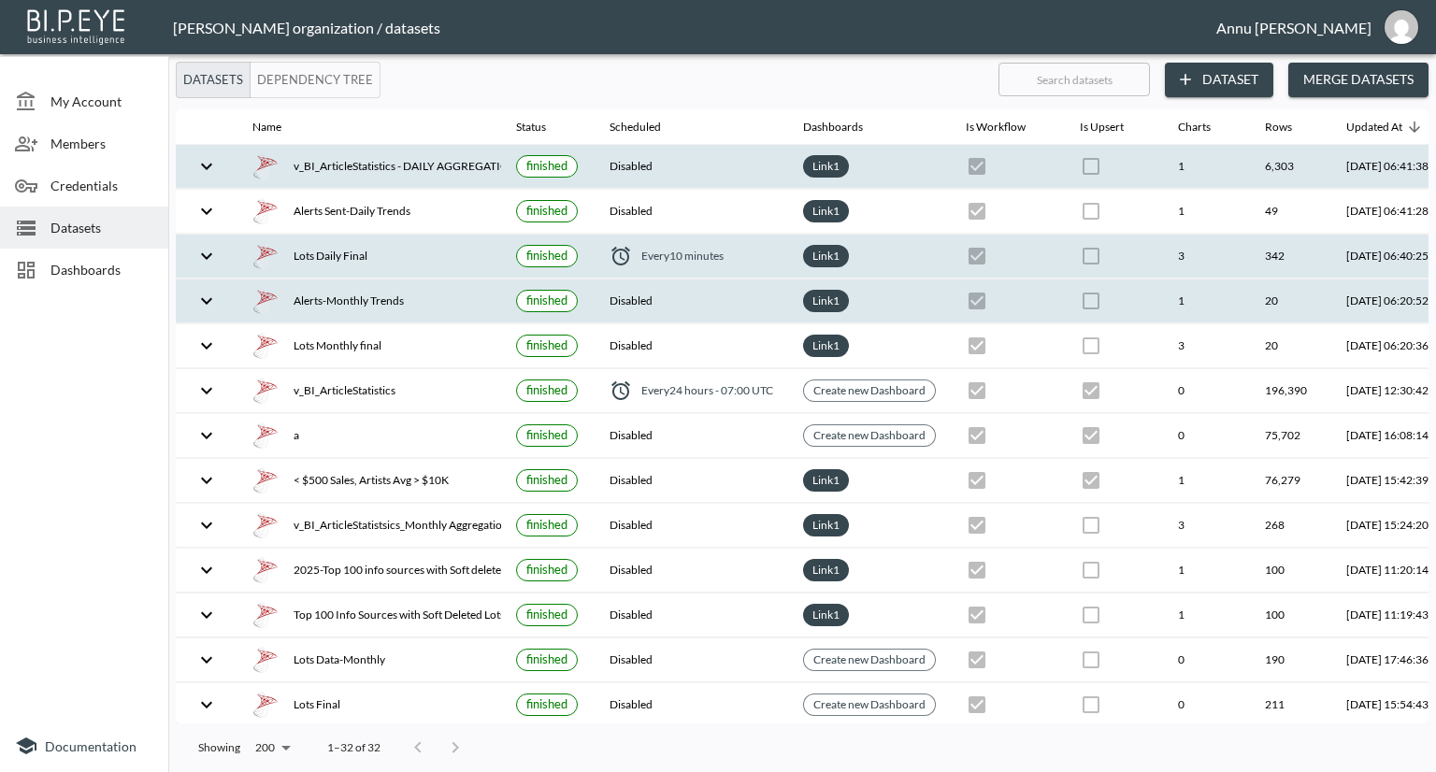
click at [203, 296] on icon "expand row" at bounding box center [206, 301] width 22 height 22
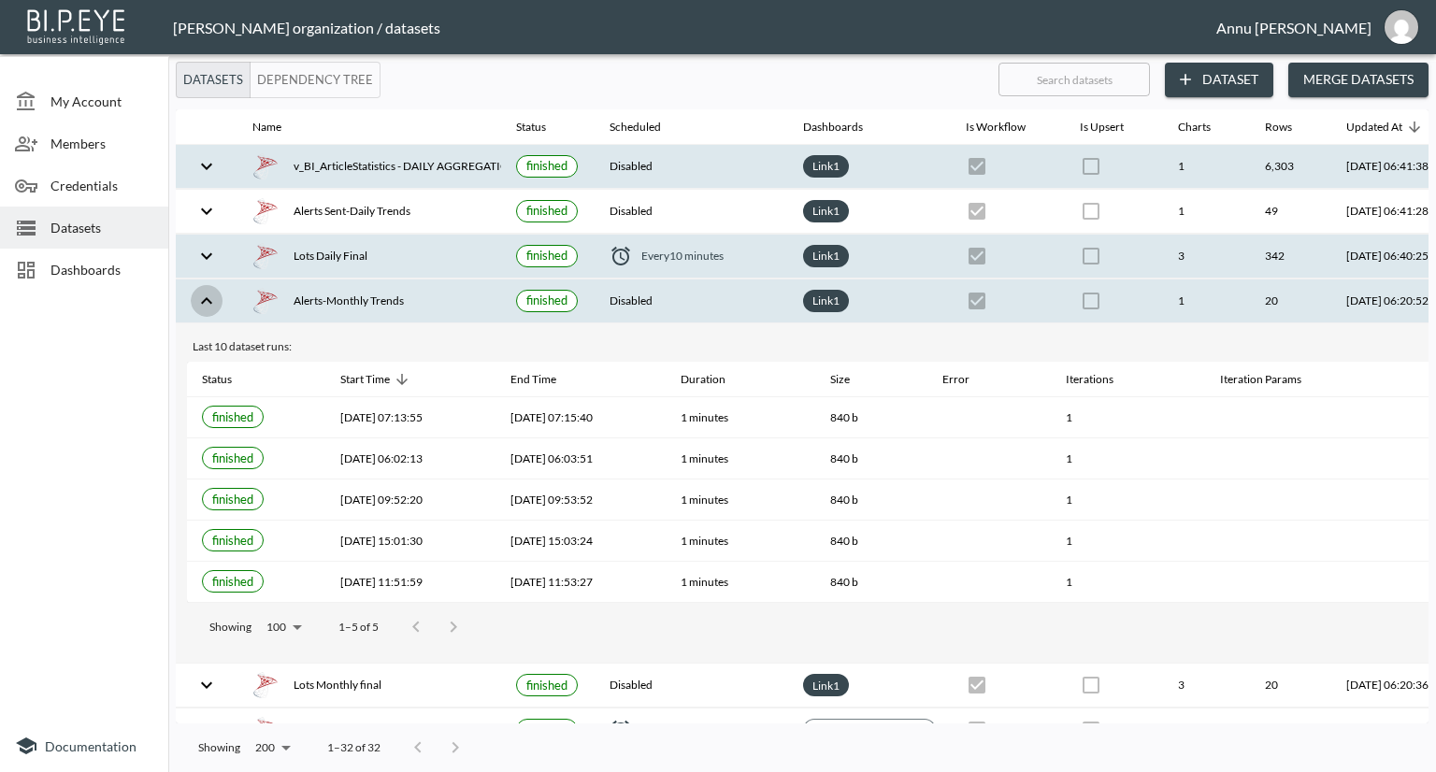
click at [203, 296] on icon "expand row" at bounding box center [206, 301] width 22 height 22
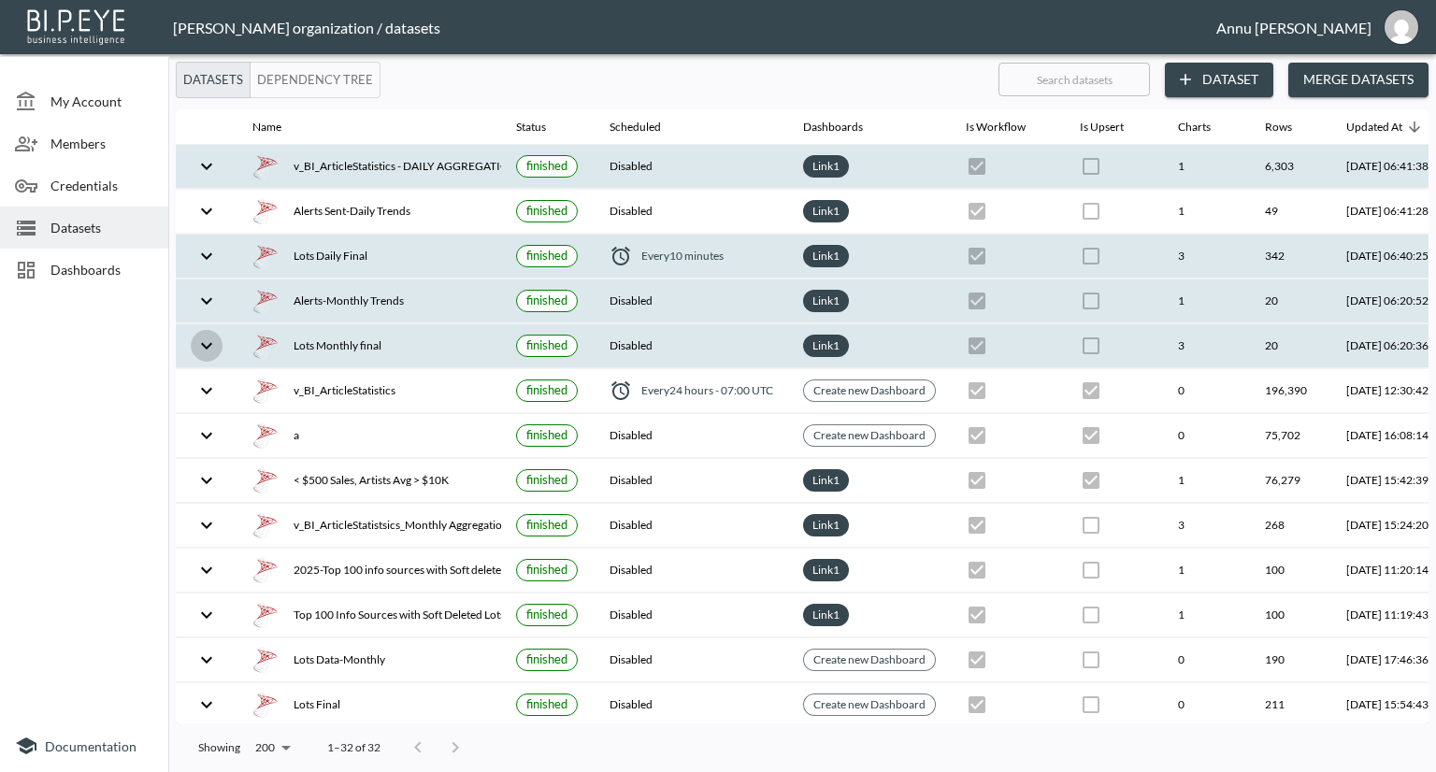
click at [209, 337] on icon "expand row" at bounding box center [206, 346] width 22 height 22
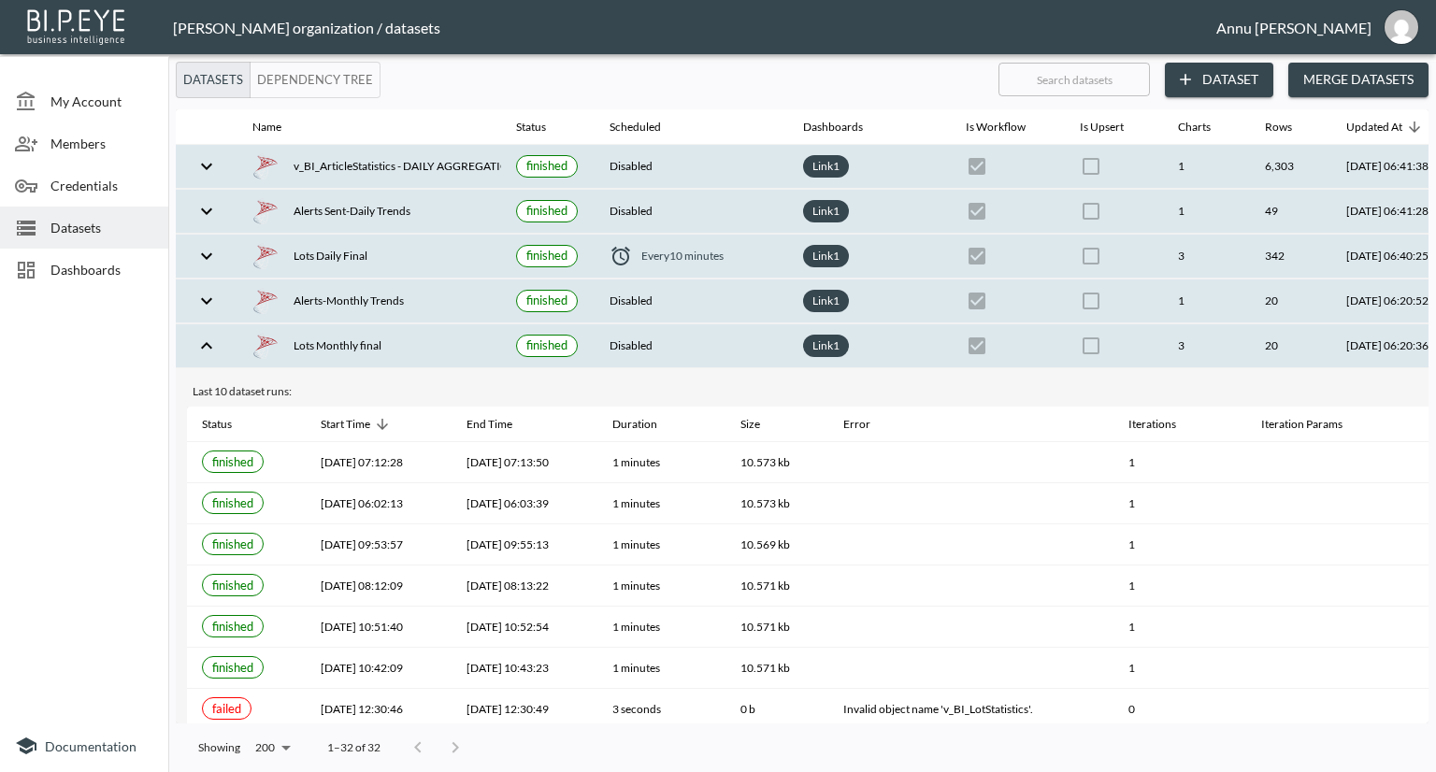
click at [202, 205] on icon "expand row" at bounding box center [206, 211] width 22 height 22
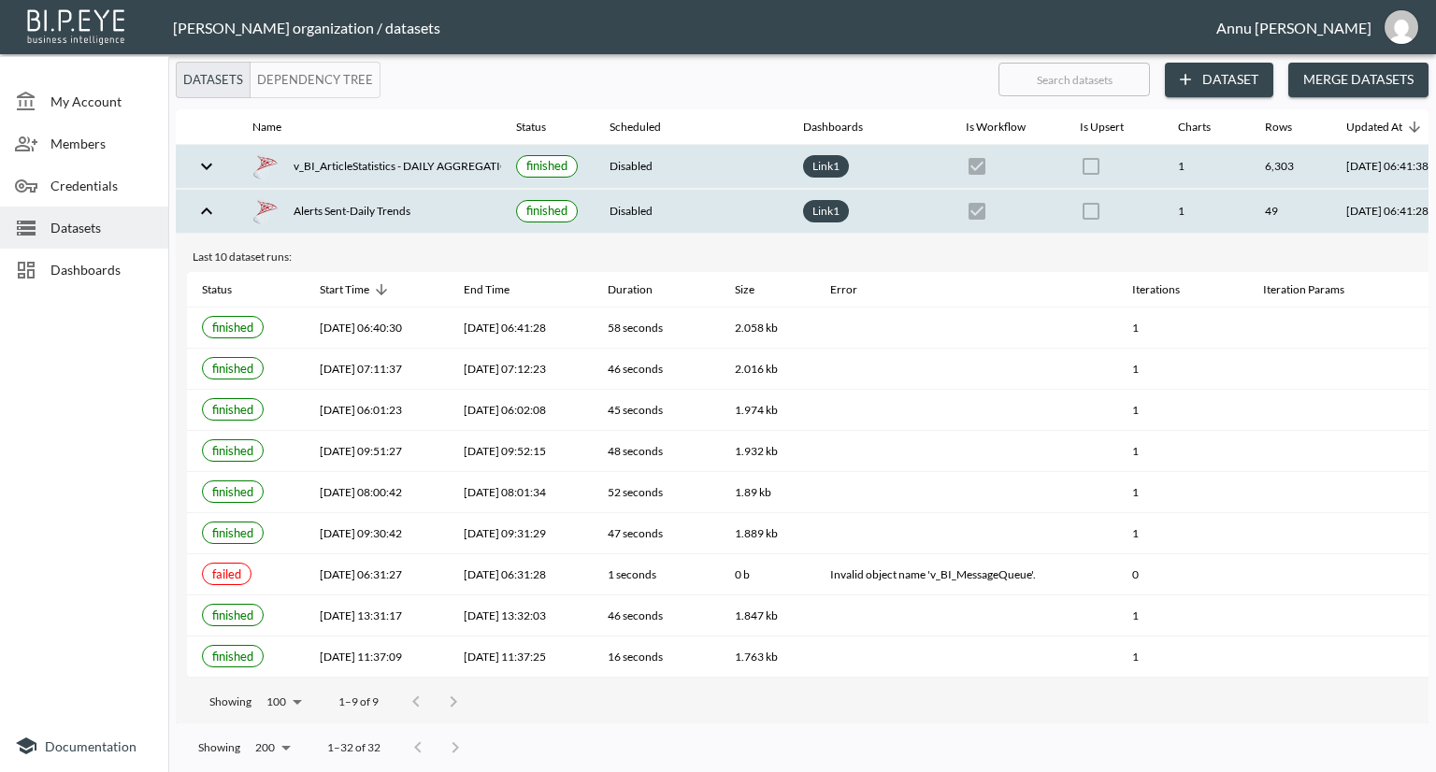
click at [202, 205] on icon "expand row" at bounding box center [206, 211] width 22 height 22
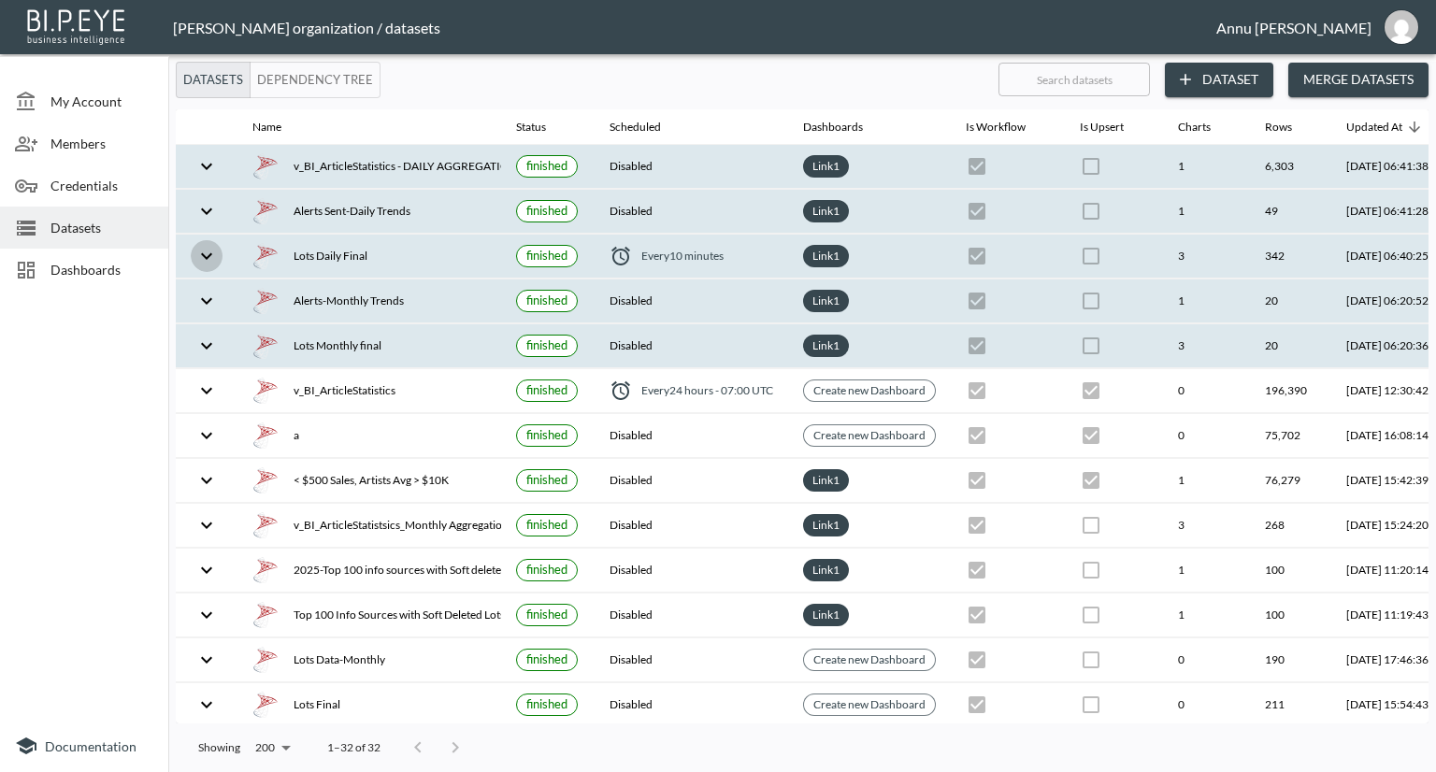
click at [201, 247] on icon "expand row" at bounding box center [206, 256] width 22 height 22
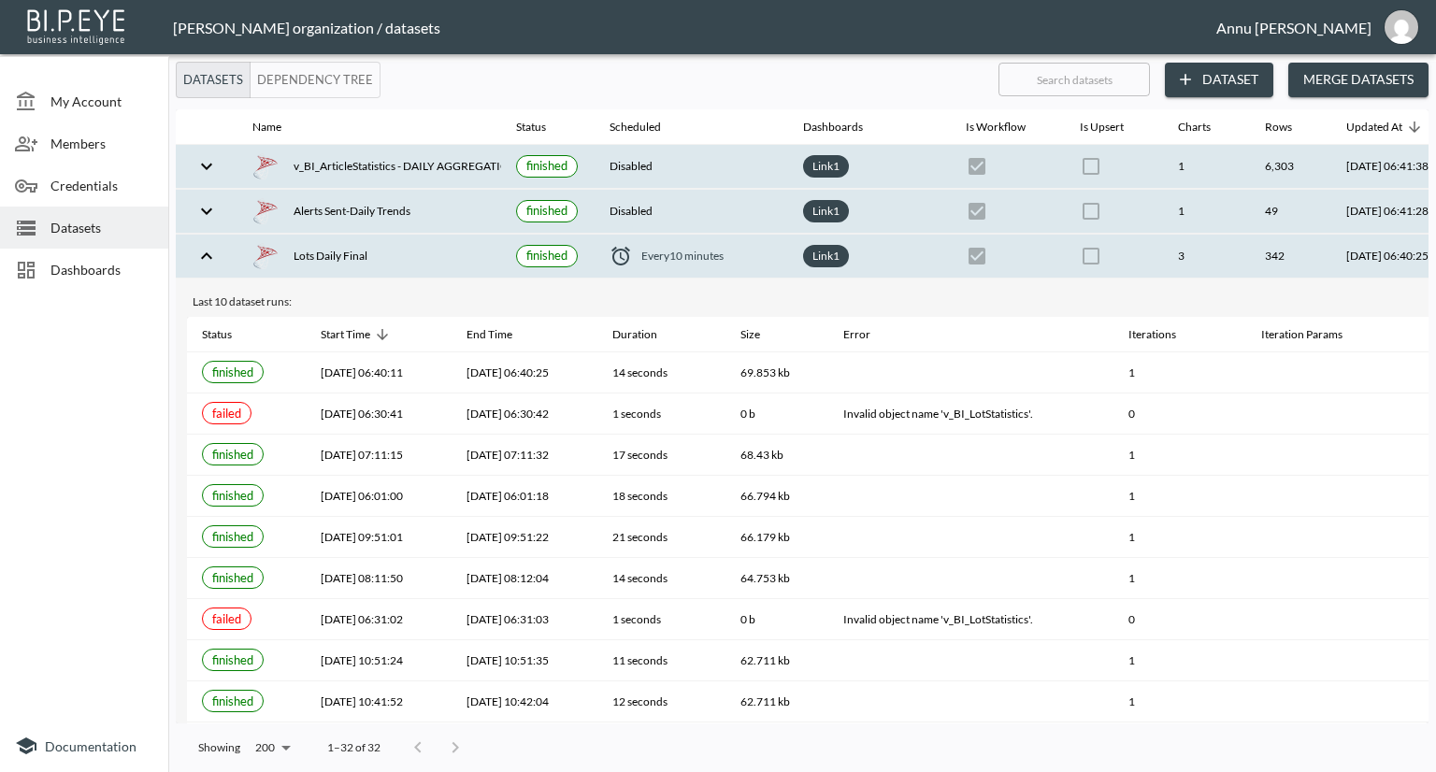
click at [201, 247] on icon "expand row" at bounding box center [206, 256] width 22 height 22
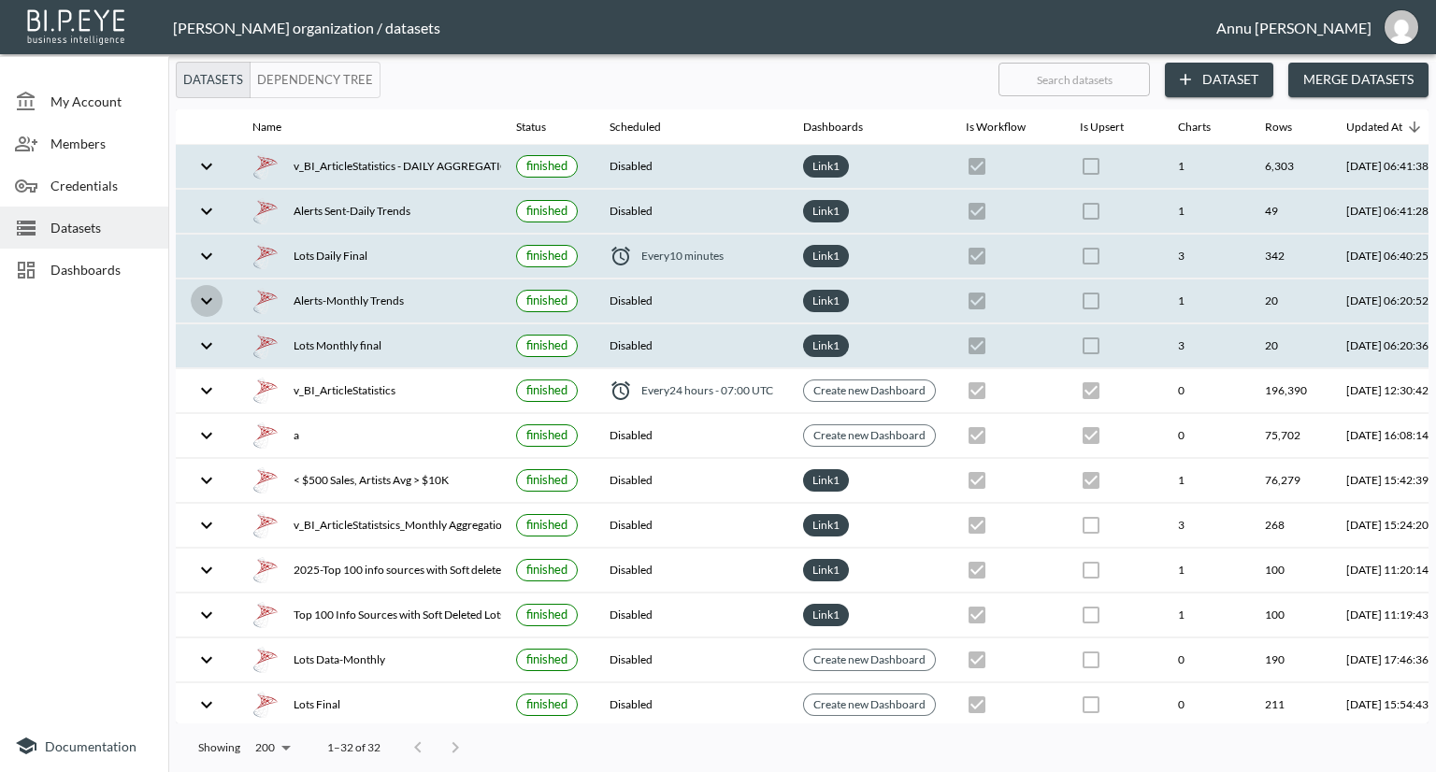
click at [201, 292] on icon "expand row" at bounding box center [206, 301] width 22 height 22
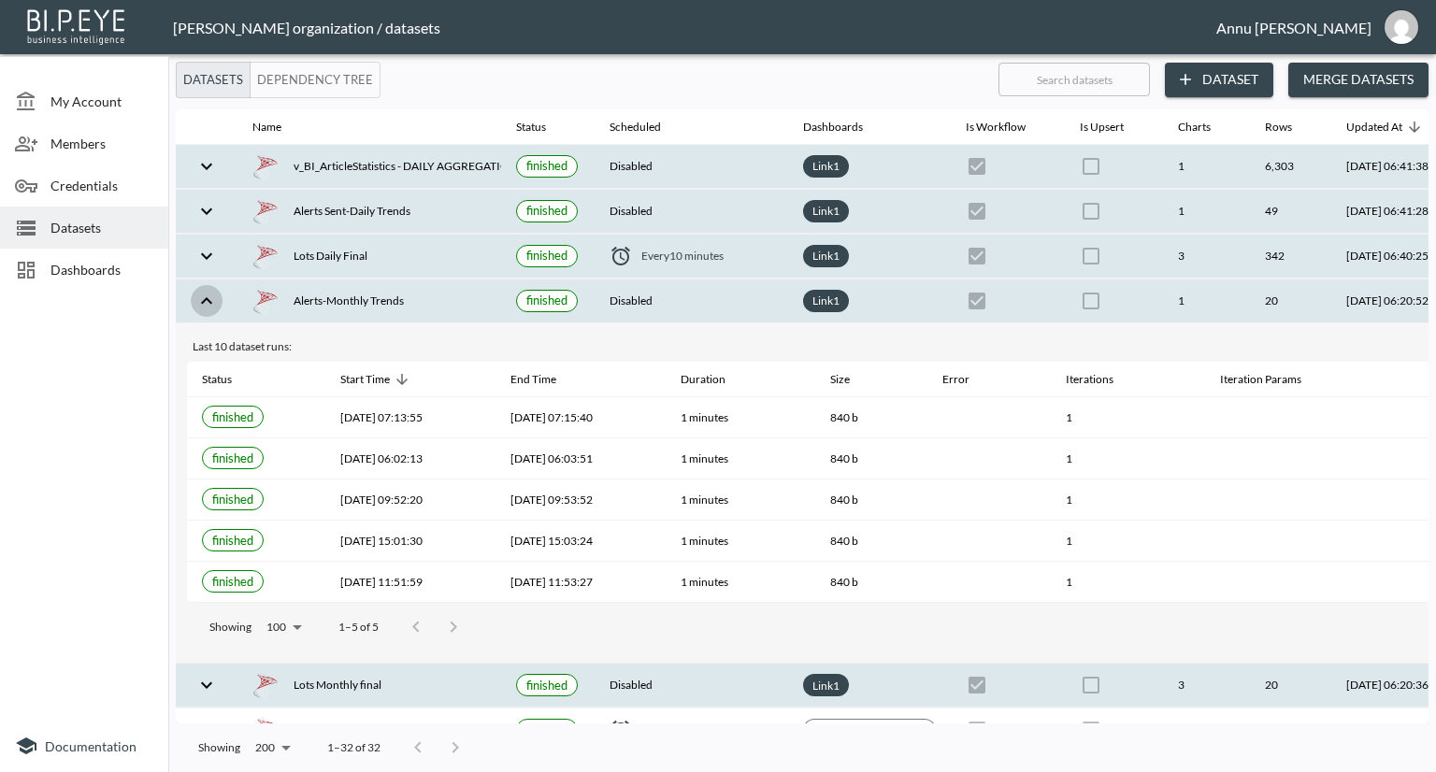
click at [201, 292] on icon "expand row" at bounding box center [206, 301] width 22 height 22
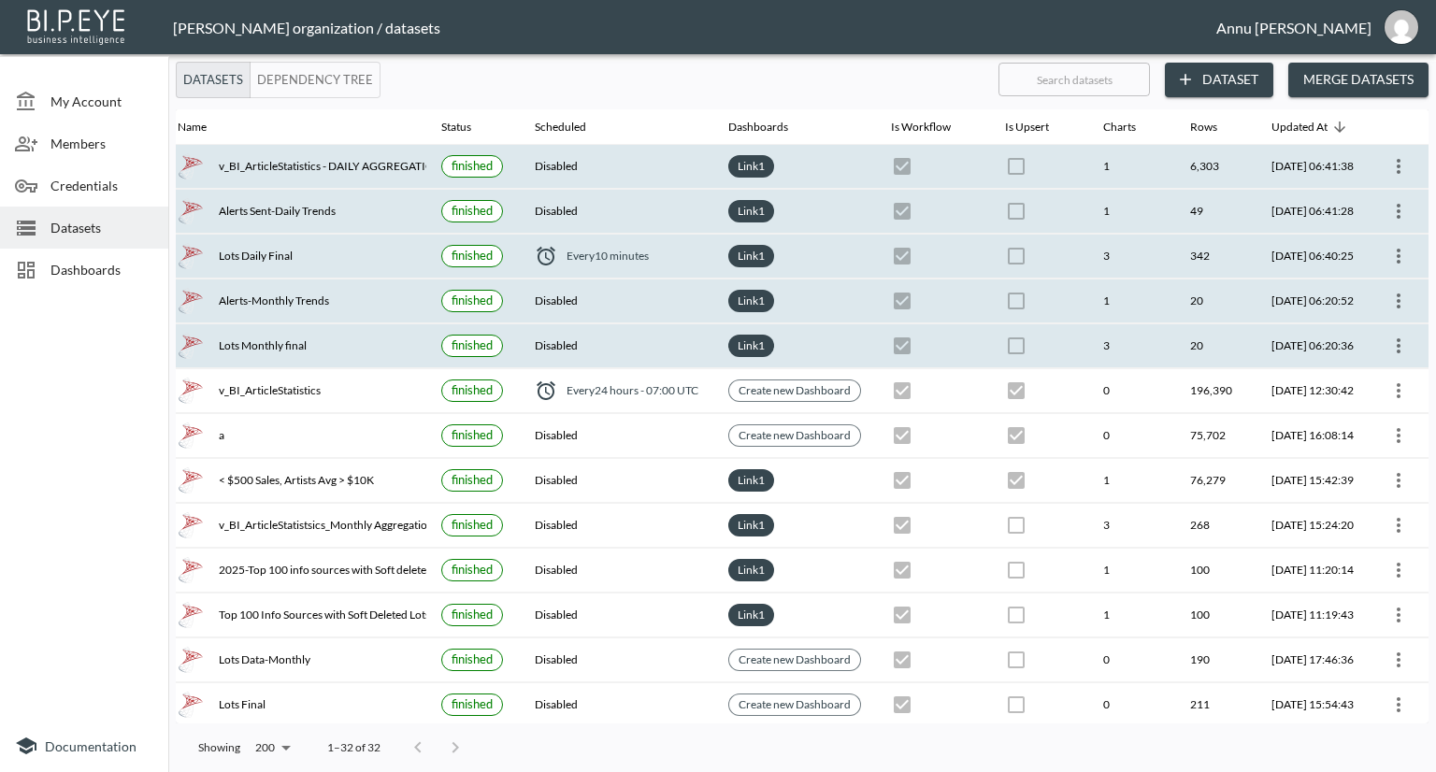
scroll to position [0, 109]
click at [1411, 306] on th at bounding box center [1399, 301] width 60 height 44
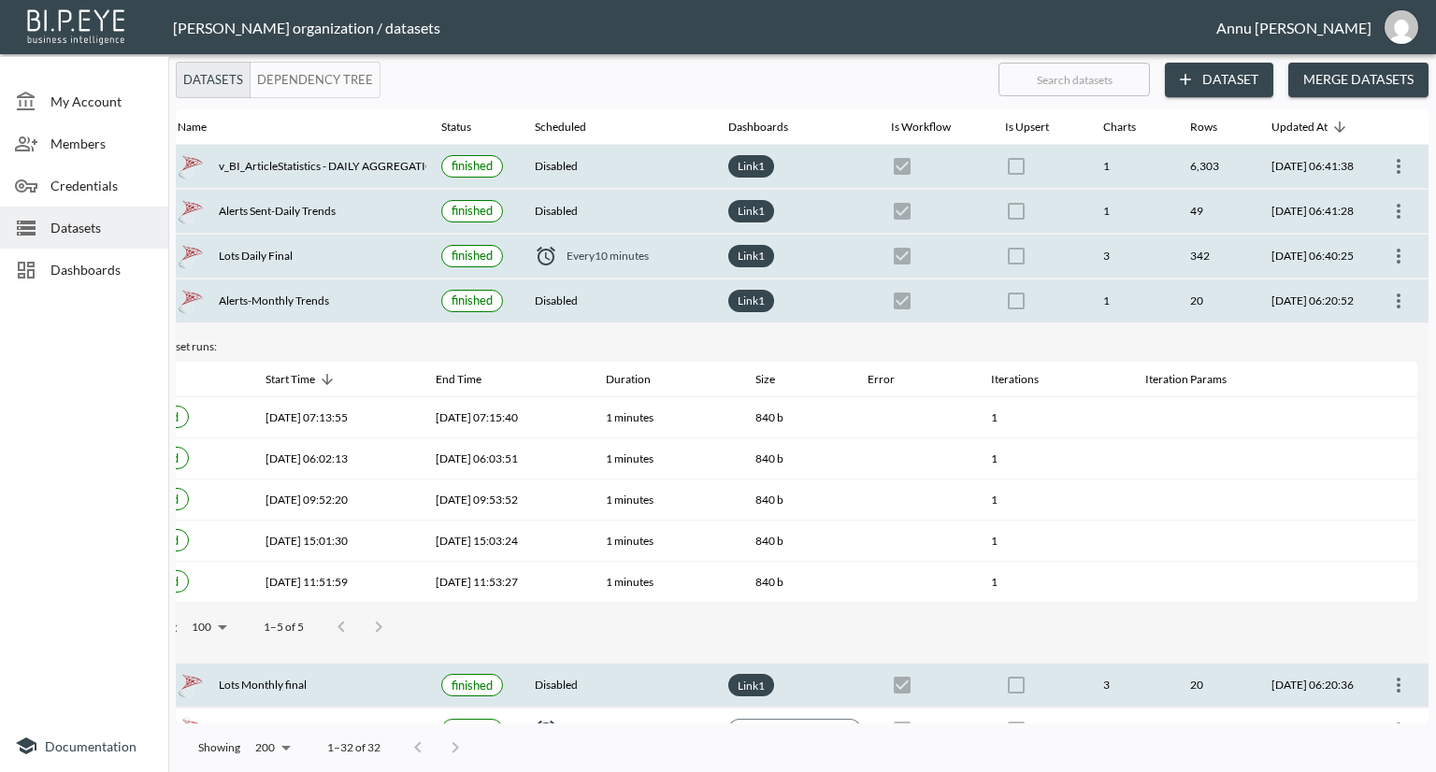
click at [1397, 300] on icon "more" at bounding box center [1398, 301] width 22 height 22
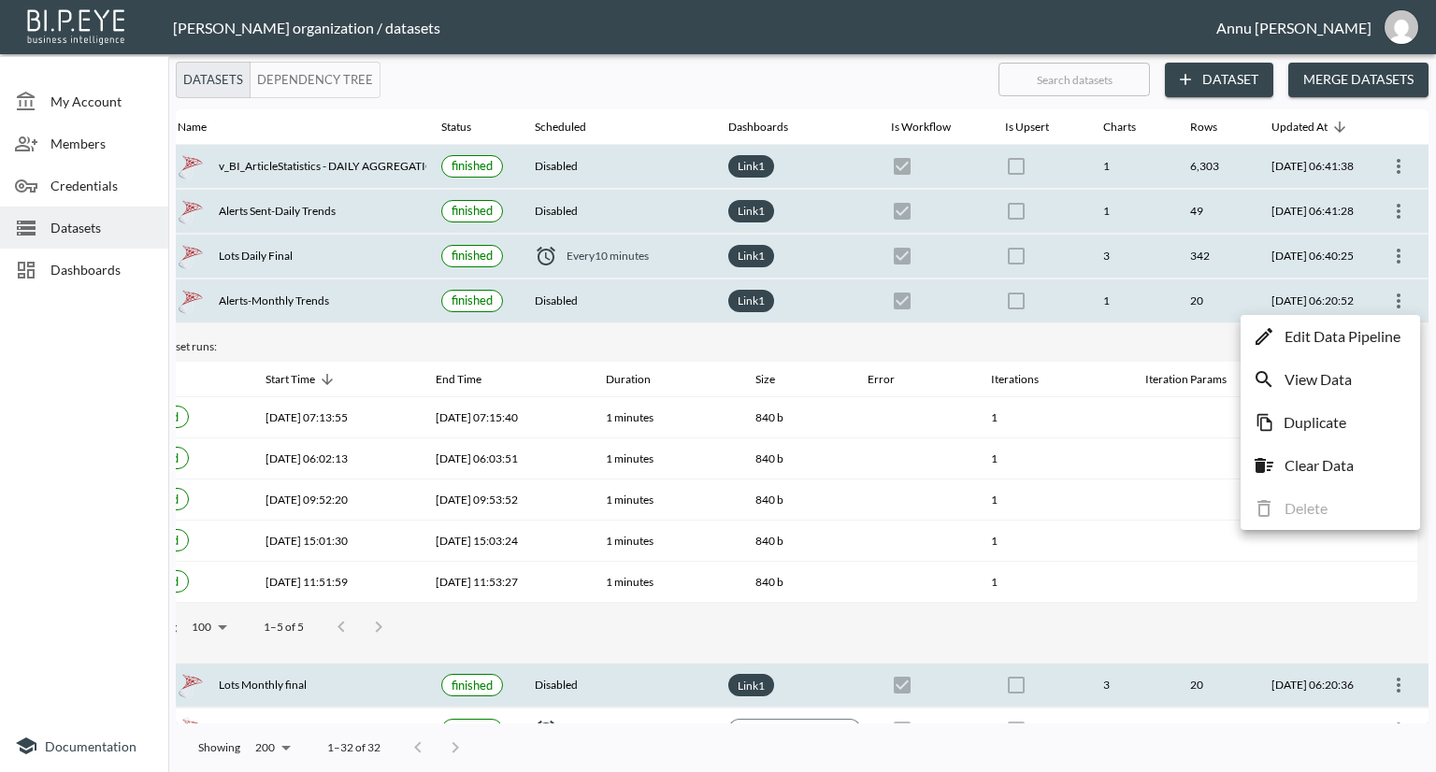
click at [1349, 337] on p "Edit Data Pipeline" at bounding box center [1342, 336] width 116 height 22
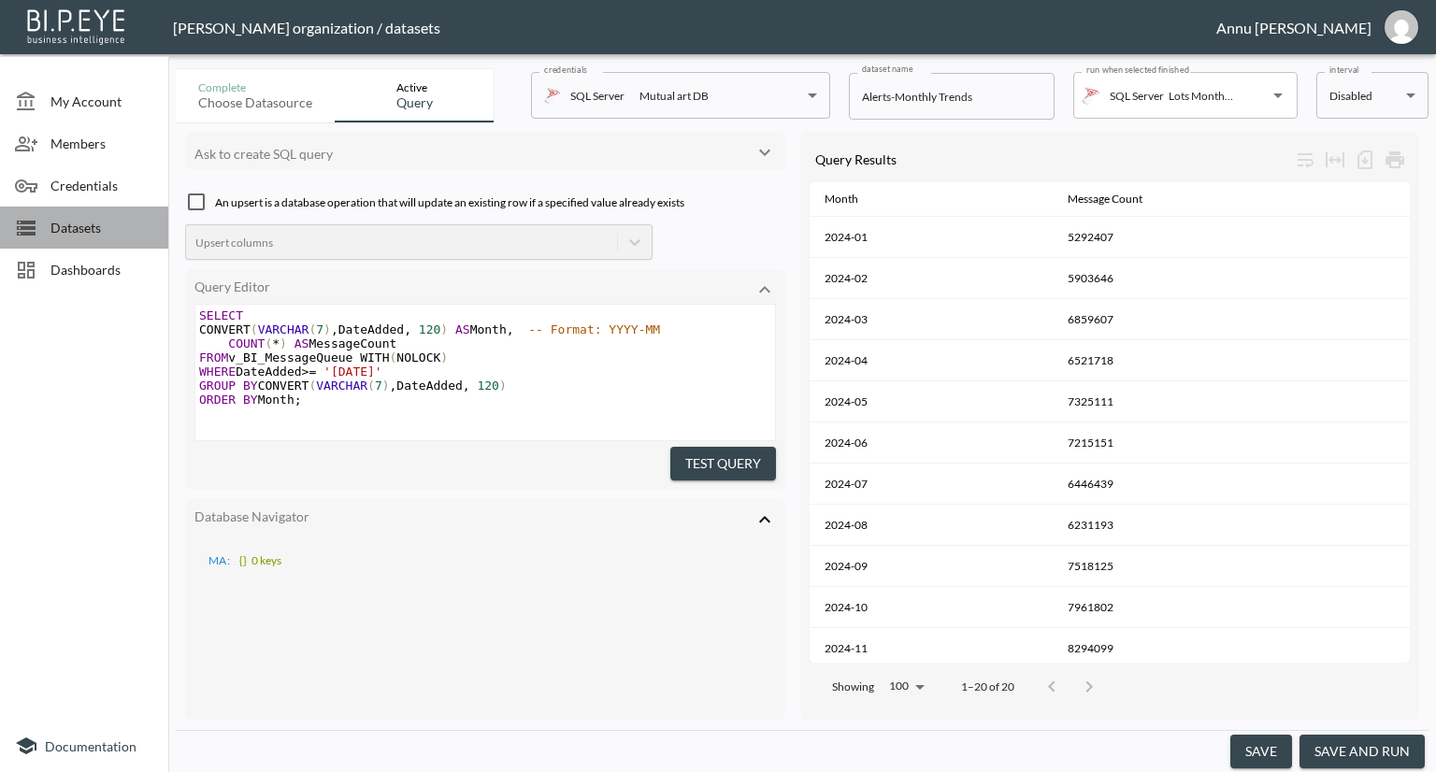
click at [112, 233] on span "Datasets" at bounding box center [101, 228] width 103 height 20
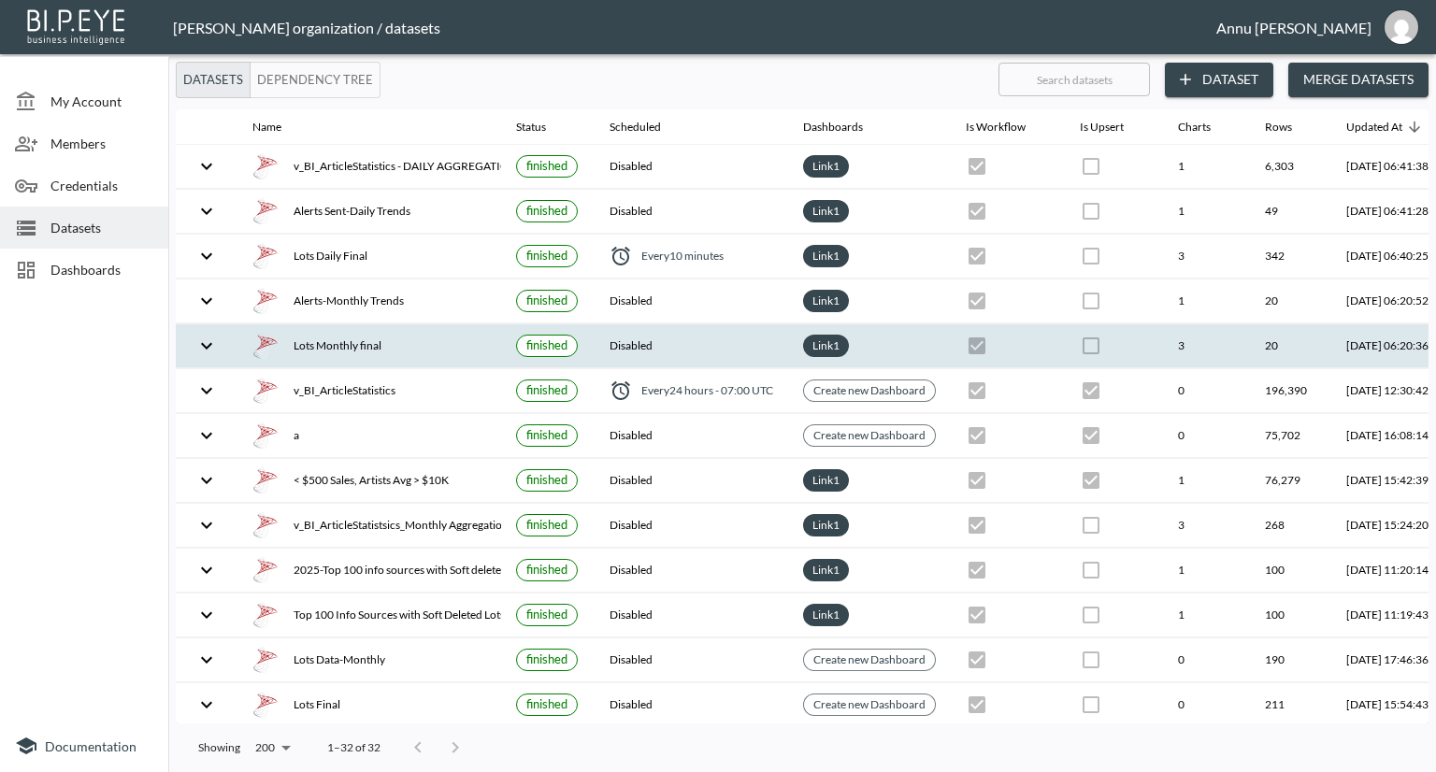
click at [205, 349] on icon "expand row" at bounding box center [206, 346] width 22 height 22
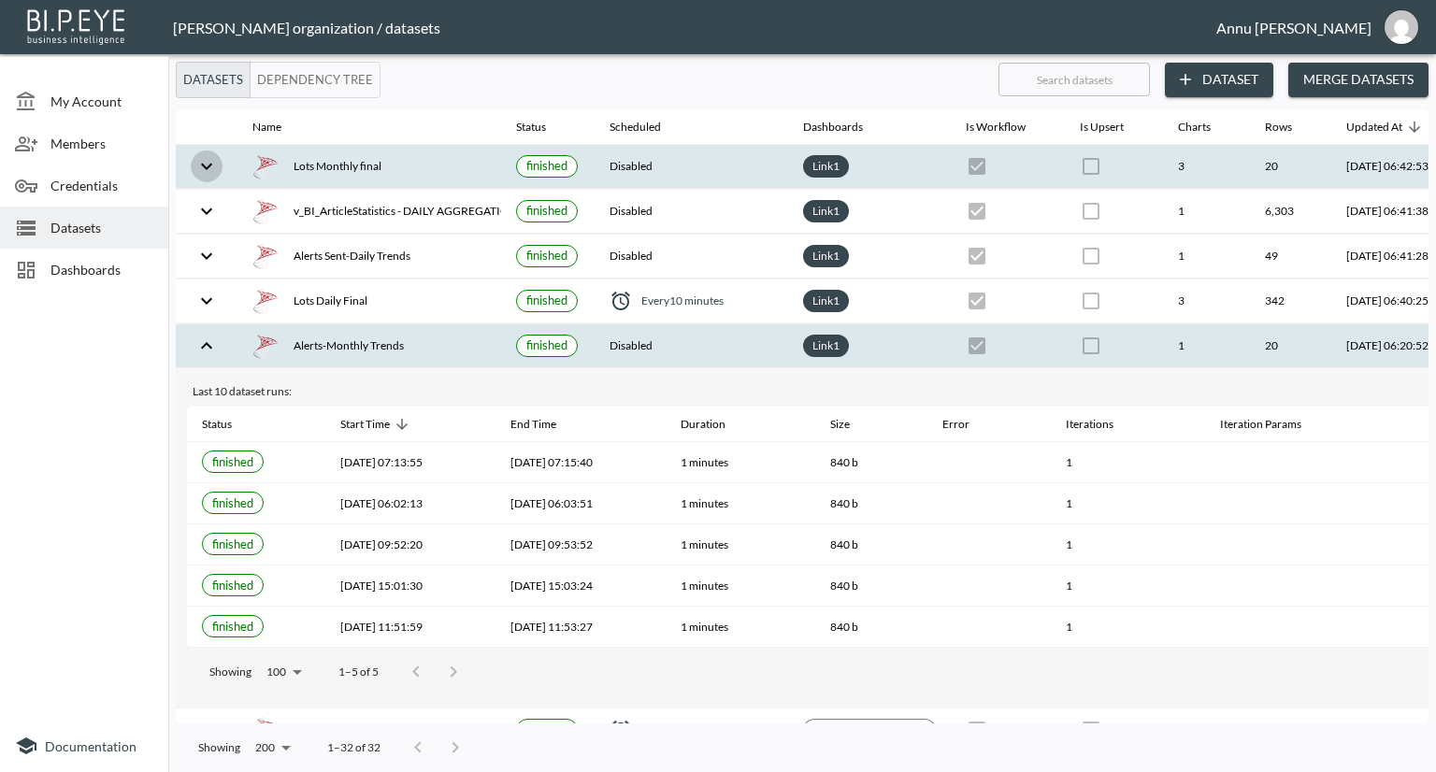
click at [198, 162] on icon "expand row" at bounding box center [206, 166] width 22 height 22
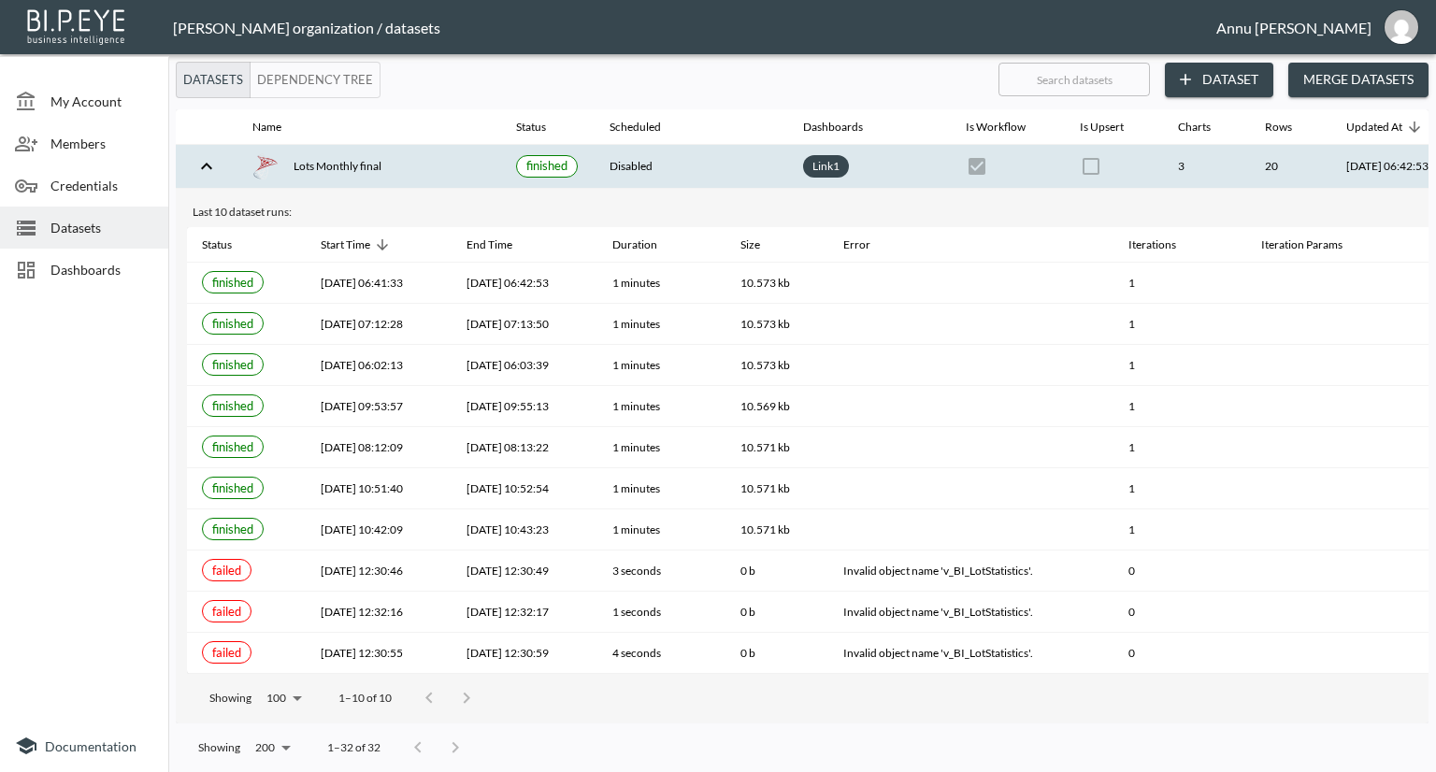
click at [198, 162] on icon "expand row" at bounding box center [206, 166] width 22 height 22
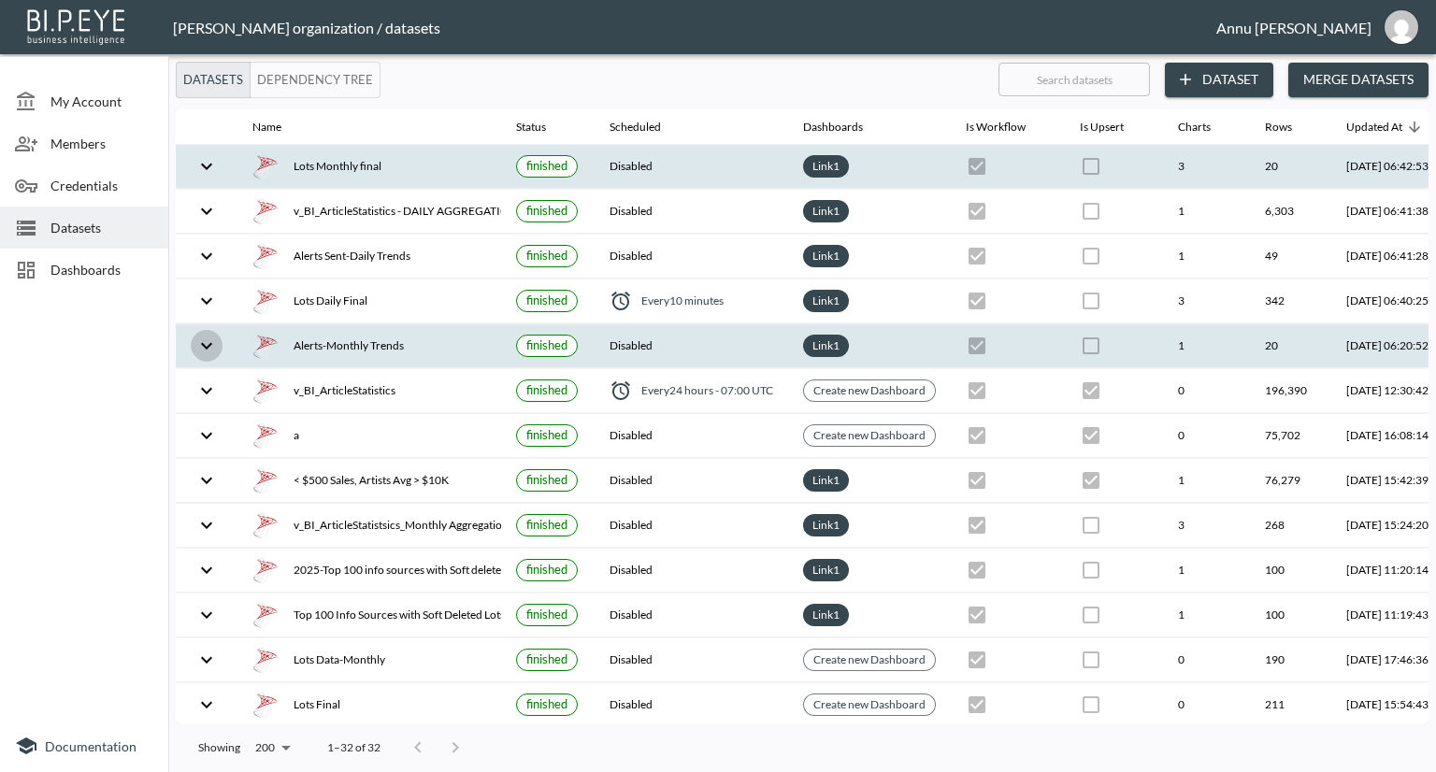
click at [213, 341] on icon "expand row" at bounding box center [206, 346] width 22 height 22
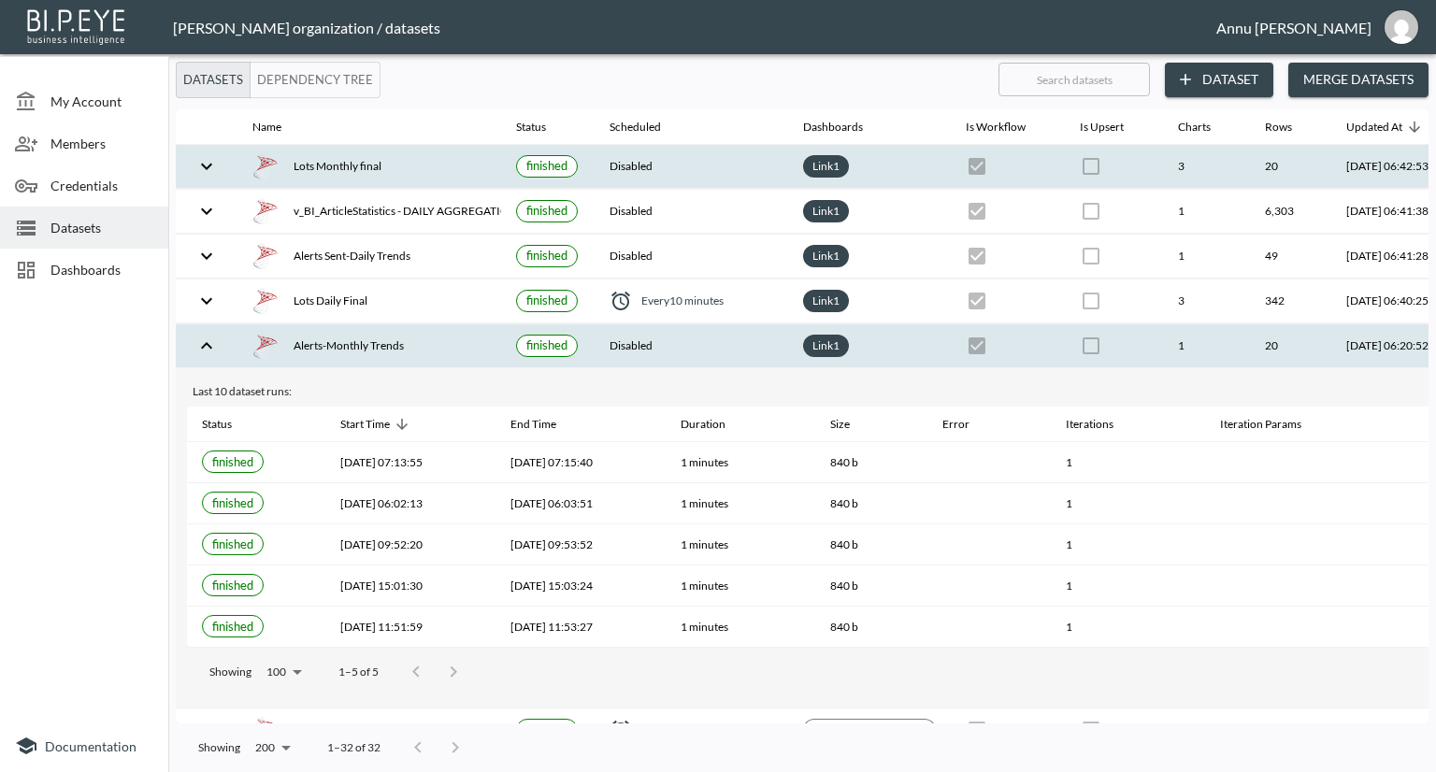
click at [79, 262] on span "Dashboards" at bounding box center [101, 270] width 103 height 20
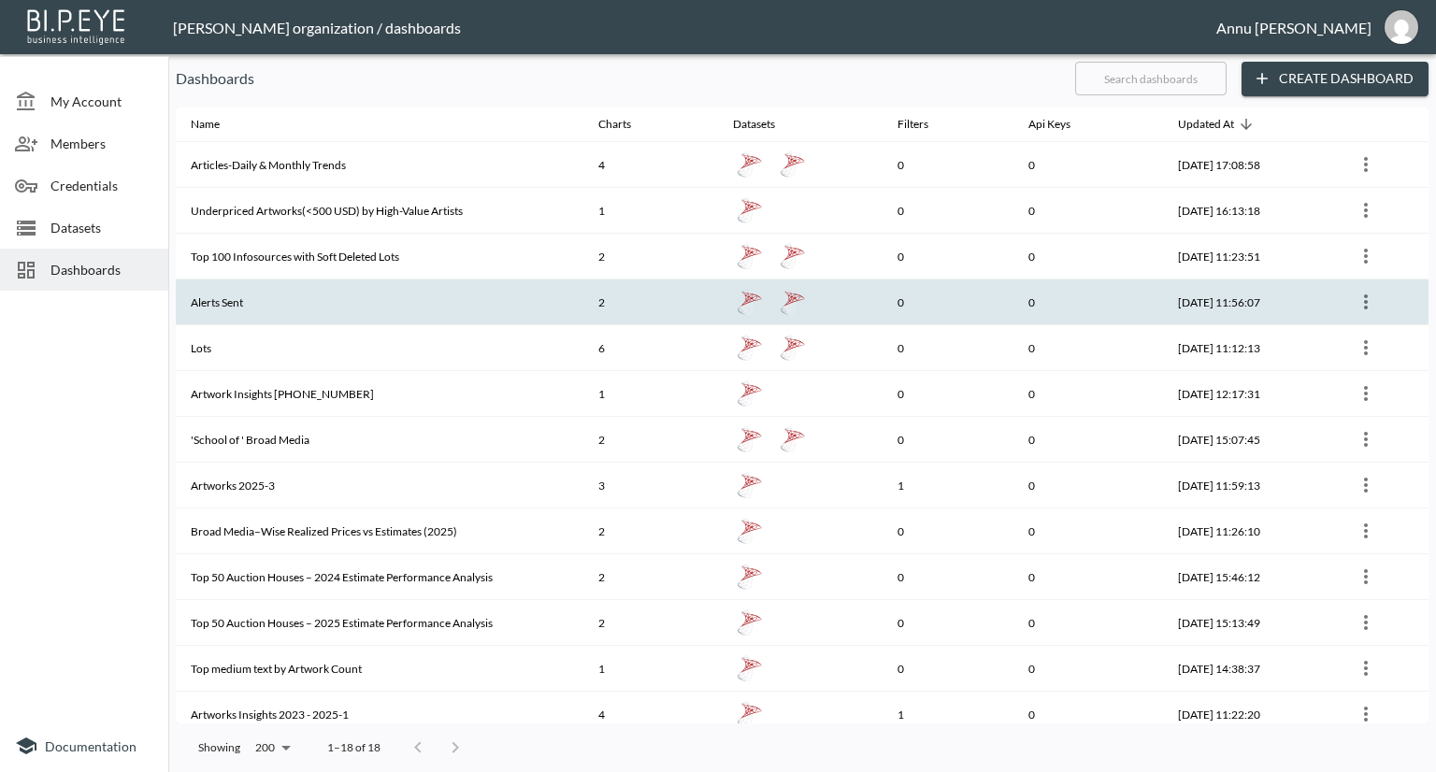
click at [254, 300] on th "Alerts Sent" at bounding box center [380, 302] width 408 height 46
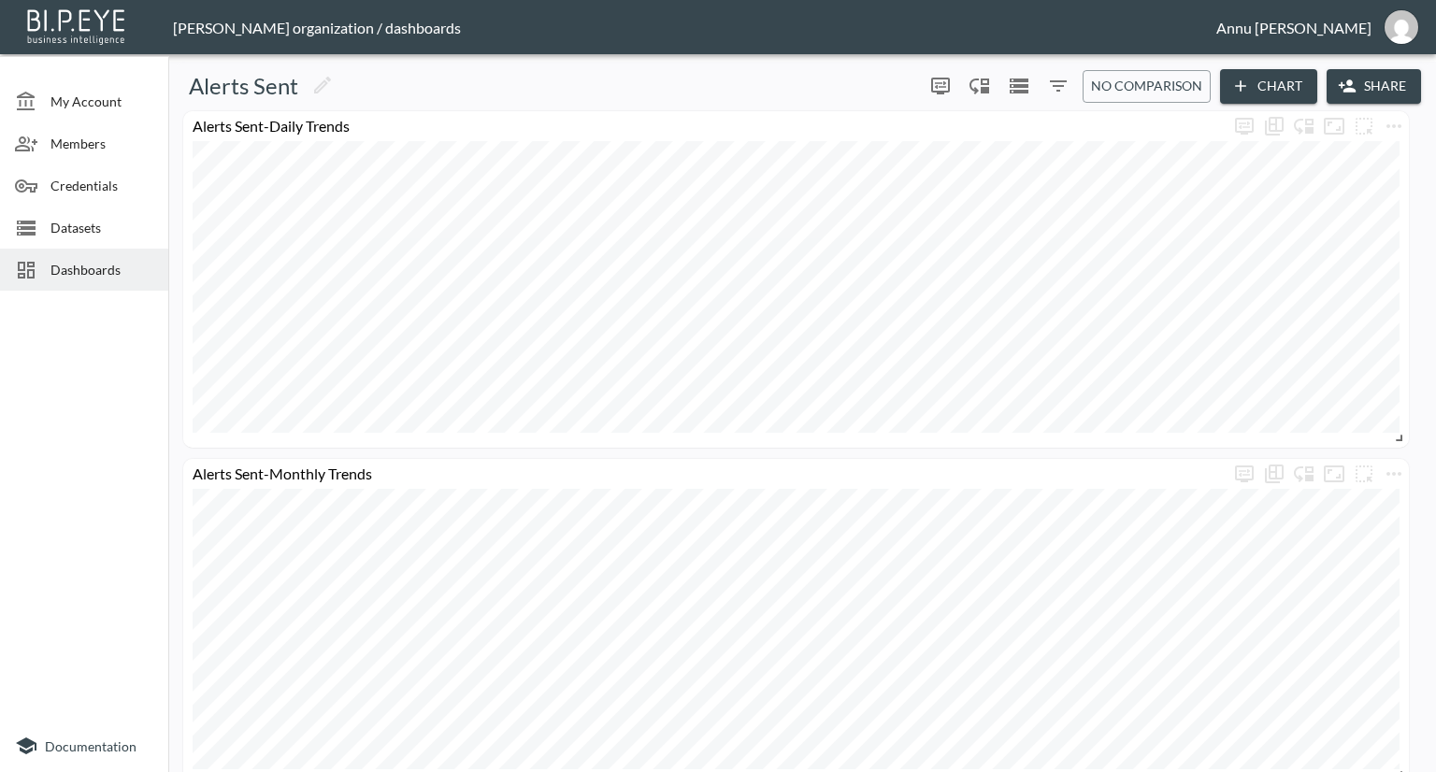
click at [90, 260] on span "Dashboards" at bounding box center [101, 270] width 103 height 20
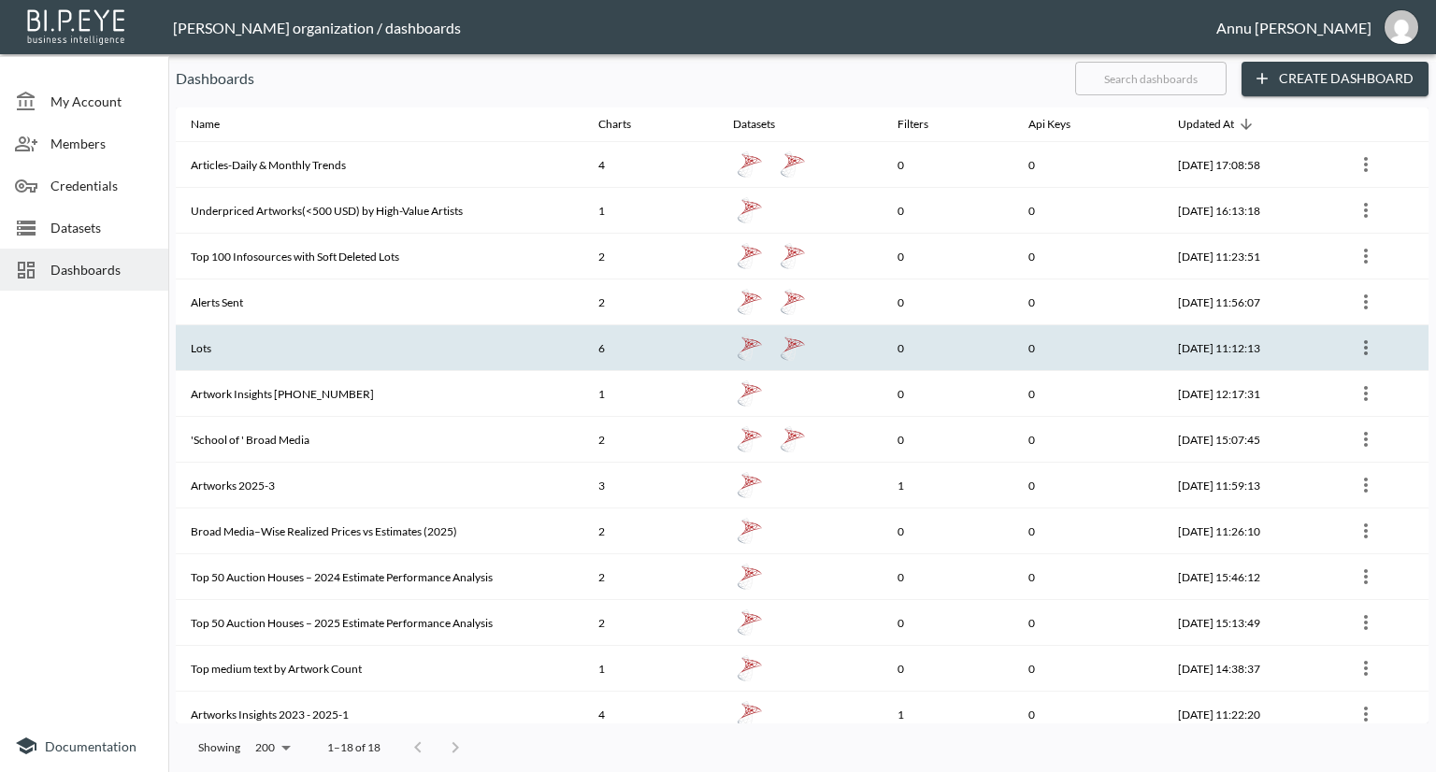
click at [212, 343] on th "Lots" at bounding box center [380, 348] width 408 height 46
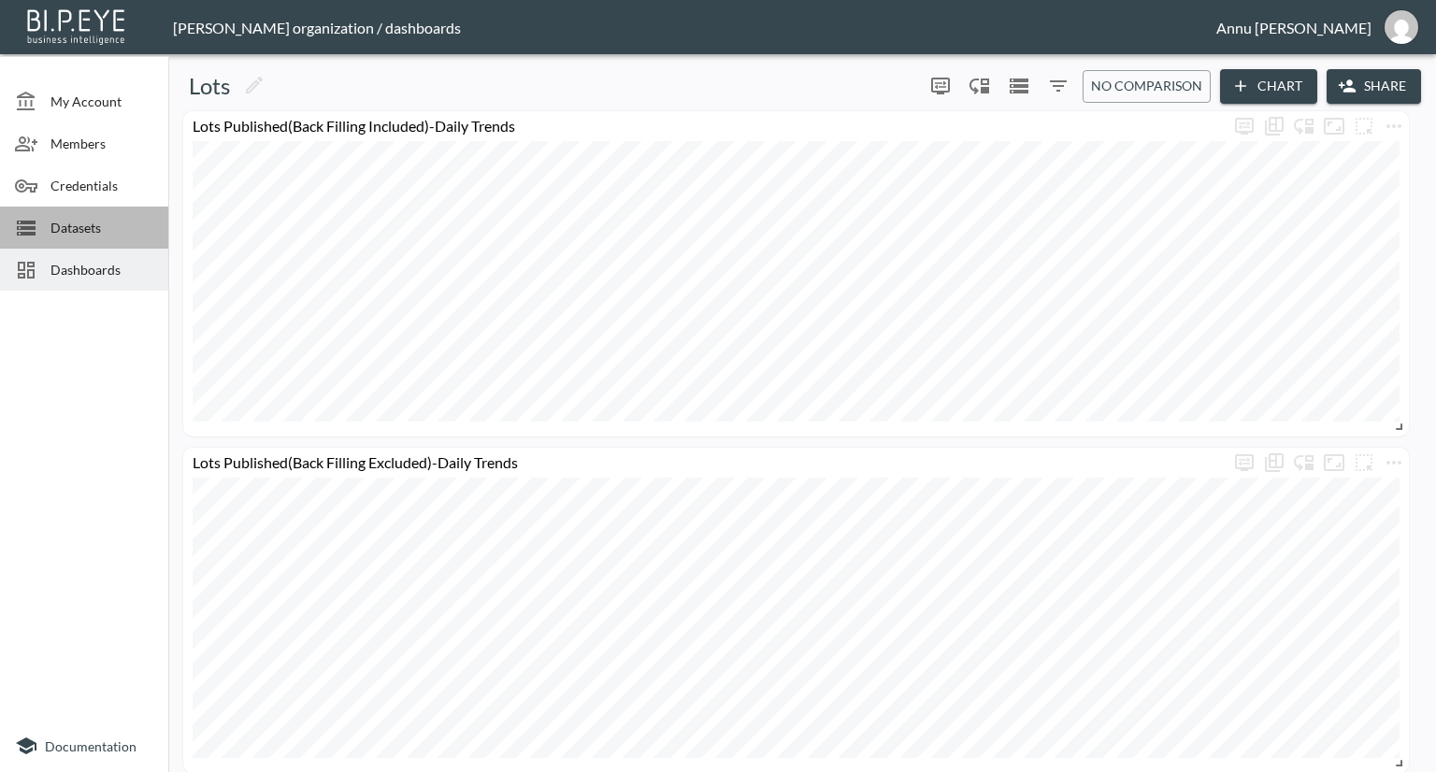
click at [77, 228] on span "Datasets" at bounding box center [101, 228] width 103 height 20
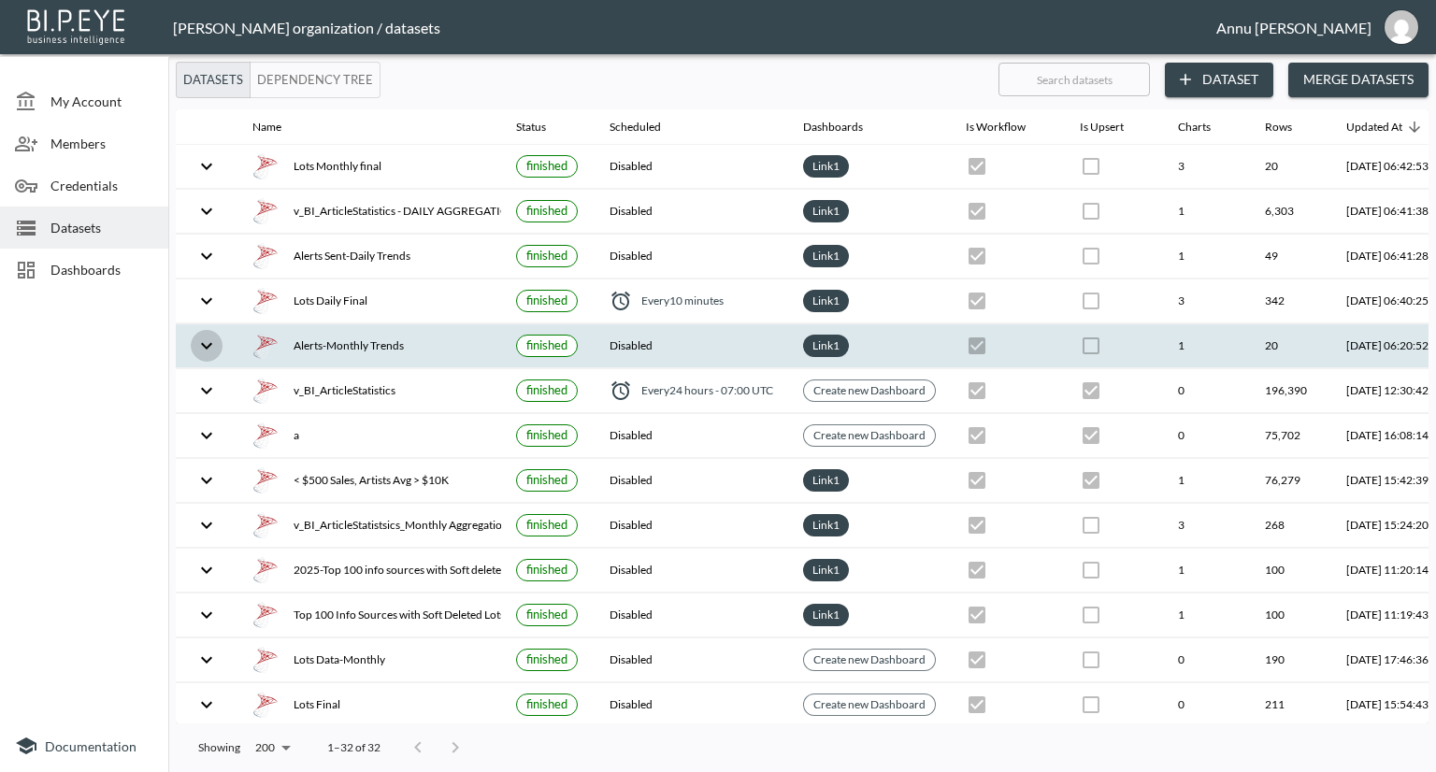
click at [209, 339] on icon "expand row" at bounding box center [206, 346] width 22 height 22
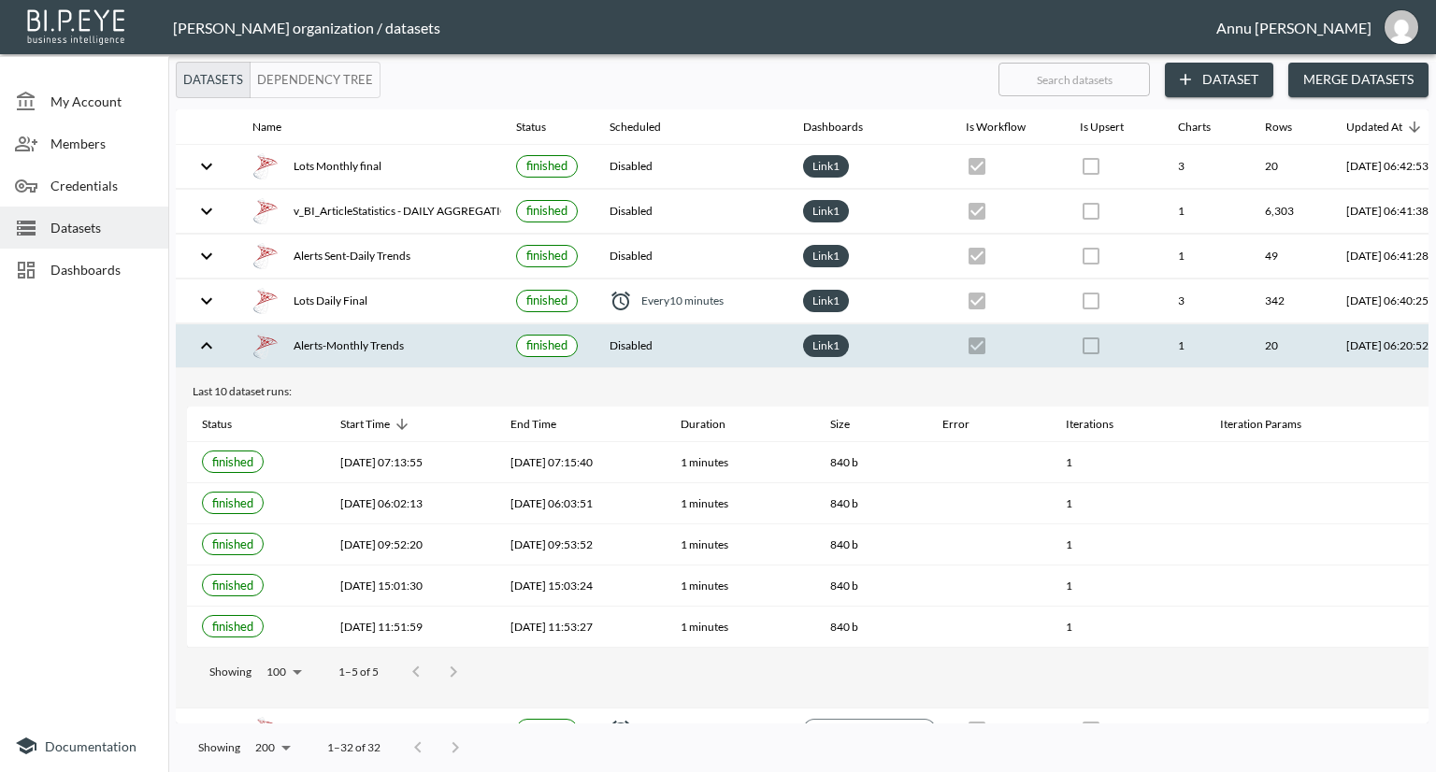
click at [209, 339] on icon "expand row" at bounding box center [206, 346] width 22 height 22
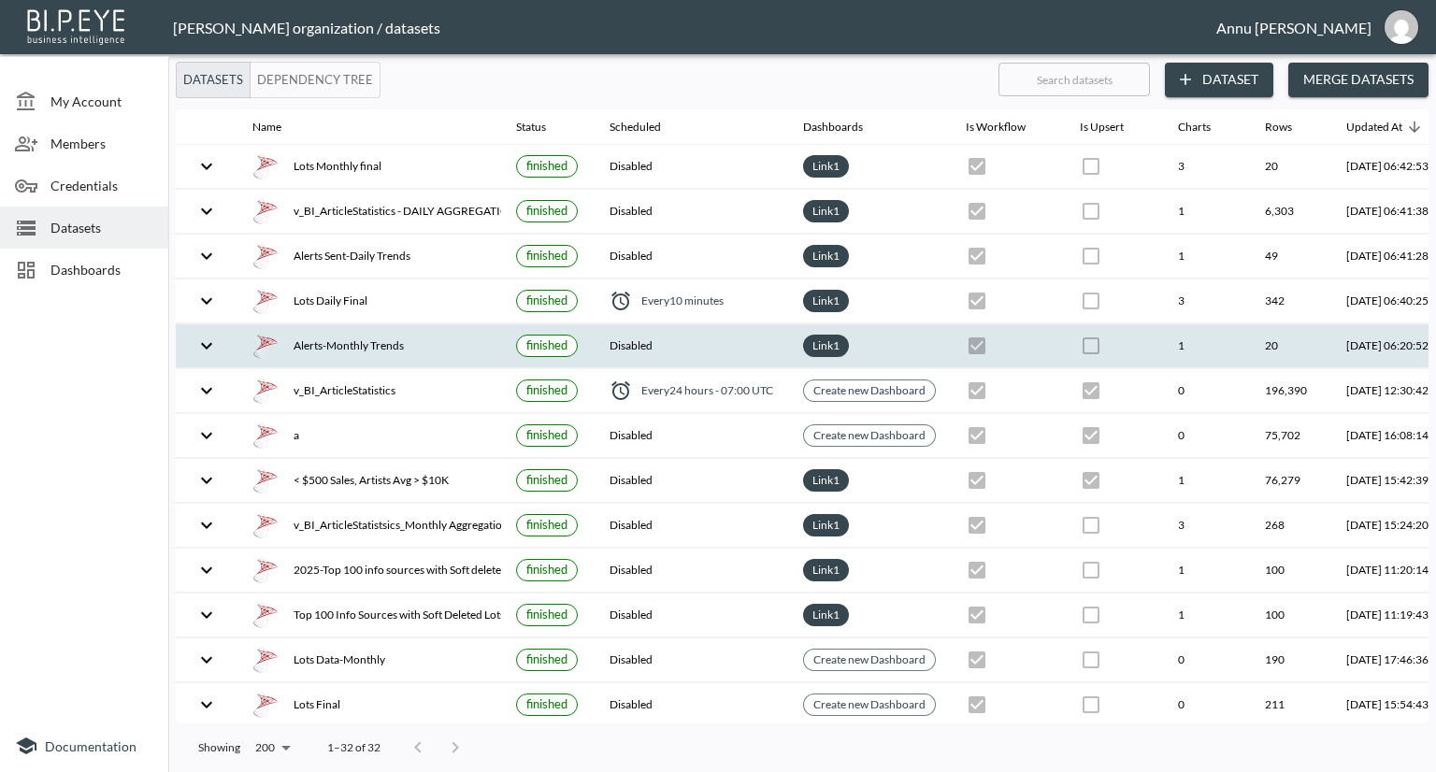
click at [67, 254] on div "Dashboards" at bounding box center [84, 270] width 168 height 42
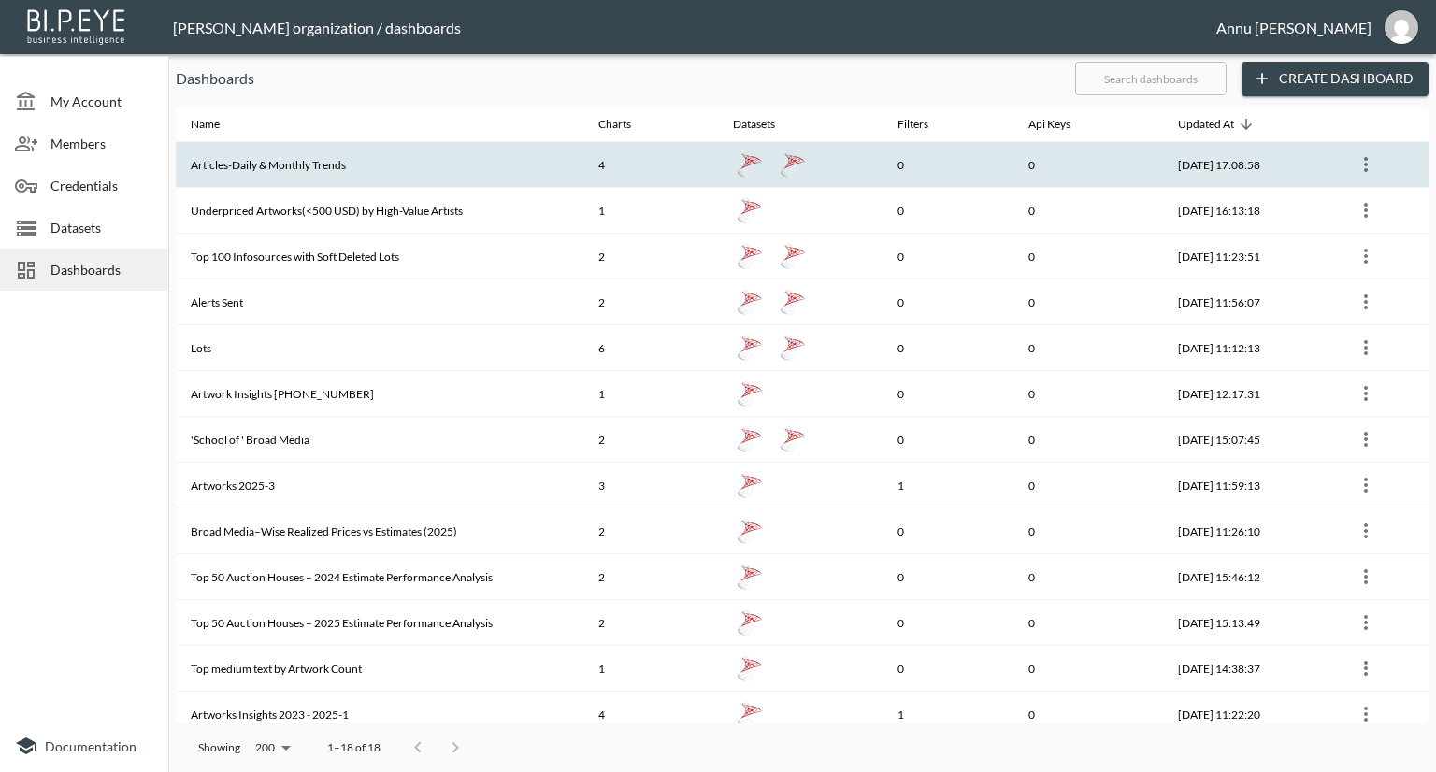
click at [241, 165] on th "Articles-Daily & Monthly Trends" at bounding box center [380, 165] width 408 height 46
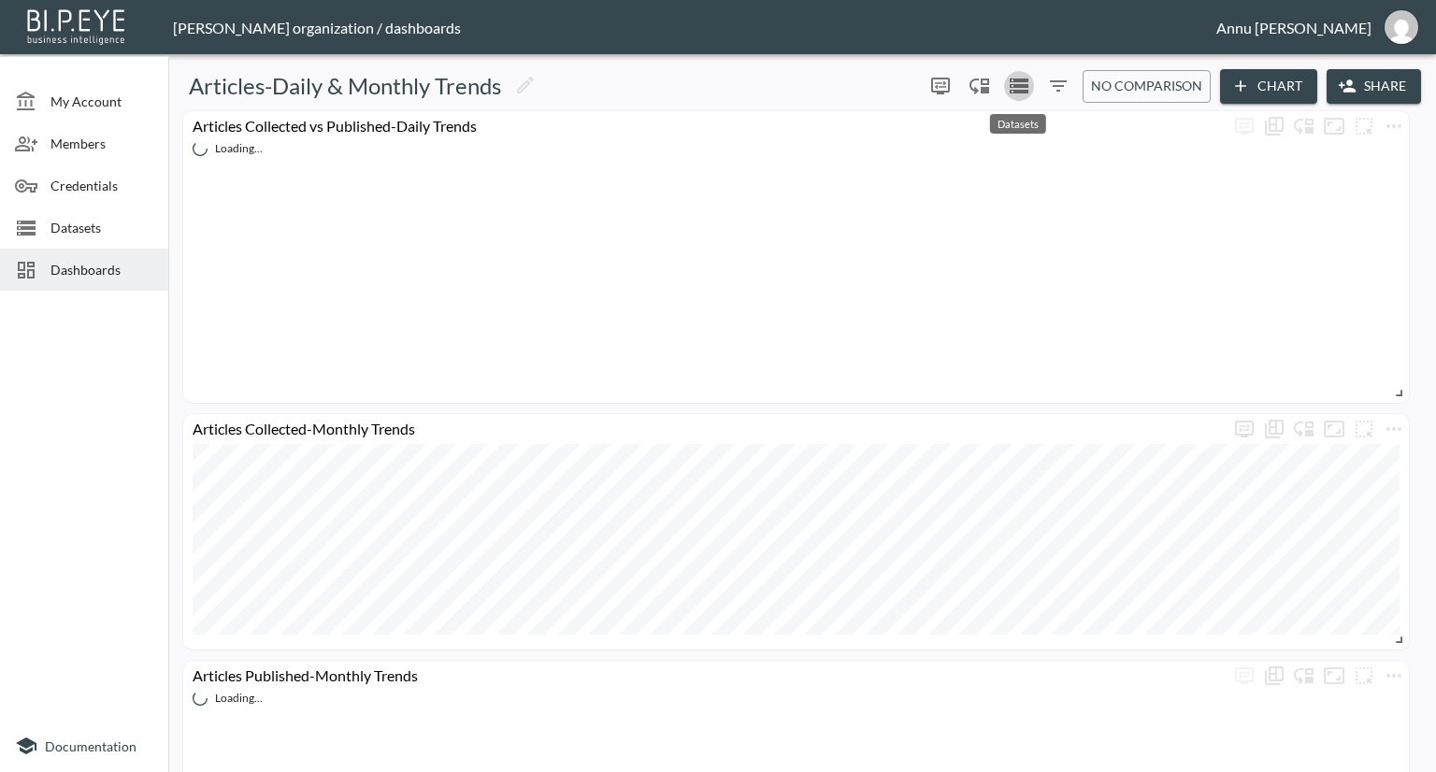
click at [1016, 87] on icon "Datasets" at bounding box center [1019, 86] width 19 height 15
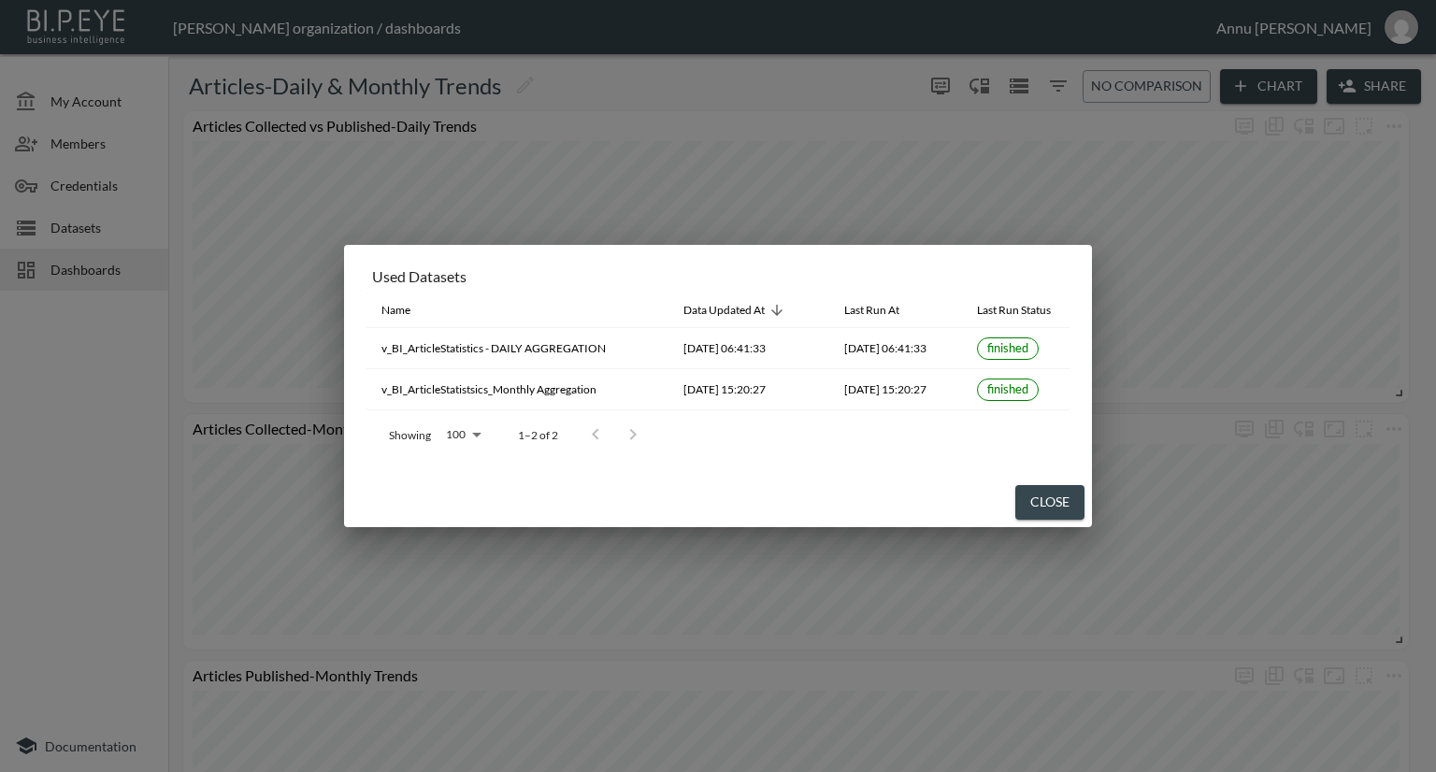
click at [80, 414] on div "Used Datasets Name Data Updated At Last Run At Last Run Status v_BI_ArticleStat…" at bounding box center [718, 386] width 1436 height 772
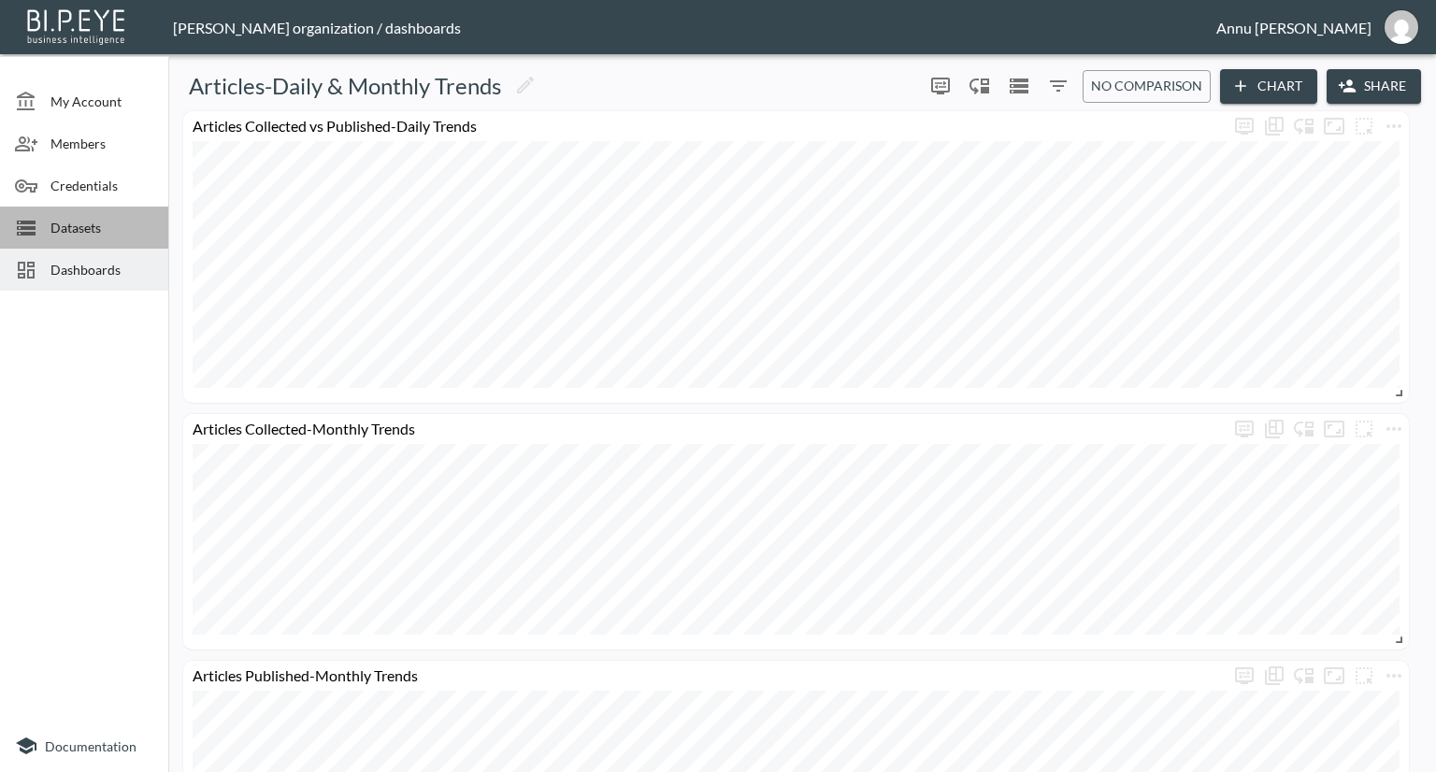
click at [81, 232] on span "Datasets" at bounding box center [101, 228] width 103 height 20
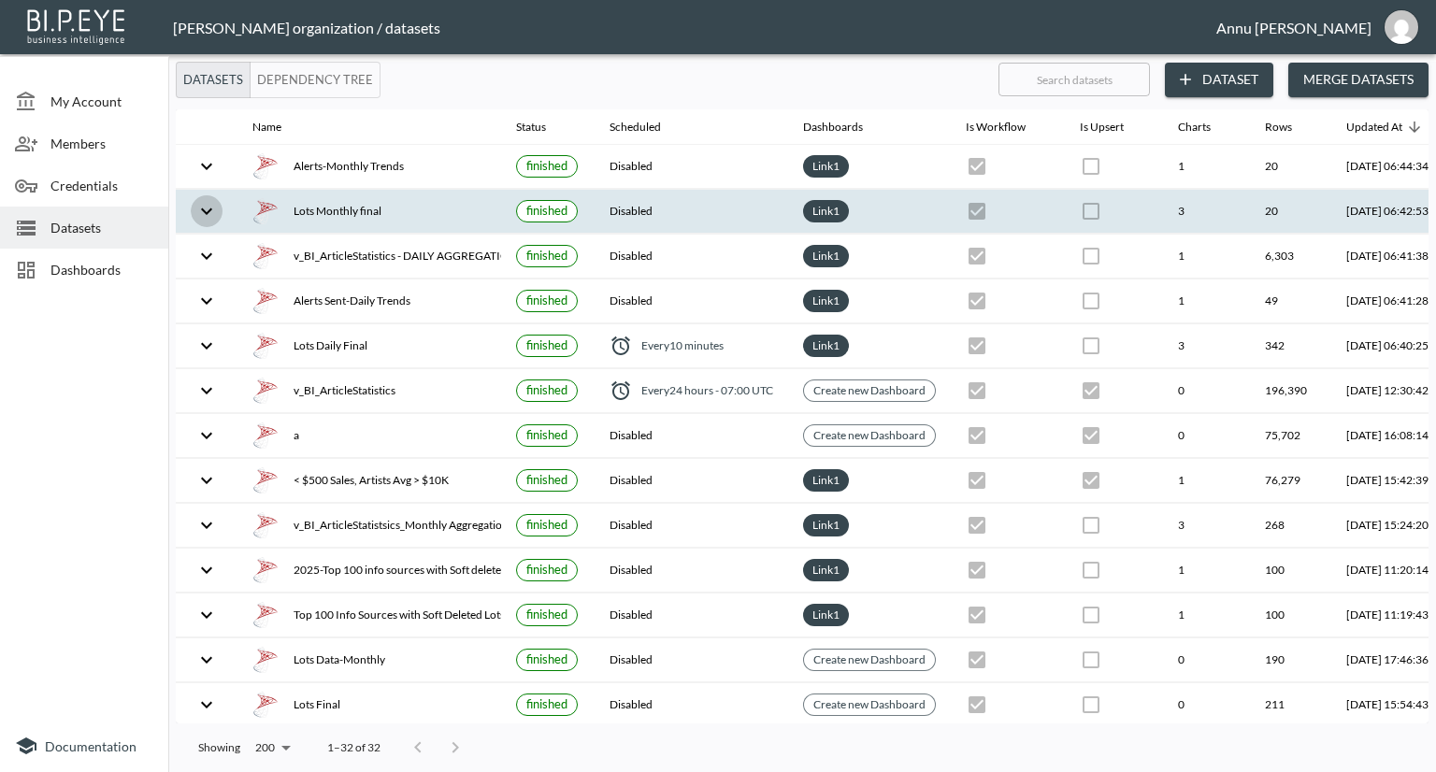
click at [204, 208] on icon "expand row" at bounding box center [206, 211] width 22 height 22
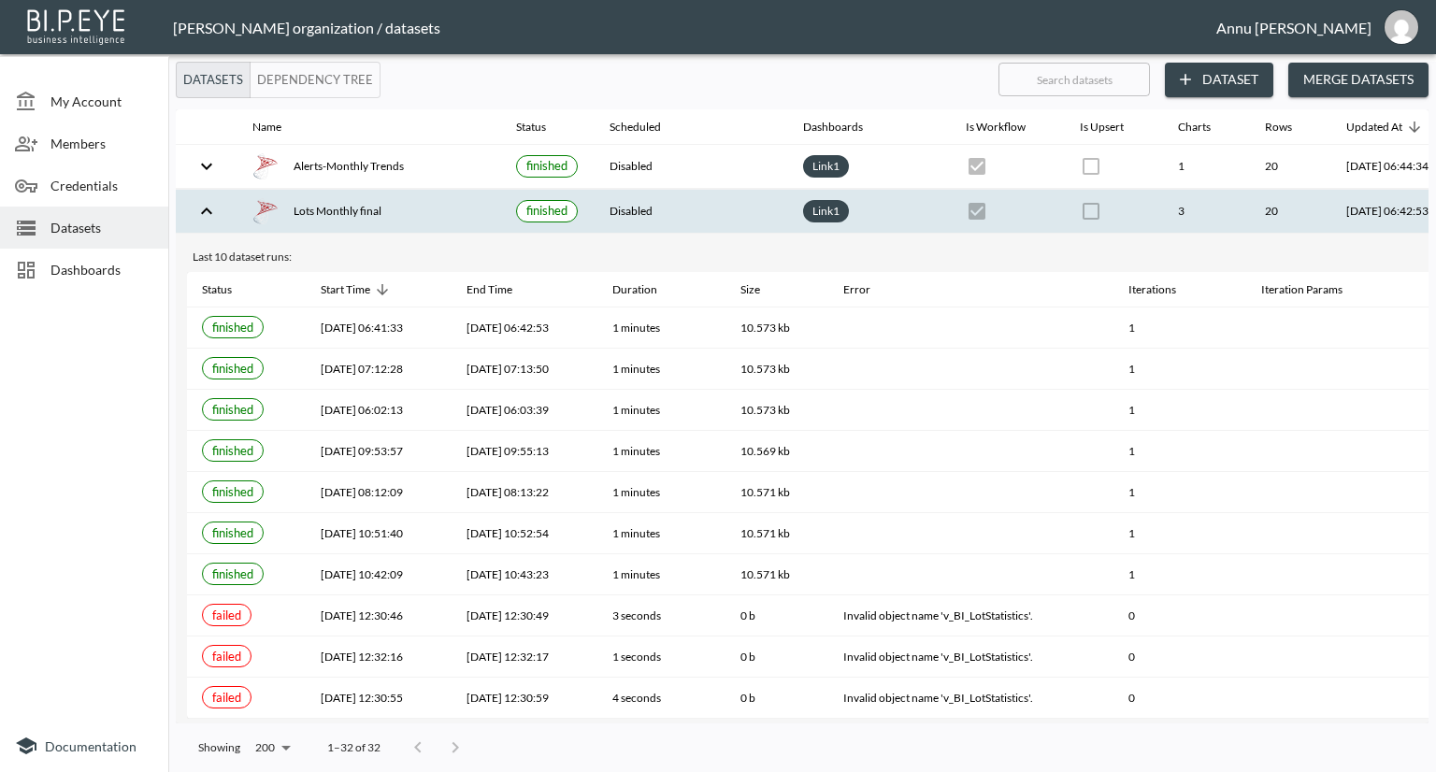
click at [204, 208] on icon "expand row" at bounding box center [206, 211] width 22 height 22
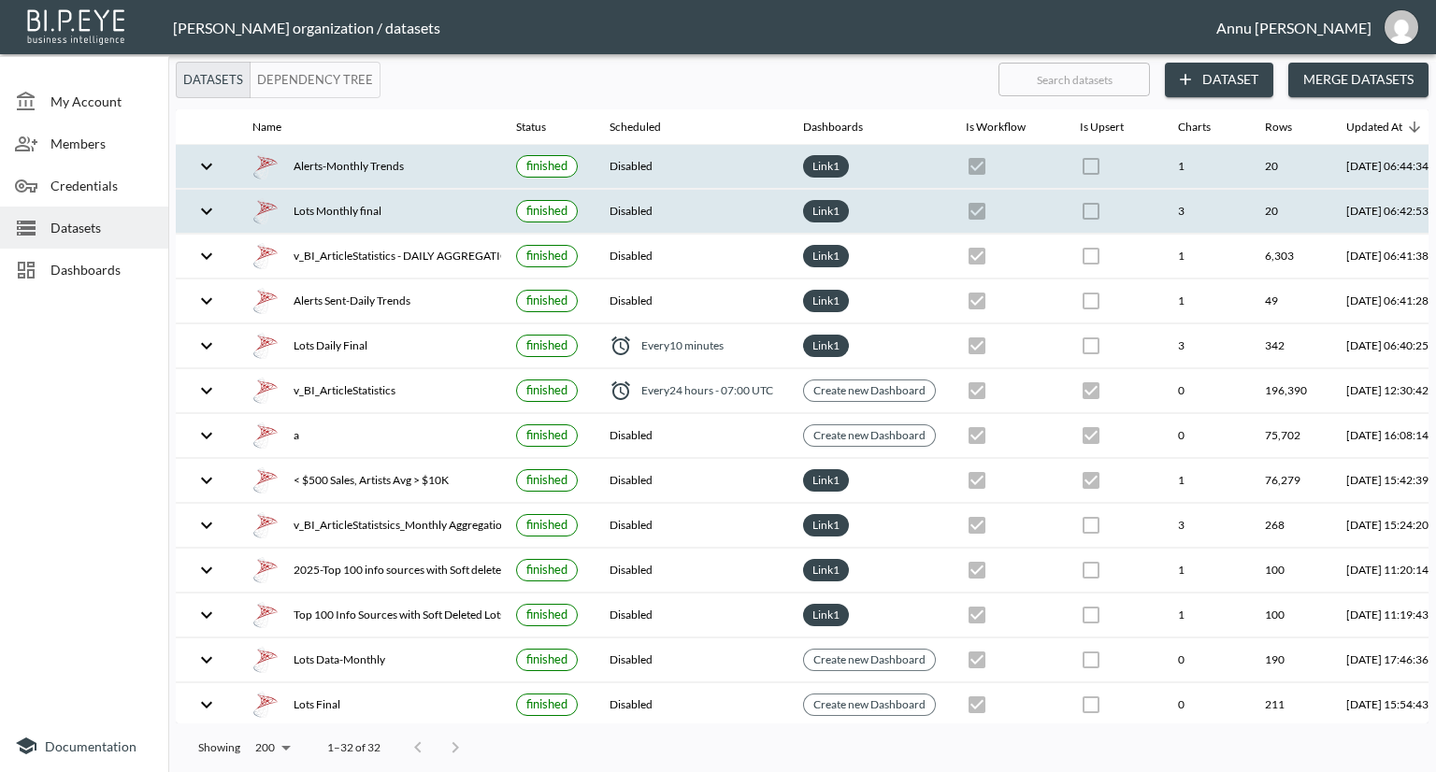
click at [215, 165] on icon "expand row" at bounding box center [206, 166] width 22 height 22
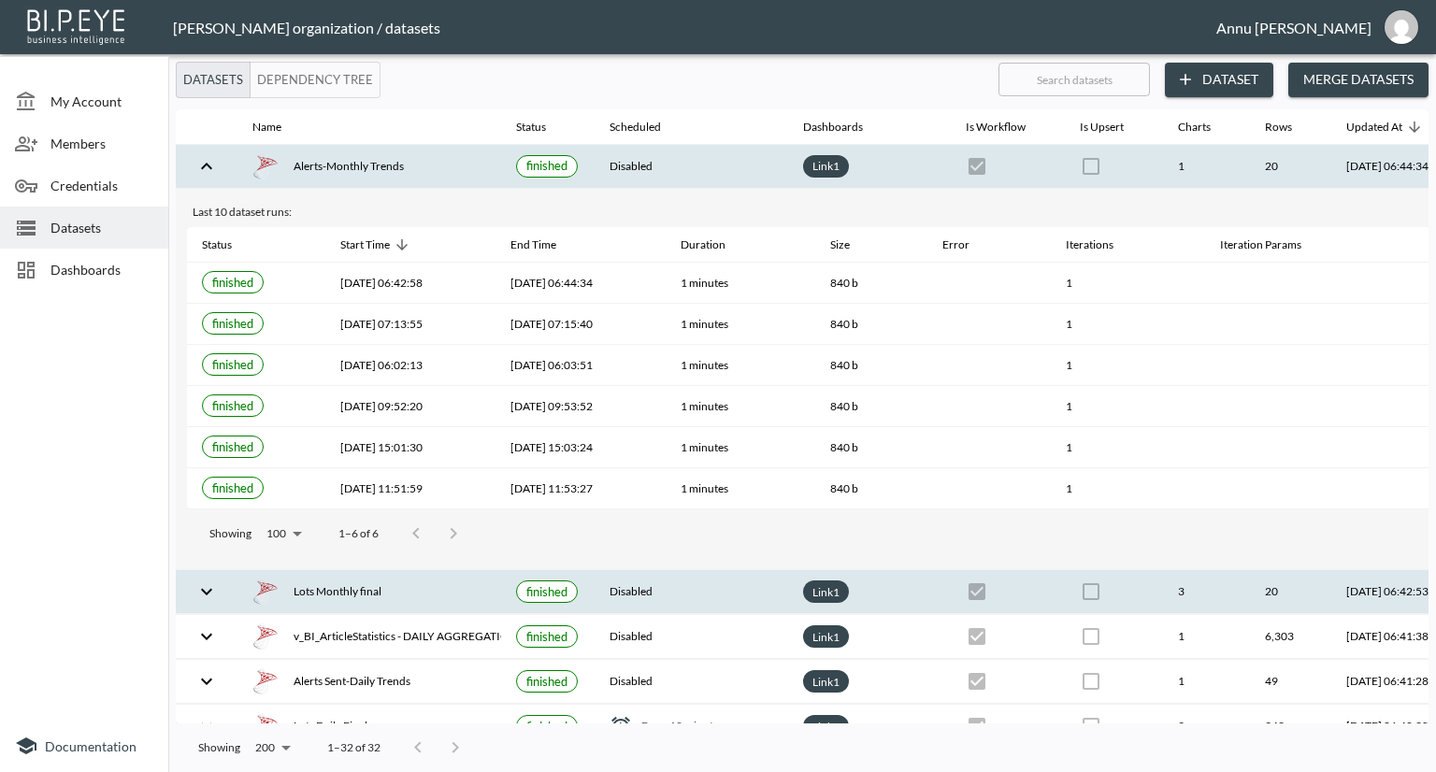
click at [215, 165] on icon "expand row" at bounding box center [206, 166] width 22 height 22
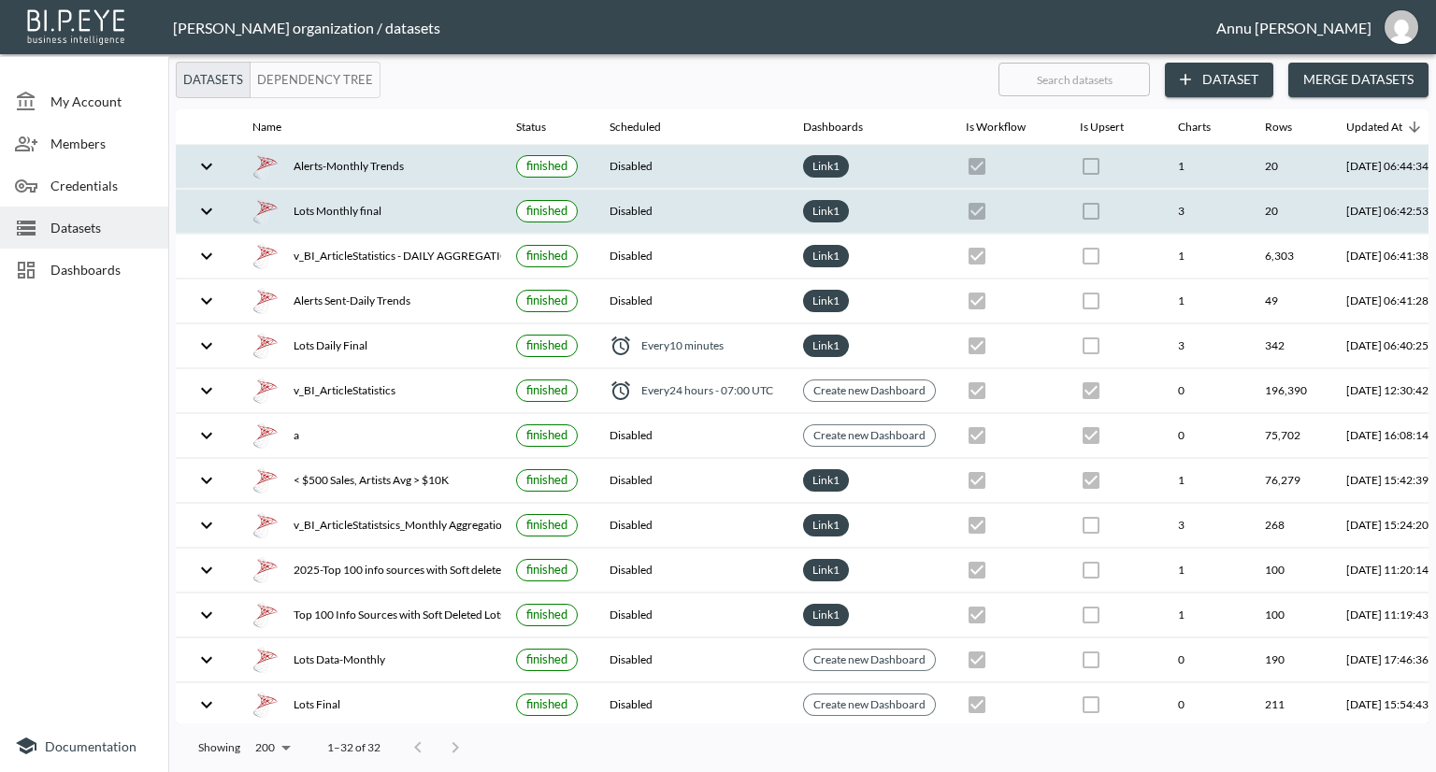
scroll to position [0, 109]
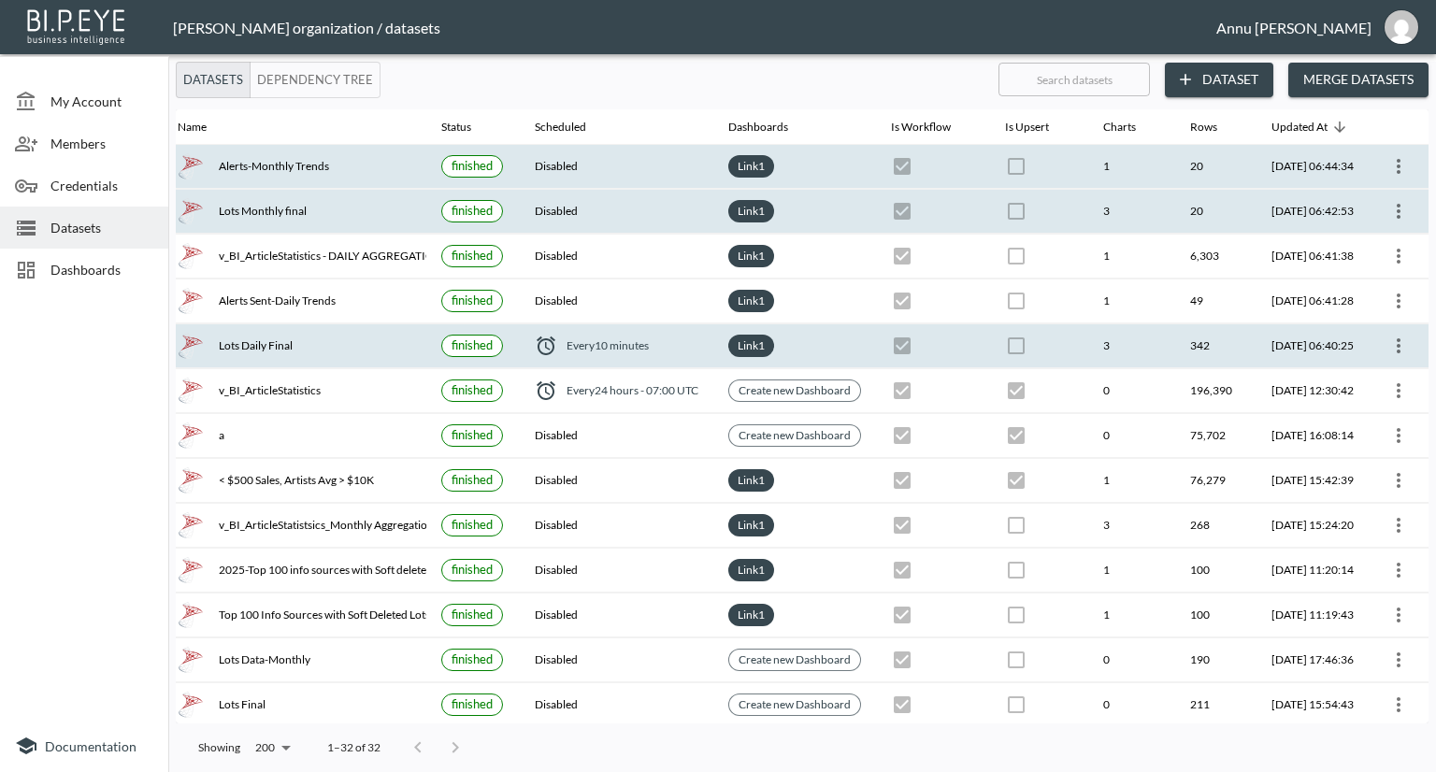
click at [1406, 337] on button "more" at bounding box center [1398, 346] width 30 height 30
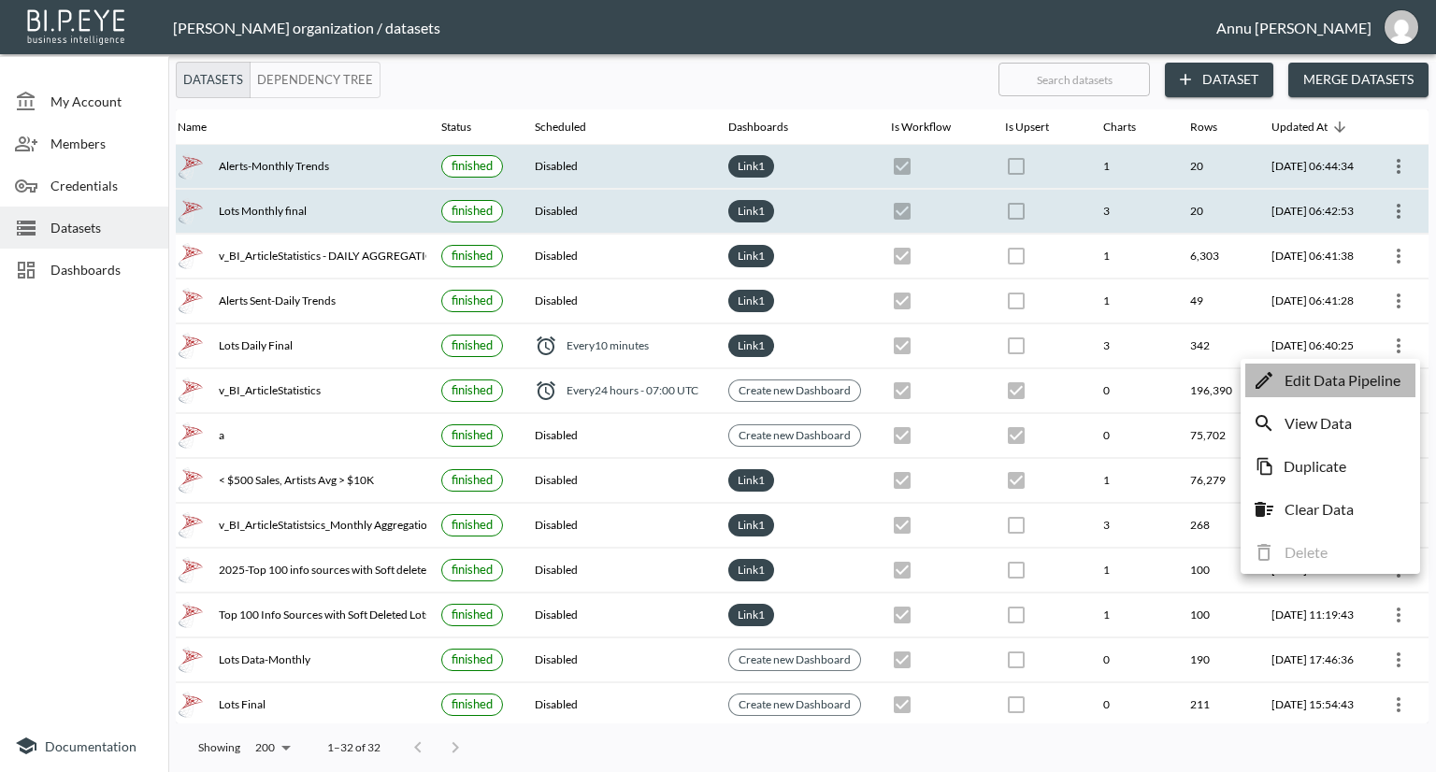
click at [1366, 369] on p "Edit Data Pipeline" at bounding box center [1342, 380] width 116 height 22
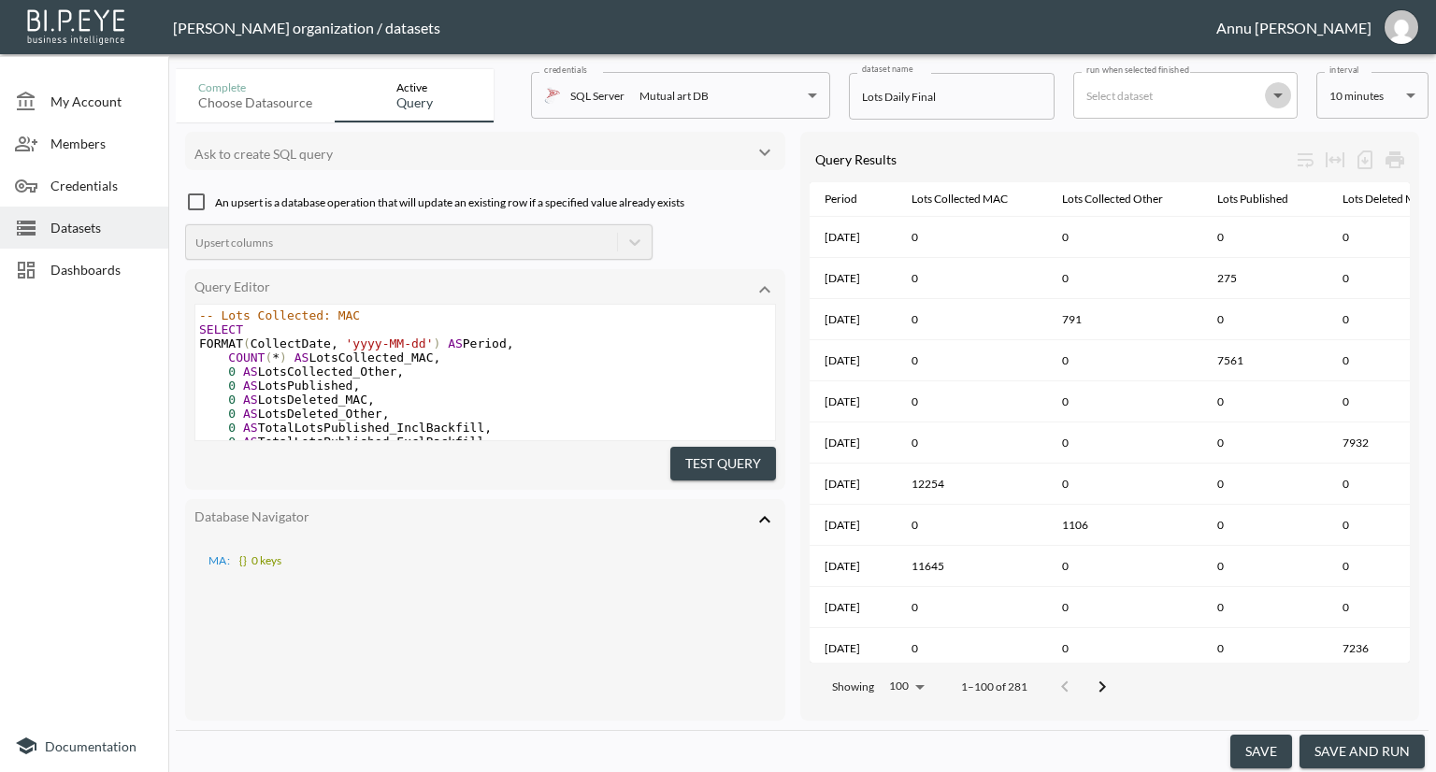
click at [1279, 96] on icon "Open" at bounding box center [1277, 95] width 9 height 5
click at [665, 545] on div "MA : {} 0 keys" at bounding box center [484, 559] width 581 height 28
click at [1414, 103] on body "BI.P.EYE, Interactive Analytics Dashboards - app [PERSON_NAME] organization / d…" at bounding box center [718, 386] width 1436 height 772
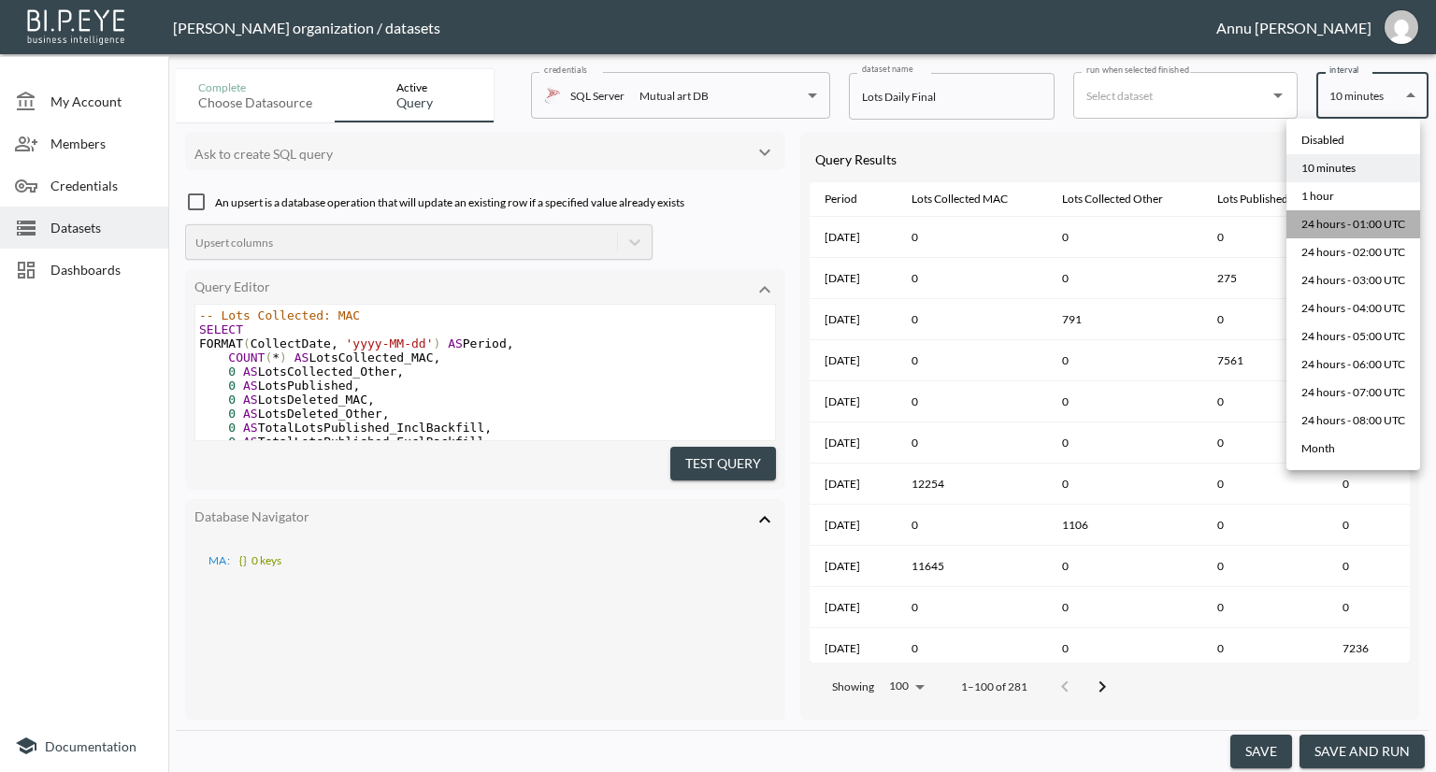
click at [1361, 217] on div "24 hours - 01:00 UTC" at bounding box center [1353, 224] width 104 height 17
type input "0 1 * * *"
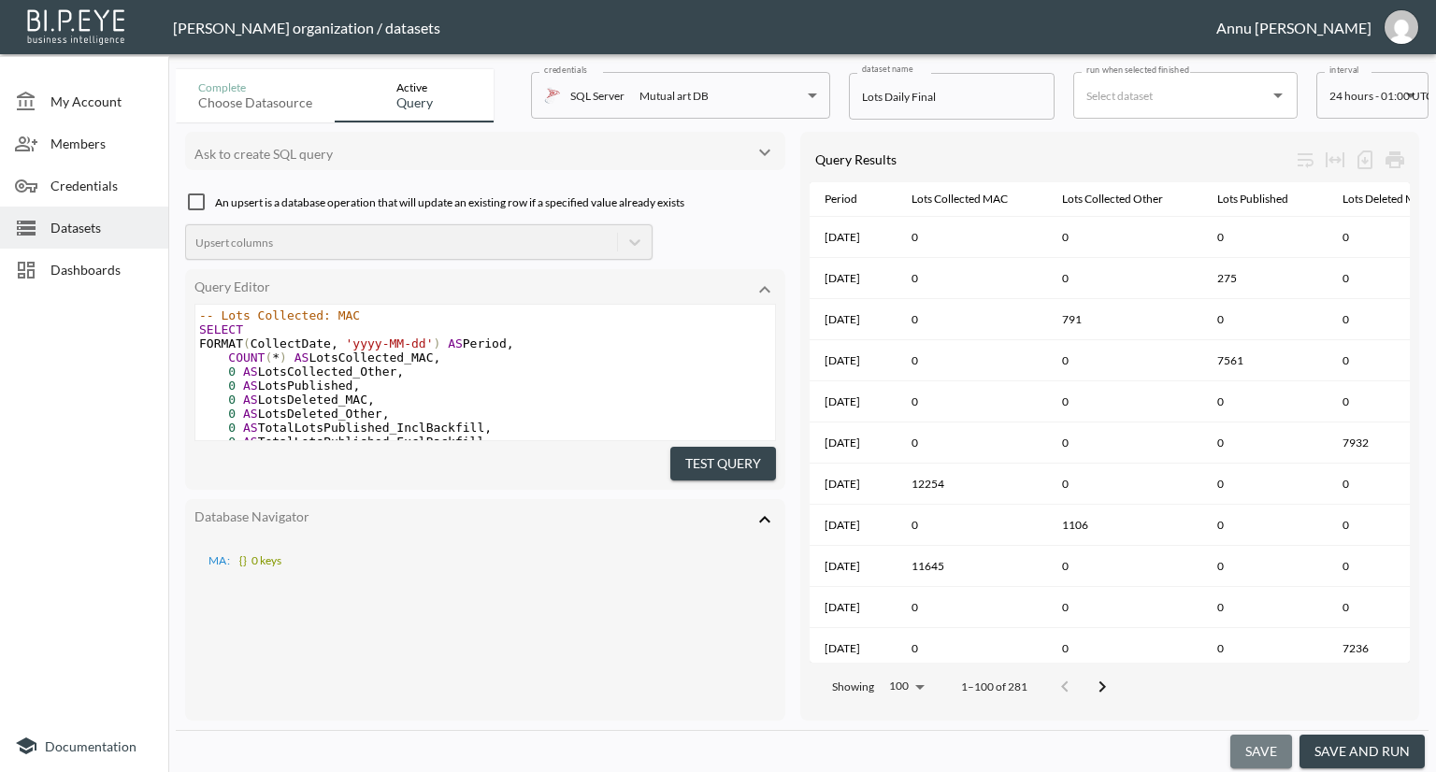
click at [1276, 741] on button "save" at bounding box center [1261, 752] width 62 height 35
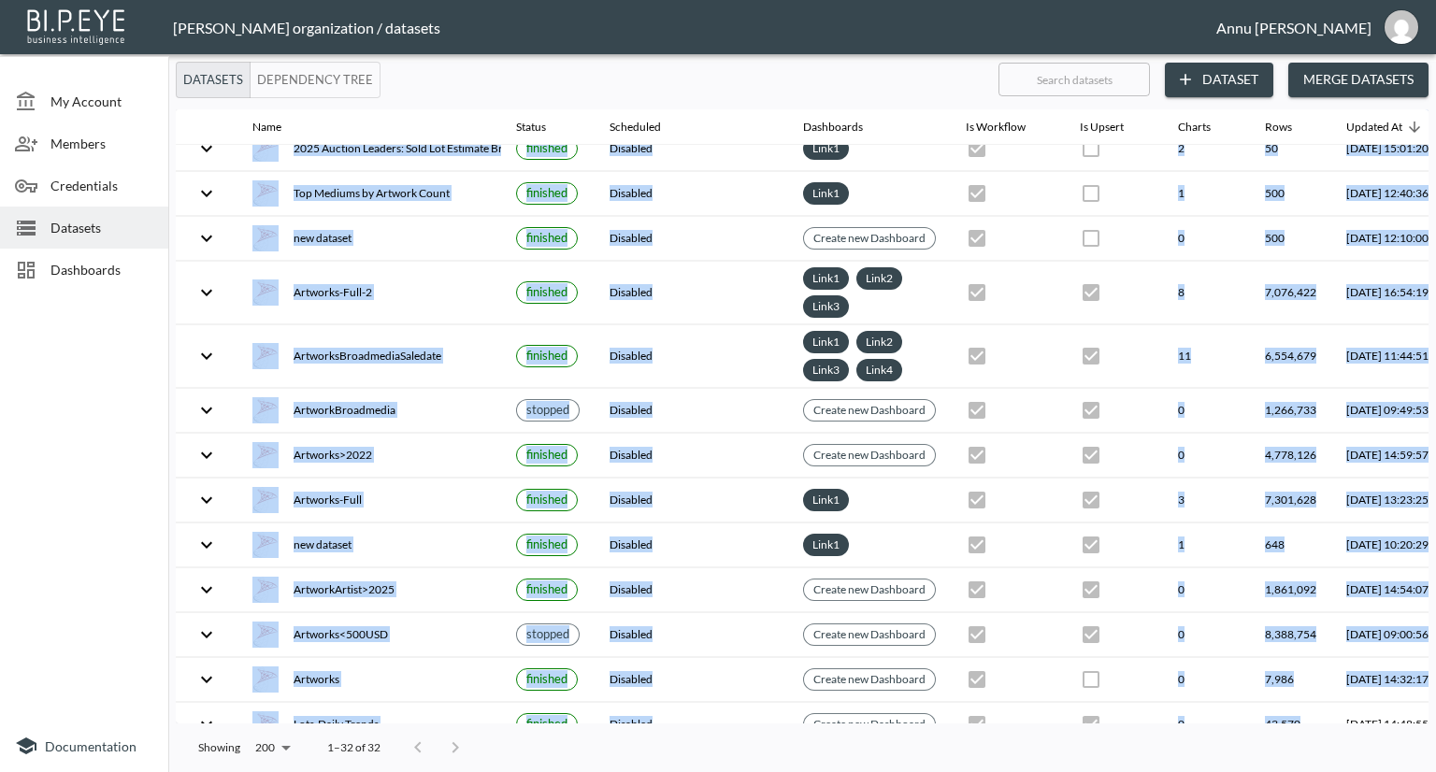
drag, startPoint x: 1220, startPoint y: 713, endPoint x: 1317, endPoint y: 723, distance: 97.7
click at [1317, 723] on div "Name Status Scheduled Dashboards Is Workflow Is Upsert Charts Rows Updated At L…" at bounding box center [802, 416] width 1253 height 614
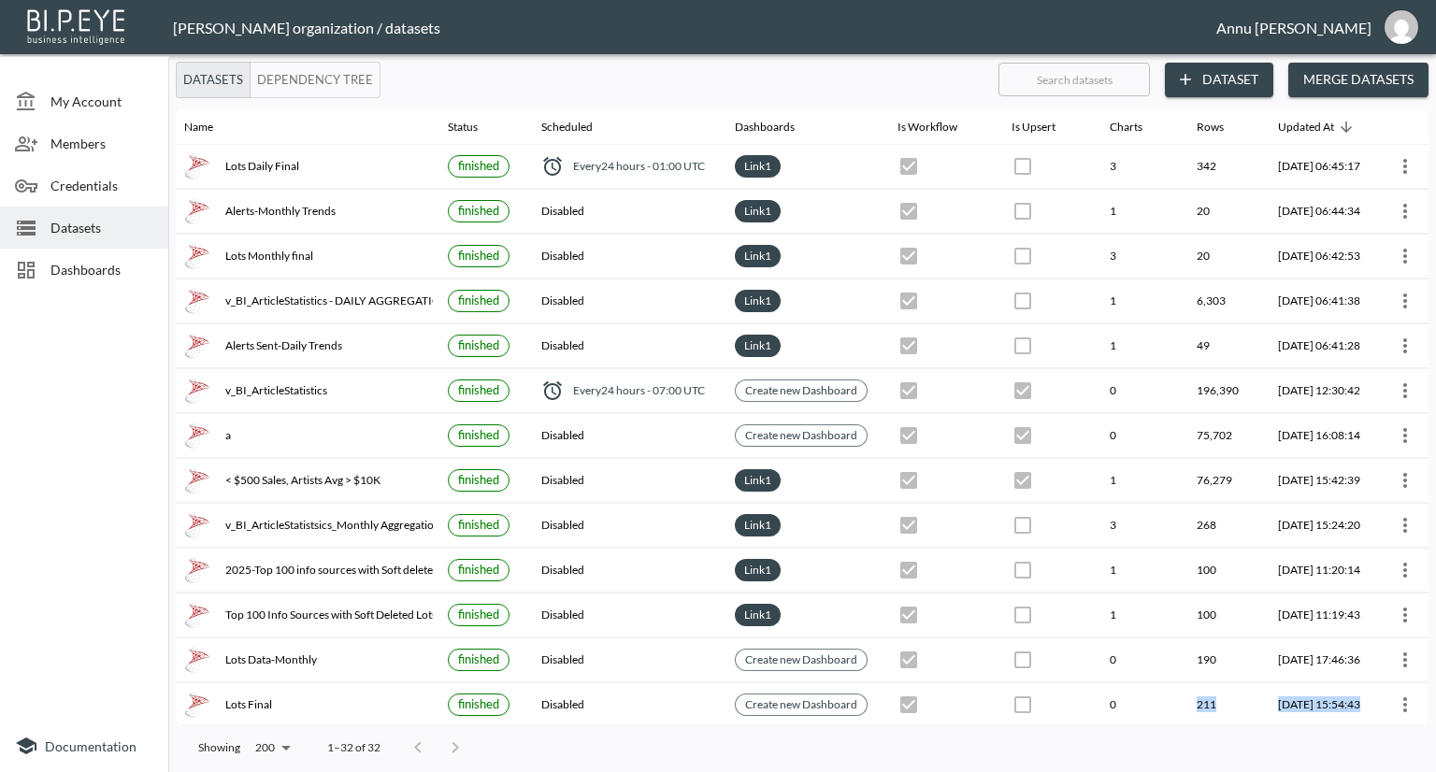
scroll to position [0, 109]
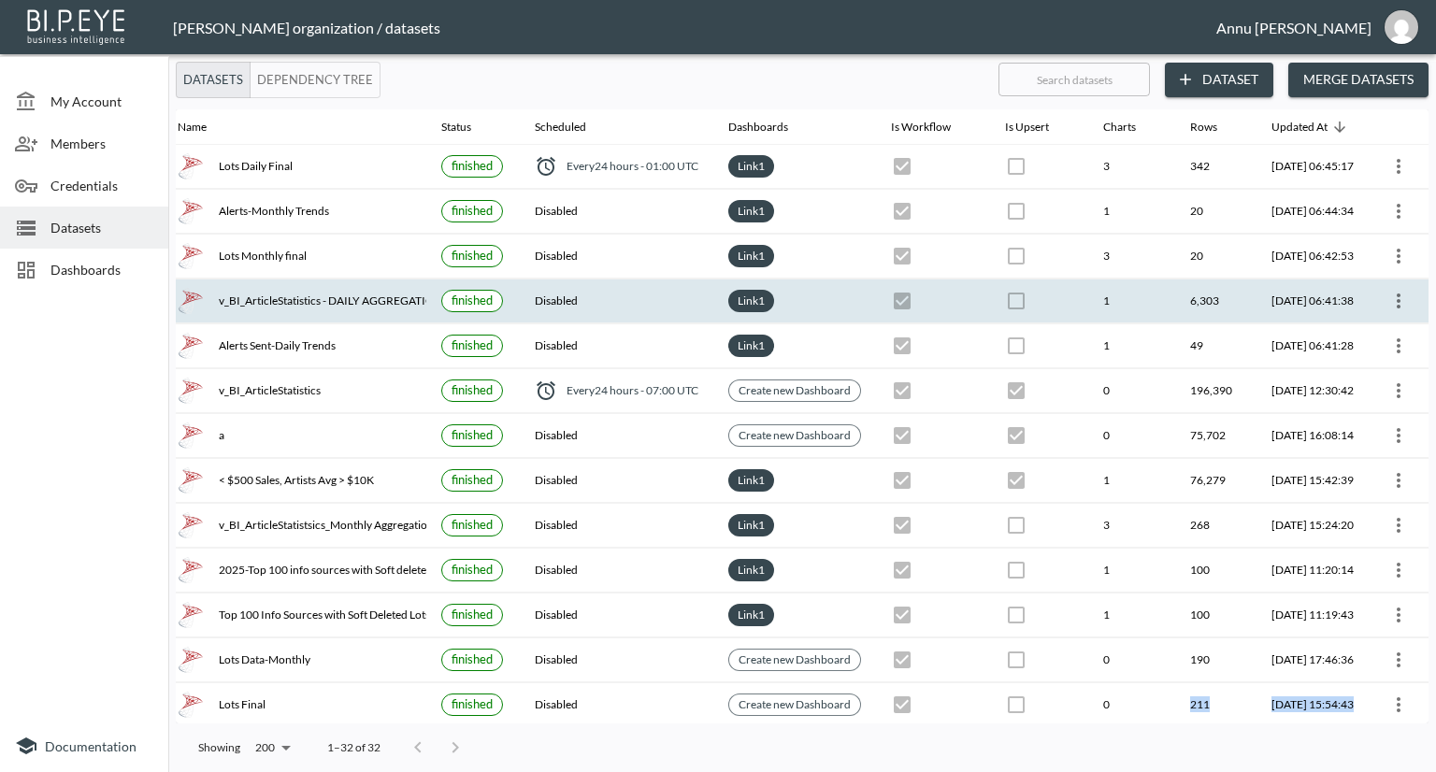
click at [1389, 296] on icon "more" at bounding box center [1398, 301] width 22 height 22
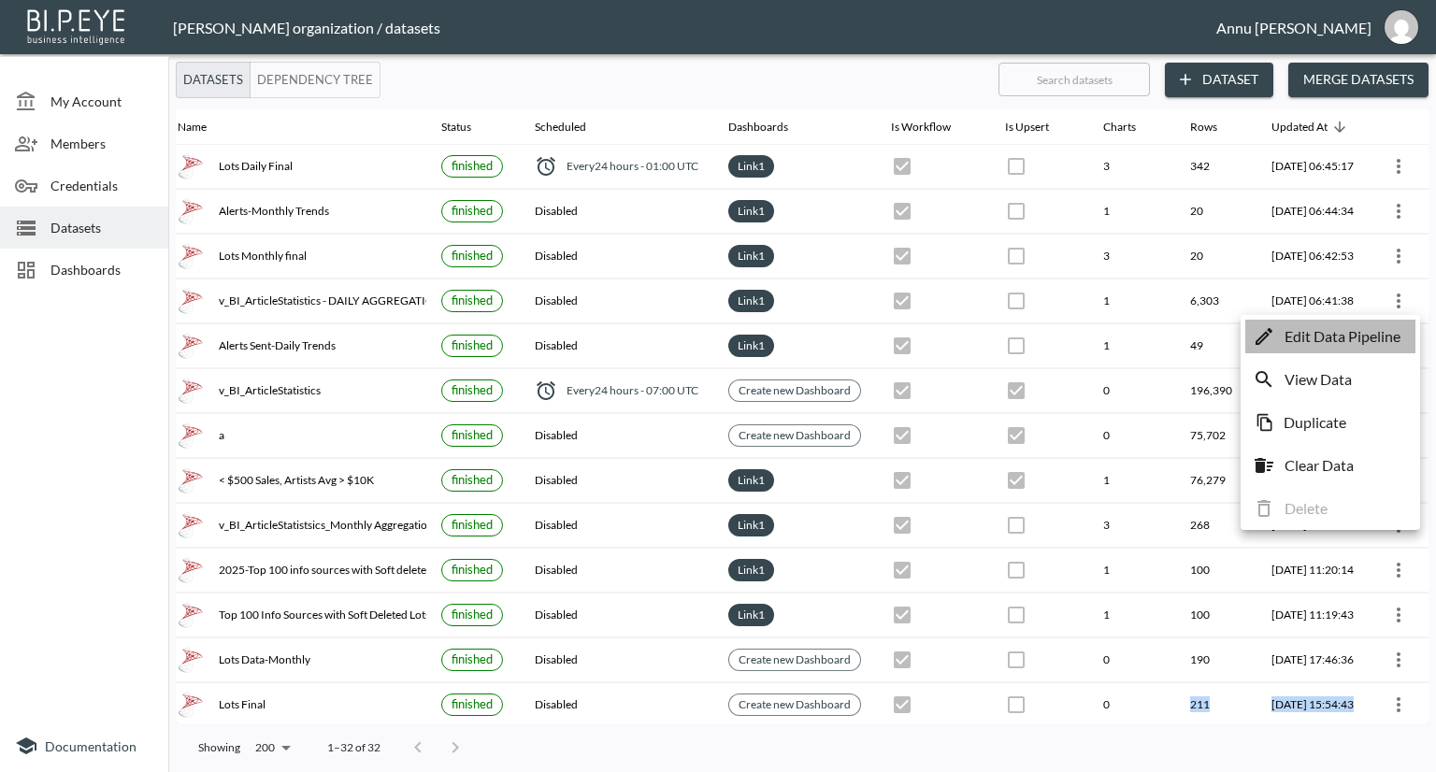
click at [1340, 334] on p "Edit Data Pipeline" at bounding box center [1342, 336] width 116 height 22
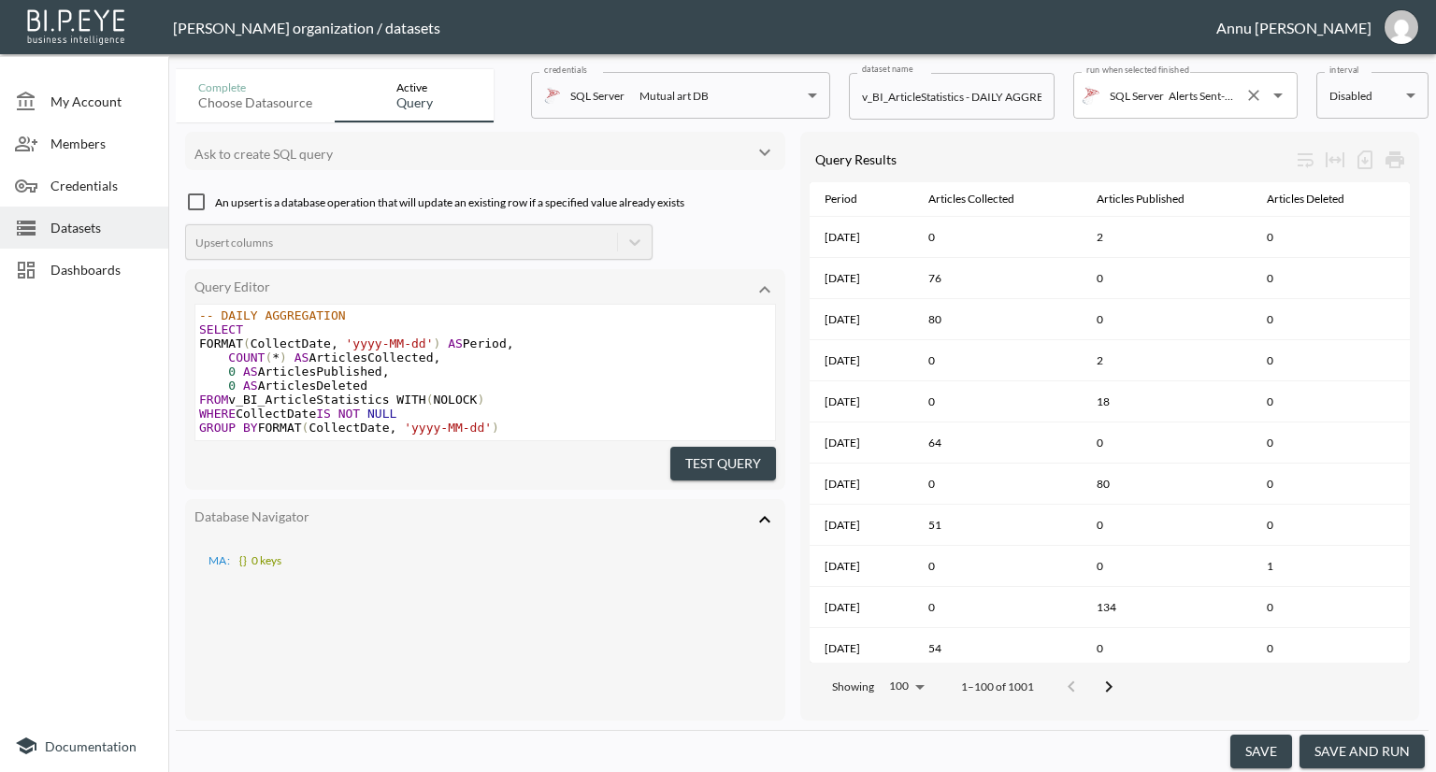
click at [1209, 98] on input "Alerts Sent-Daily Trends" at bounding box center [1200, 95] width 73 height 30
click at [36, 442] on div at bounding box center [84, 509] width 168 height 422
click at [121, 225] on span "Datasets" at bounding box center [101, 228] width 103 height 20
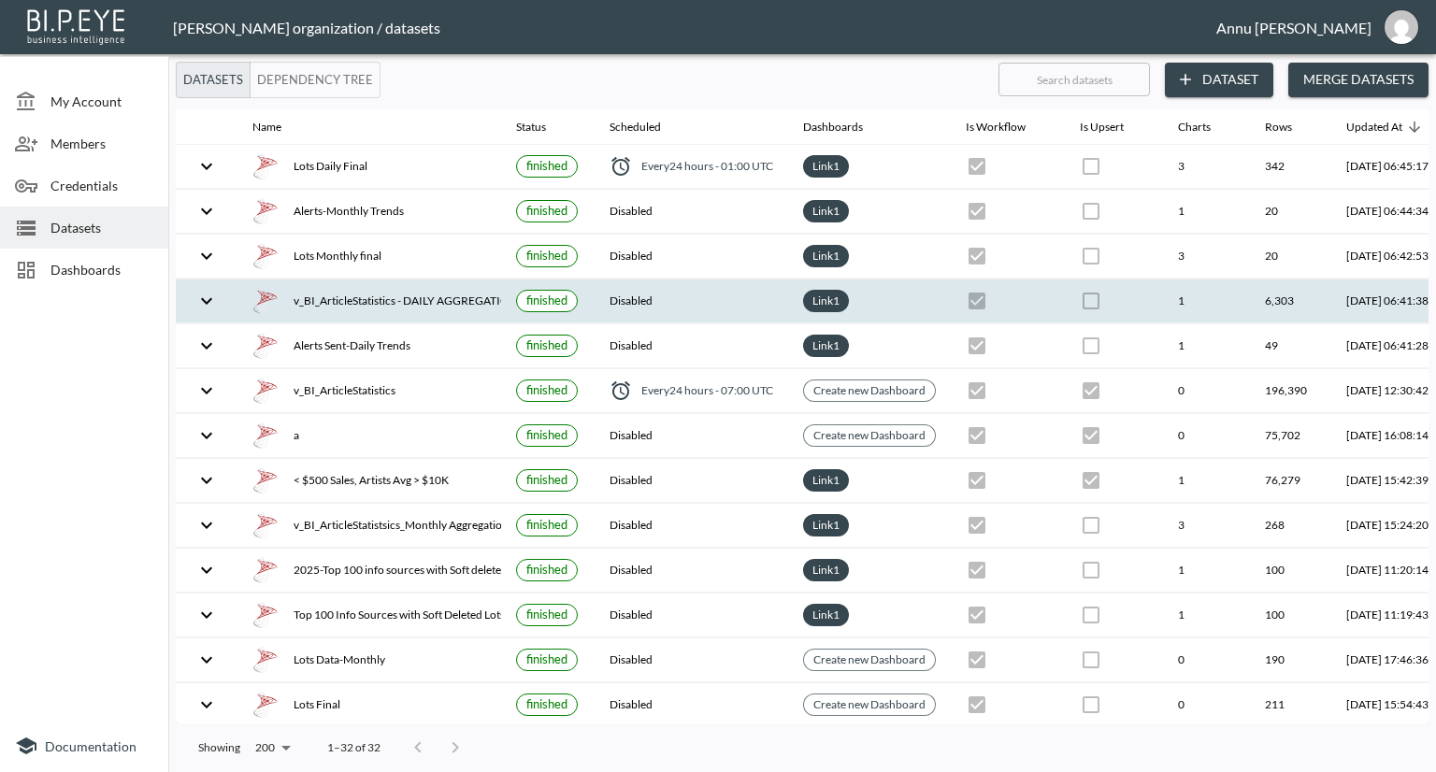
click at [212, 296] on icon "expand row" at bounding box center [206, 301] width 22 height 22
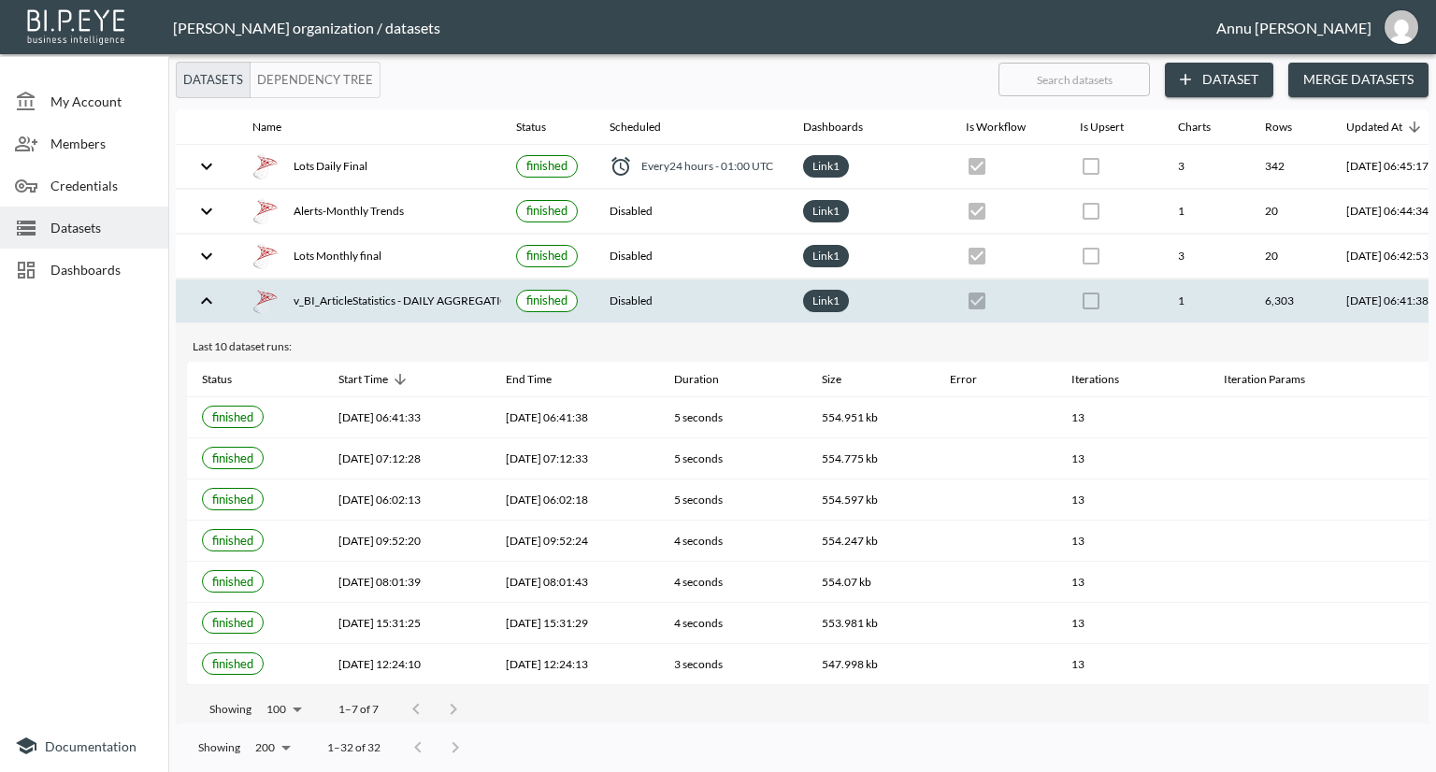
scroll to position [0, 109]
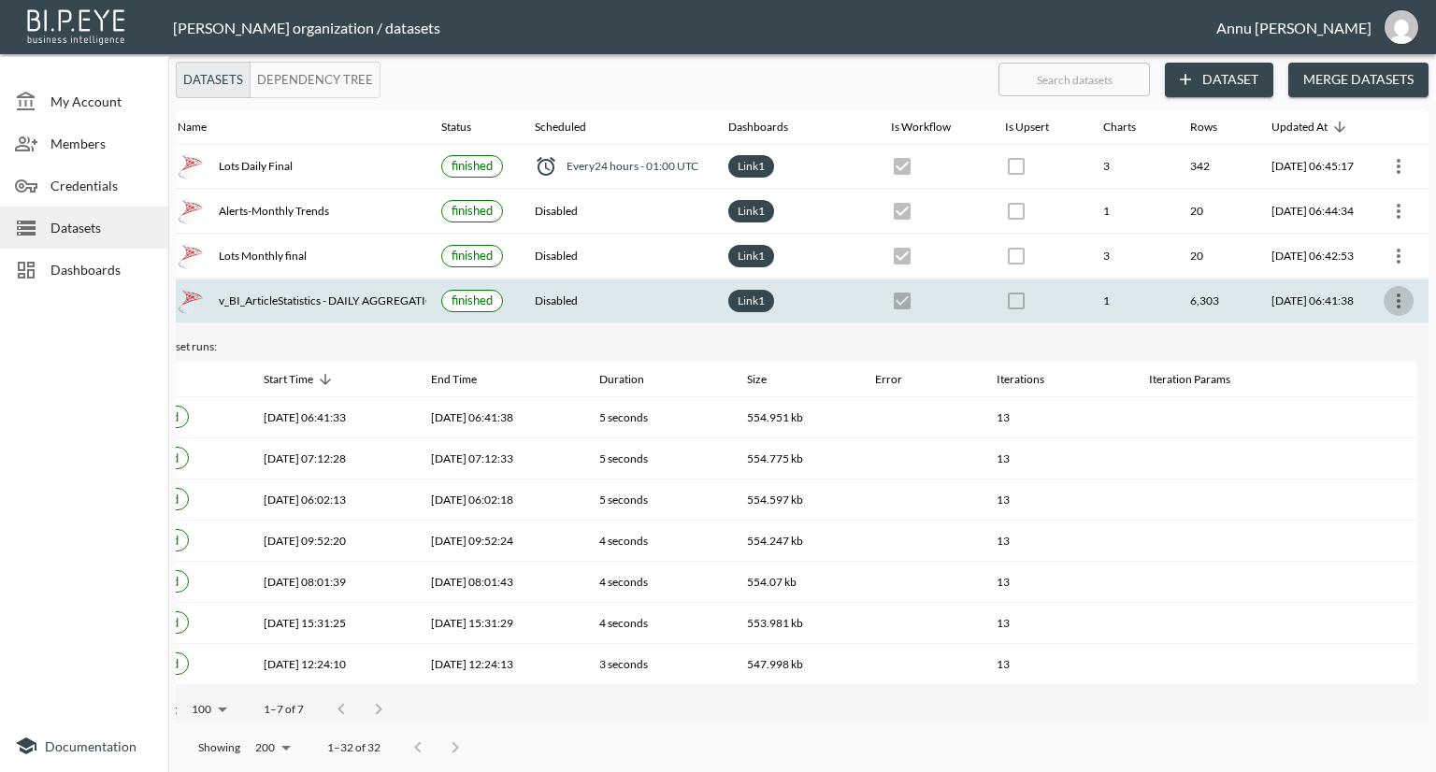
click at [1394, 296] on icon "more" at bounding box center [1398, 301] width 22 height 22
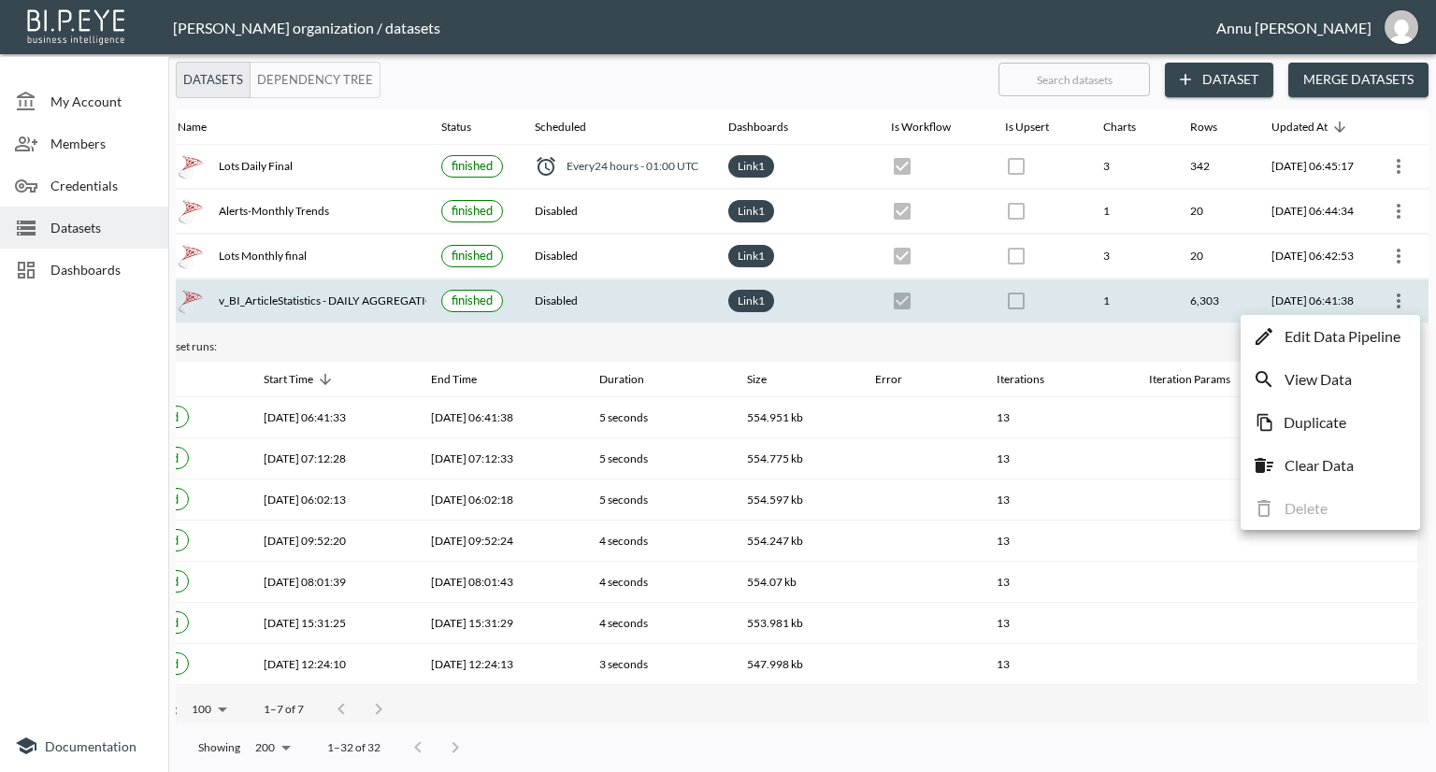
click at [1353, 336] on p "Edit Data Pipeline" at bounding box center [1342, 336] width 116 height 22
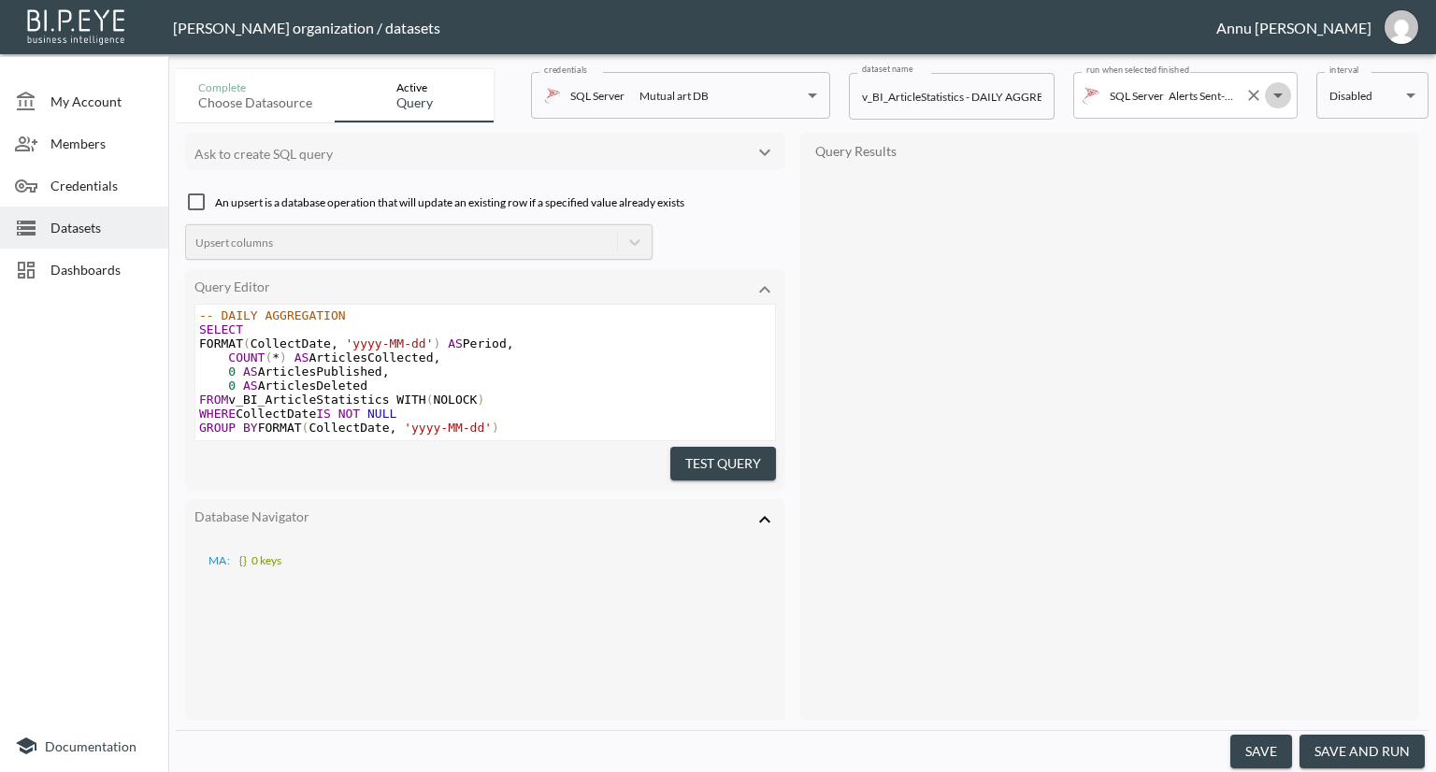
click at [1269, 100] on icon "Open" at bounding box center [1278, 95] width 22 height 22
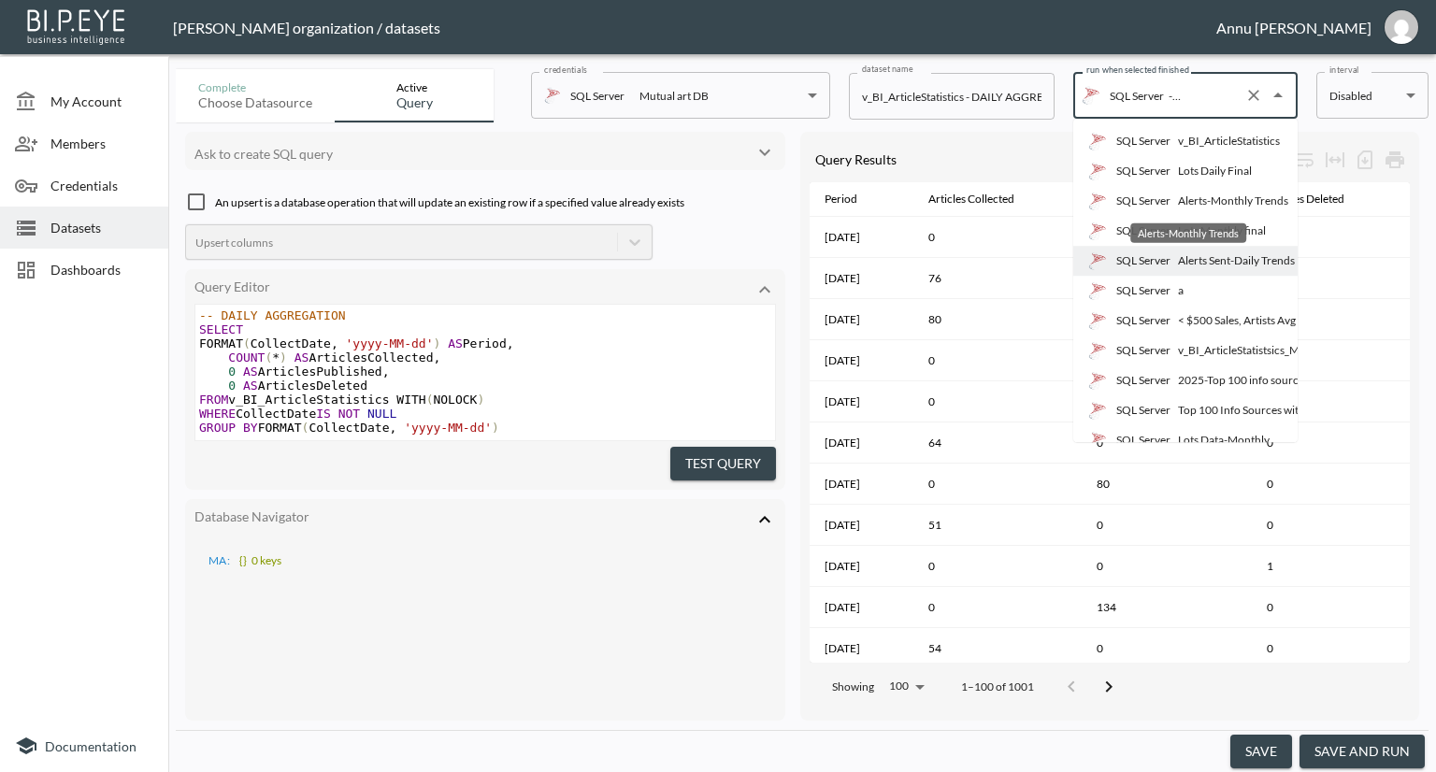
click at [1201, 199] on div "Alerts-Monthly Trends" at bounding box center [1233, 201] width 110 height 17
type input "Alerts-Monthly Trends"
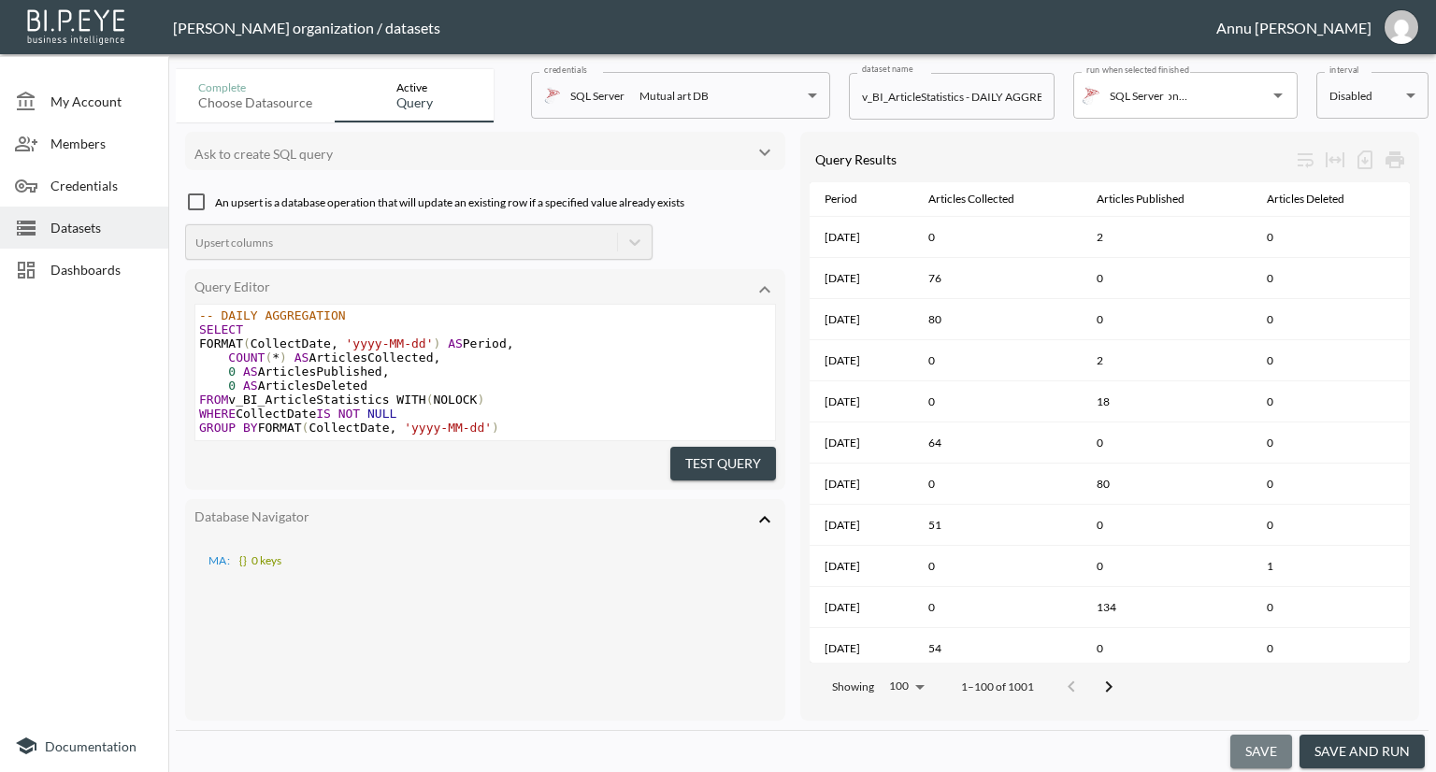
scroll to position [0, 0]
click at [1268, 747] on button "save" at bounding box center [1261, 752] width 62 height 35
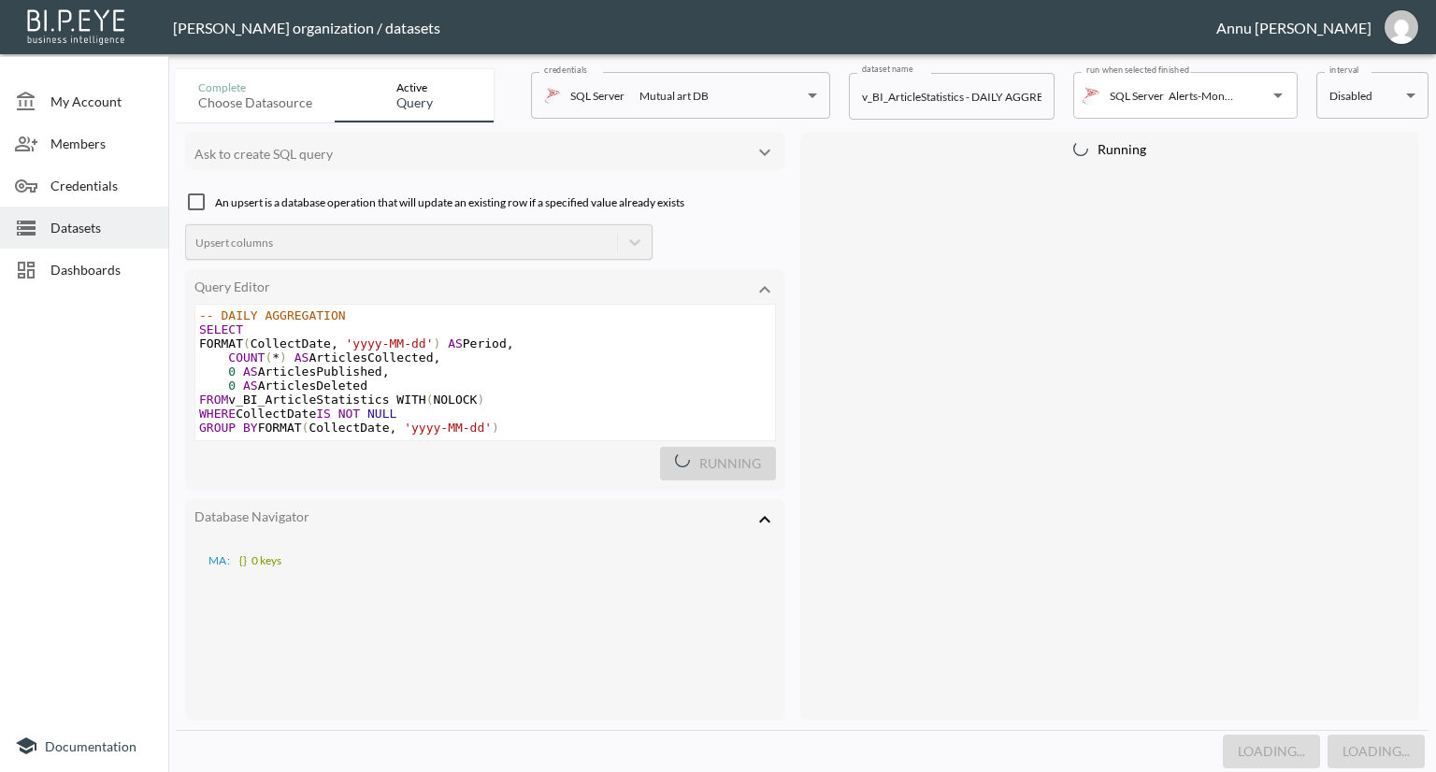
click at [80, 225] on span "Datasets" at bounding box center [101, 228] width 103 height 20
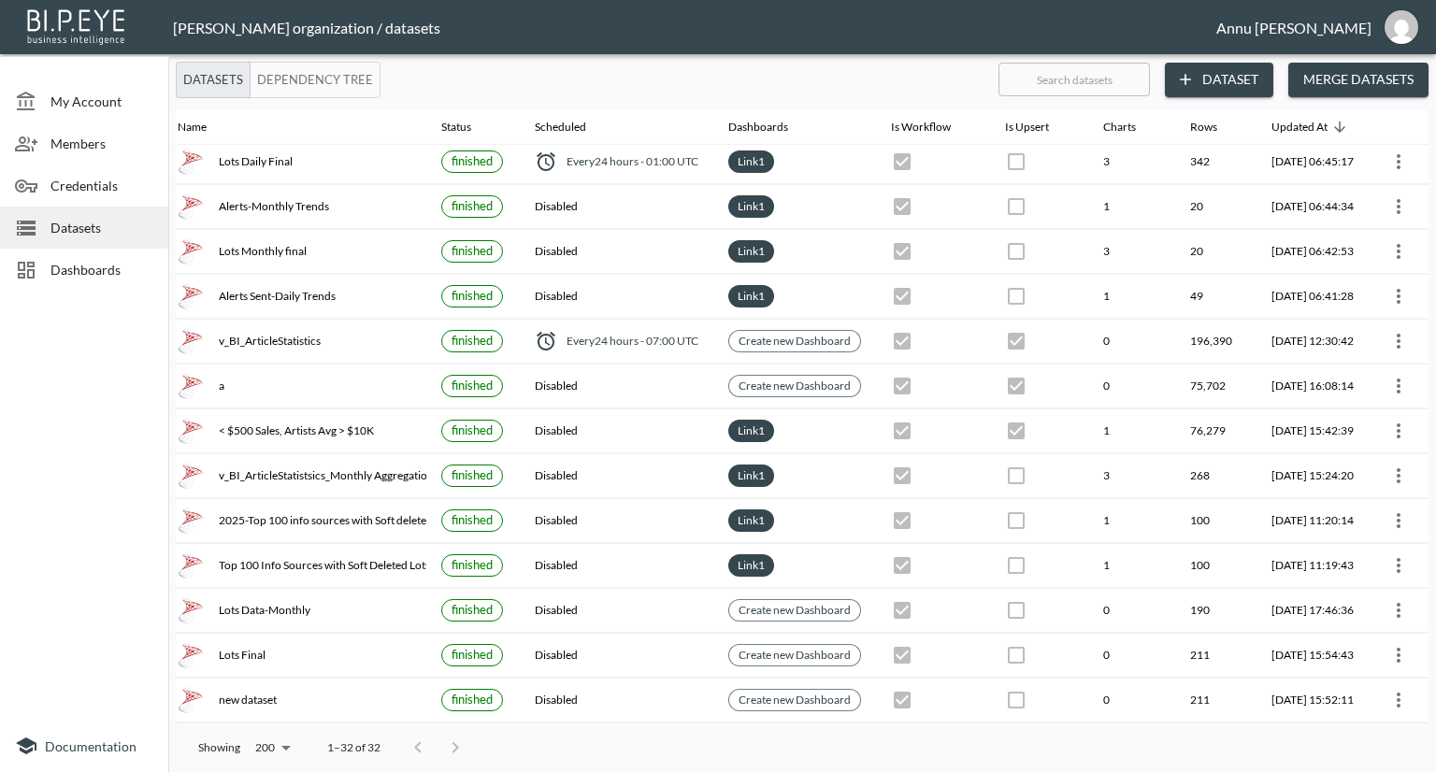
scroll to position [50, 109]
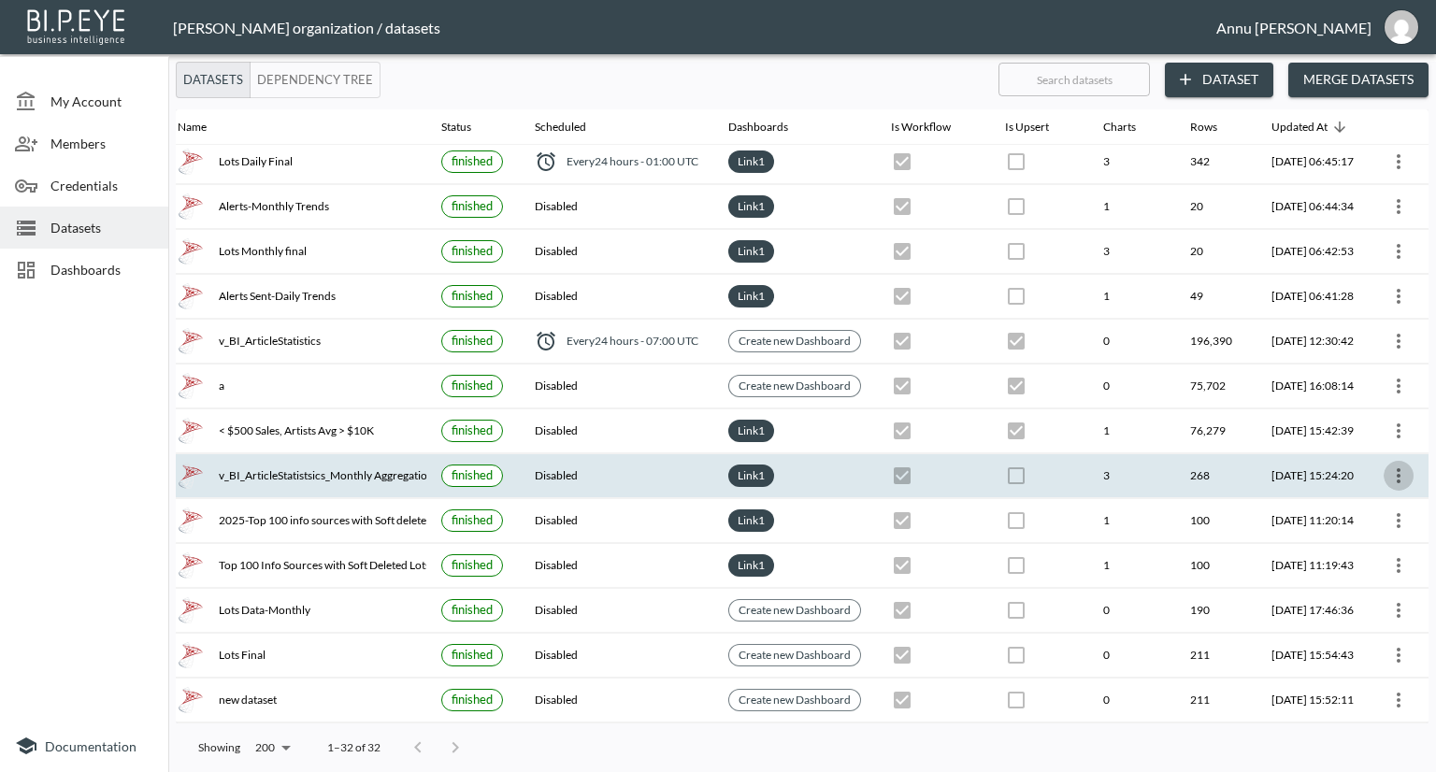
click at [1397, 476] on icon "more" at bounding box center [1399, 475] width 4 height 15
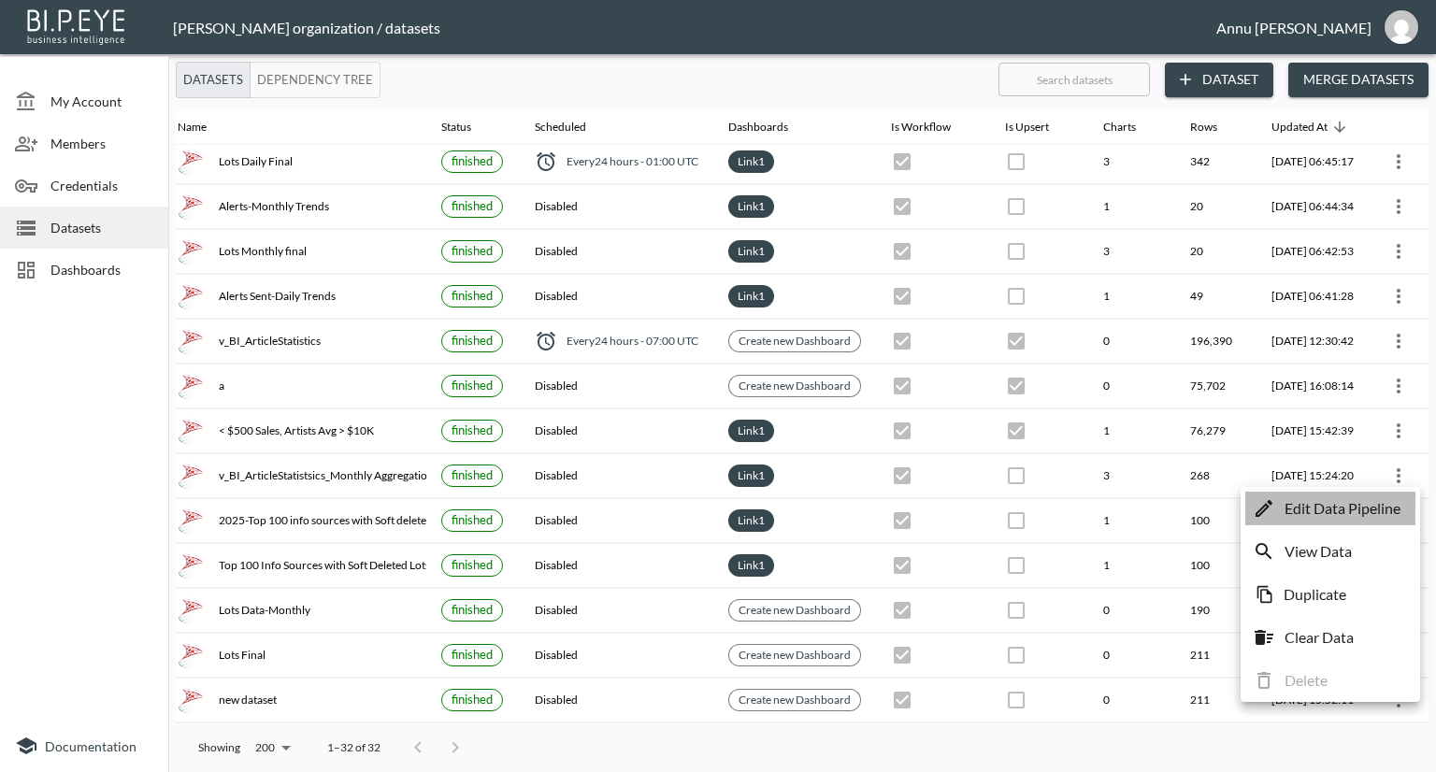
click at [1335, 502] on p "Edit Data Pipeline" at bounding box center [1342, 508] width 116 height 22
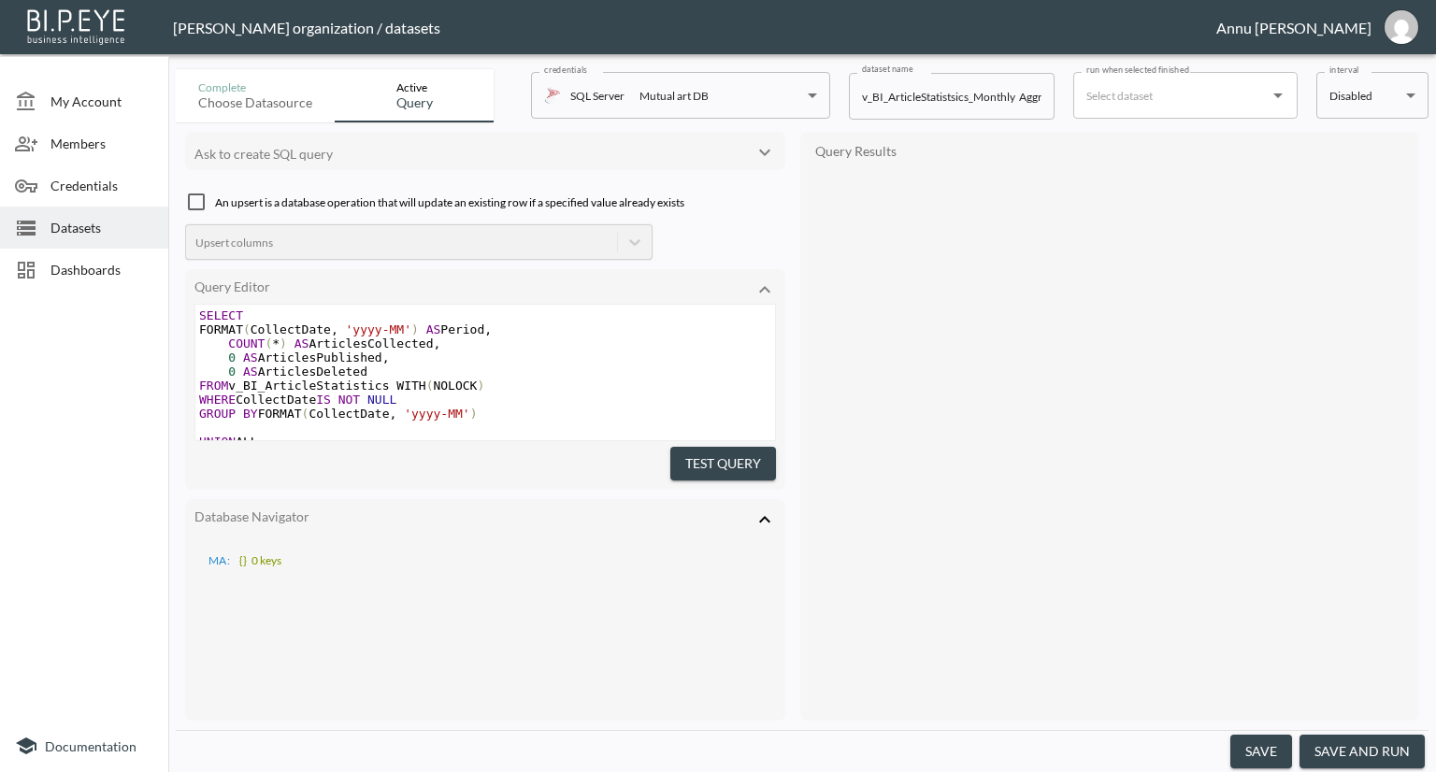
click at [1187, 97] on input "run when selected finished" at bounding box center [1171, 95] width 179 height 30
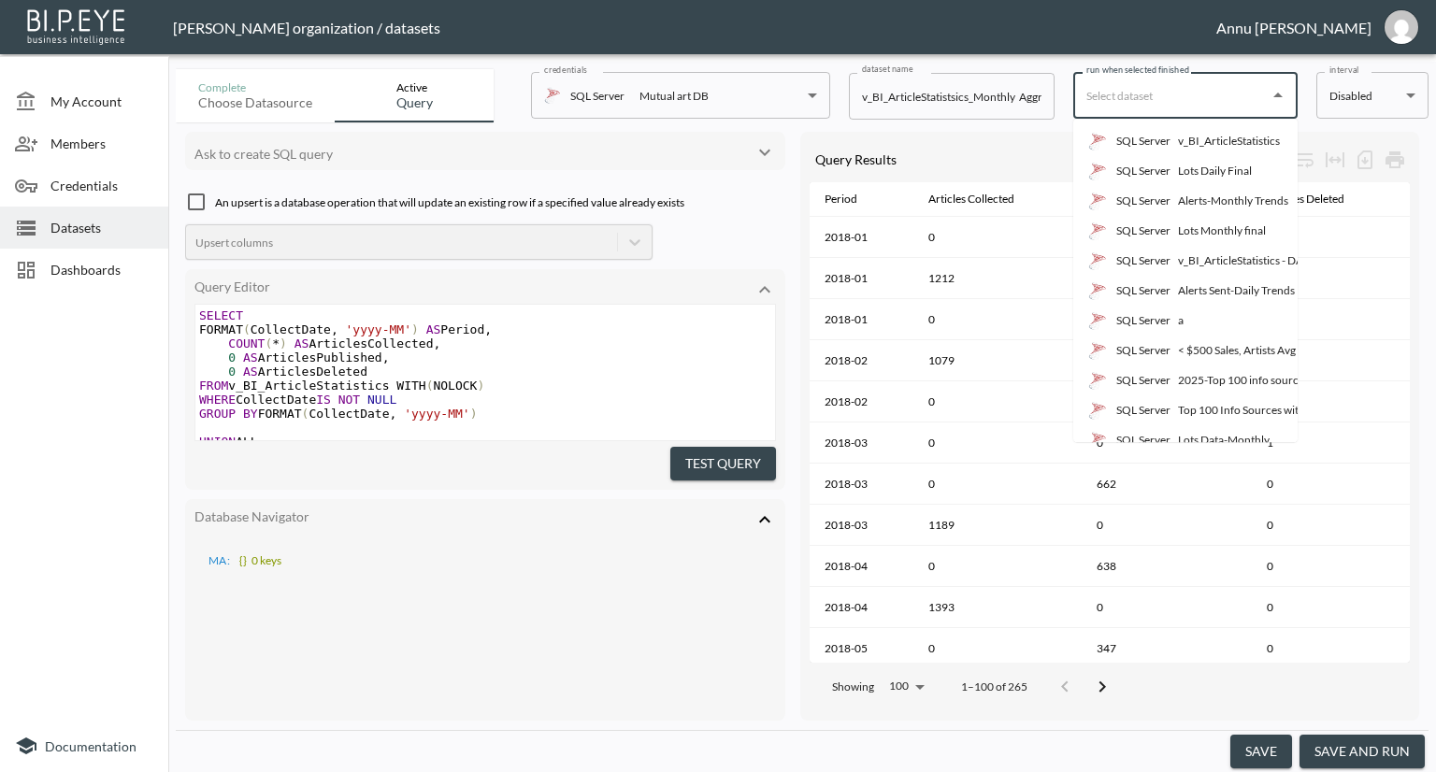
click at [1204, 257] on div "v_BI_ArticleStatistics - DAILY AGGREGATION" at bounding box center [1290, 260] width 224 height 17
type input "v_BI_ArticleStatistics - DAILY AGGREGATION"
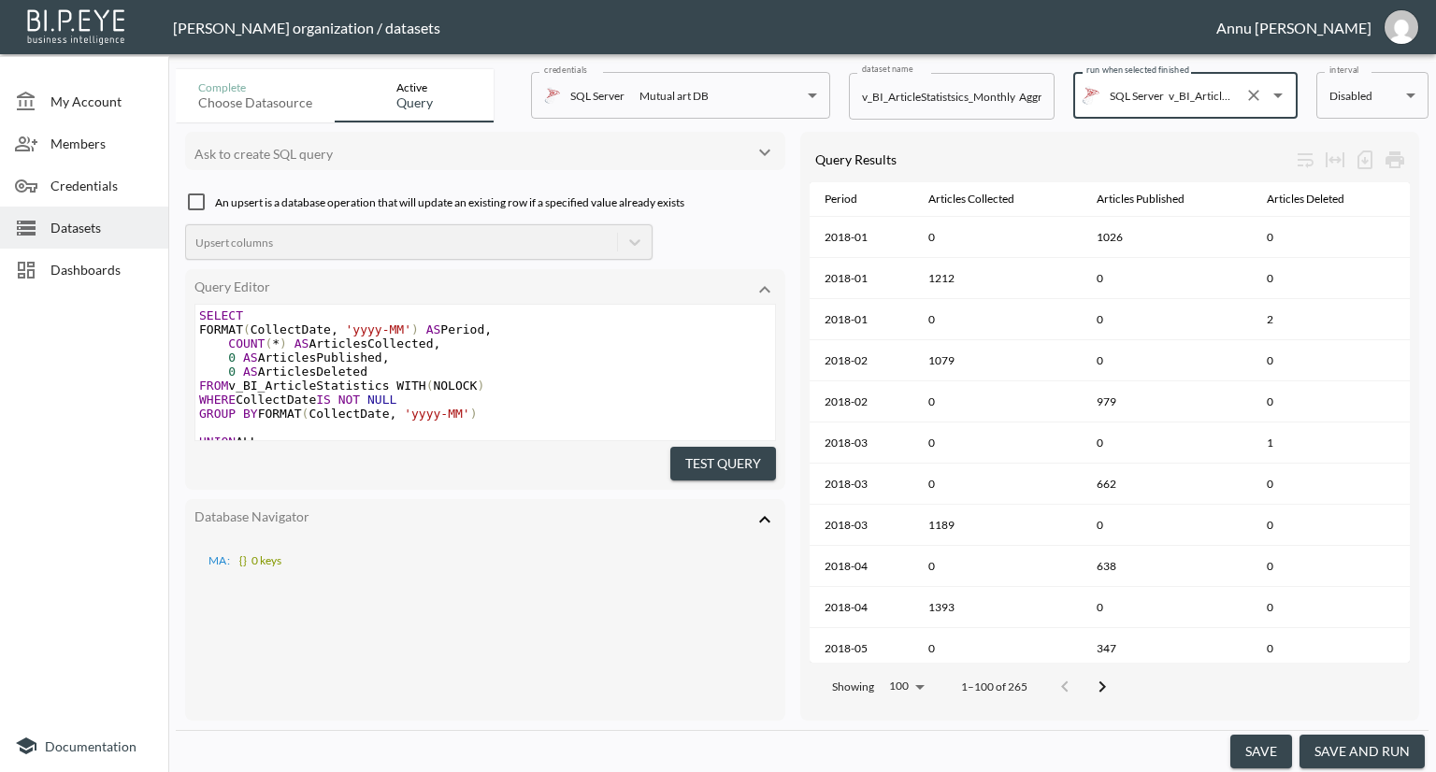
click at [1220, 104] on input "v_BI_ArticleStatistics - DAILY AGGREGATION" at bounding box center [1200, 95] width 73 height 30
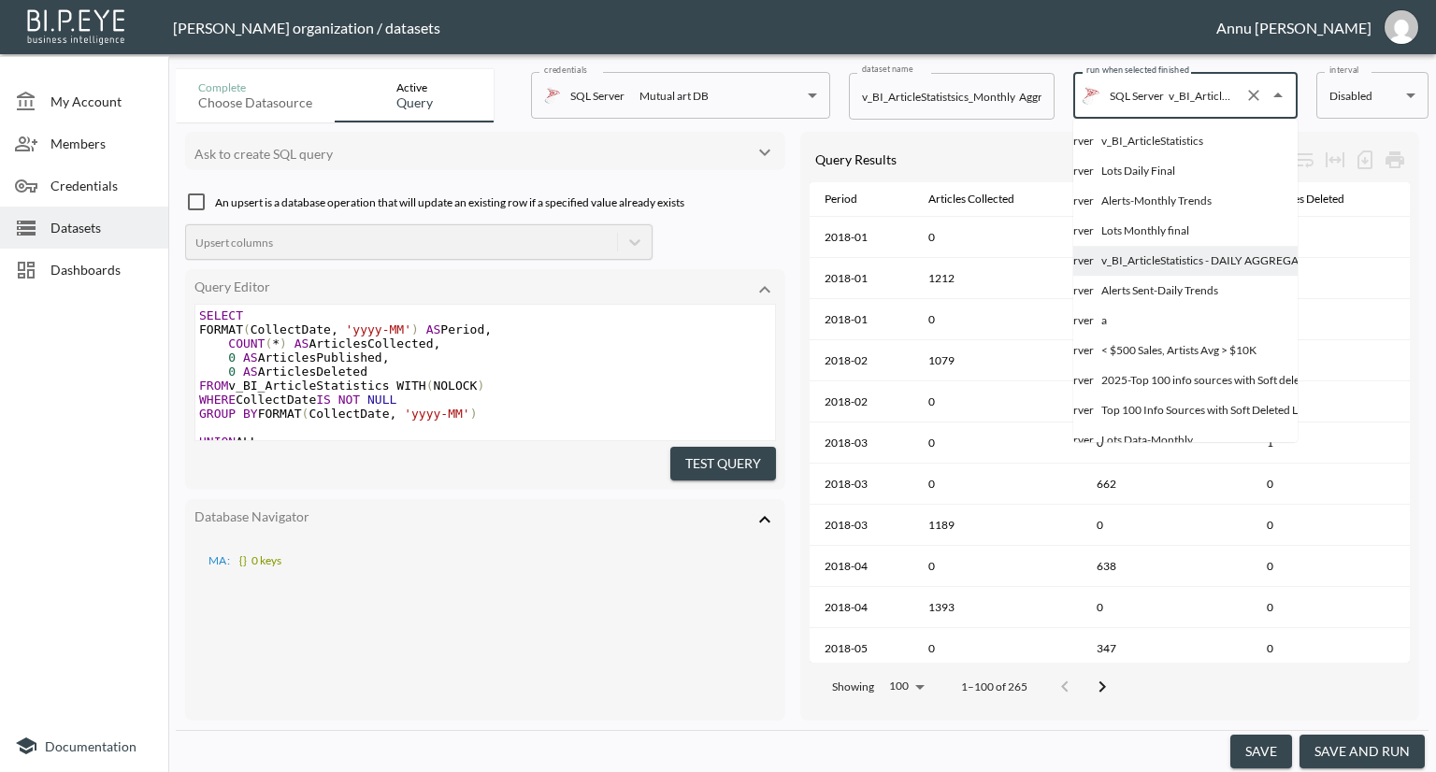
scroll to position [0, 81]
click at [1264, 757] on button "save" at bounding box center [1261, 752] width 62 height 35
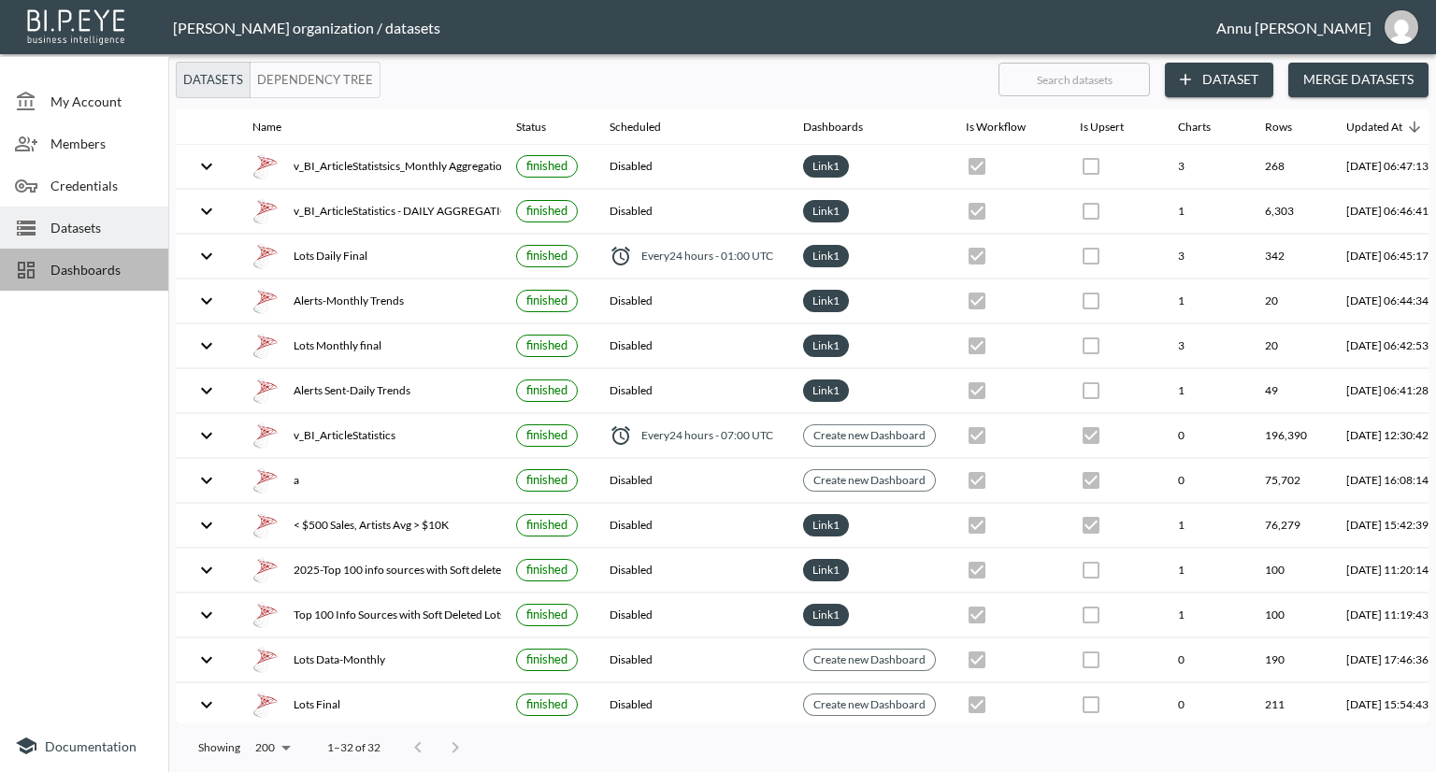
click at [80, 270] on span "Dashboards" at bounding box center [101, 270] width 103 height 20
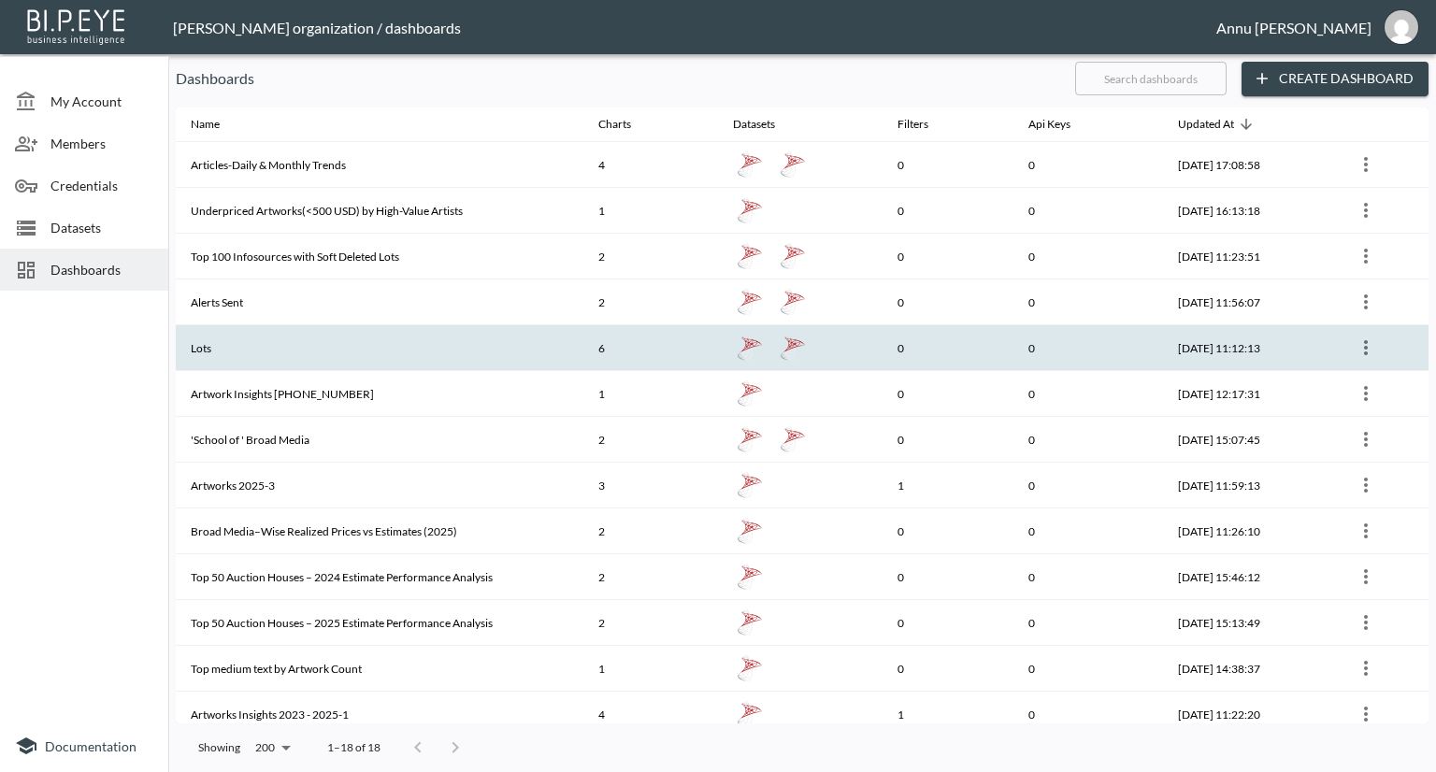
click at [255, 345] on th "Lots" at bounding box center [380, 348] width 408 height 46
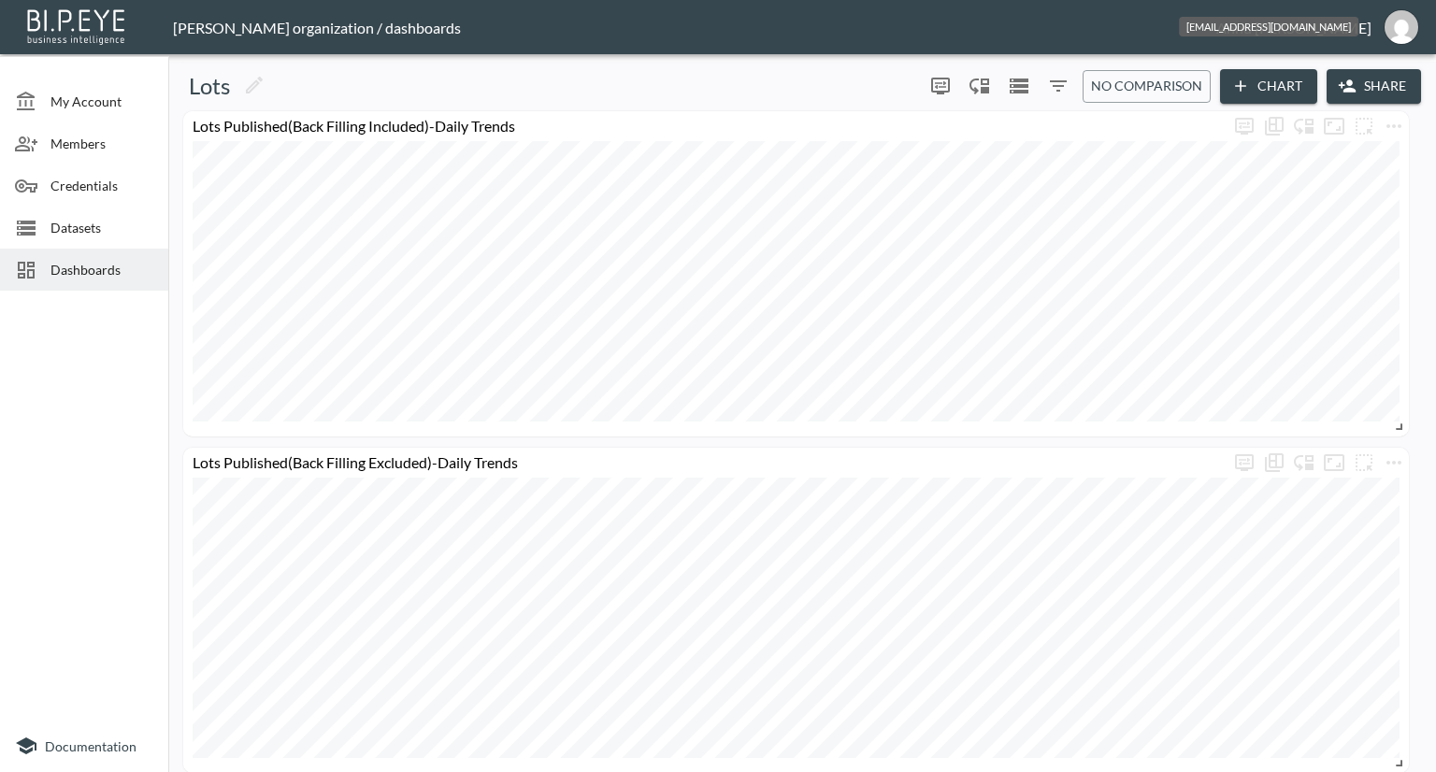
click at [1402, 22] on img "annu@mutualart.com" at bounding box center [1401, 27] width 34 height 34
click at [1306, 106] on li "Logout" at bounding box center [1353, 108] width 161 height 34
